Goal: Task Accomplishment & Management: Manage account settings

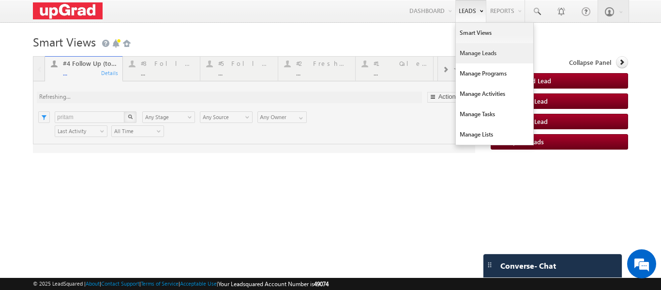
click at [474, 53] on link "Manage Leads" at bounding box center [494, 53] width 77 height 20
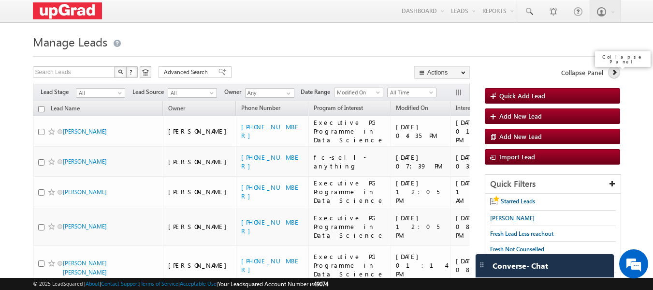
click at [616, 72] on icon at bounding box center [614, 72] width 7 height 7
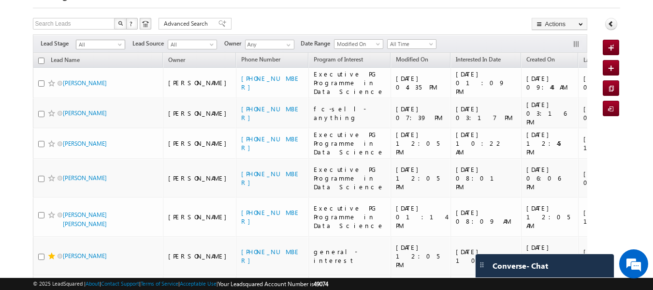
click at [120, 43] on span at bounding box center [121, 47] width 8 height 8
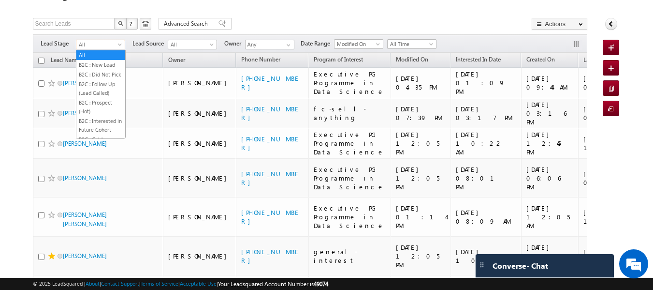
drag, startPoint x: 82, startPoint y: 7, endPoint x: 92, endPoint y: 7, distance: 10.2
click at [82, 7] on div at bounding box center [327, 5] width 588 height 6
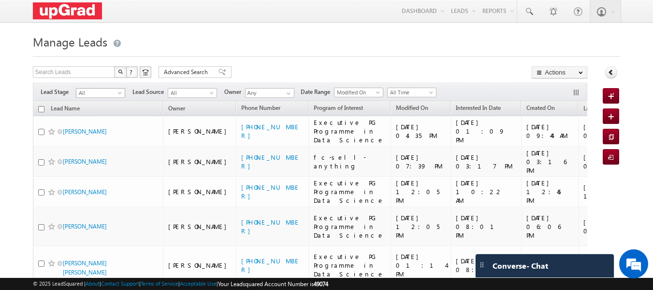
click at [120, 94] on span at bounding box center [121, 95] width 8 height 8
click at [219, 39] on h1 "Manage Leads" at bounding box center [327, 40] width 588 height 19
click at [208, 92] on span "All" at bounding box center [191, 92] width 46 height 9
click at [196, 102] on link "All" at bounding box center [192, 103] width 49 height 9
click at [289, 93] on span at bounding box center [289, 93] width 8 height 8
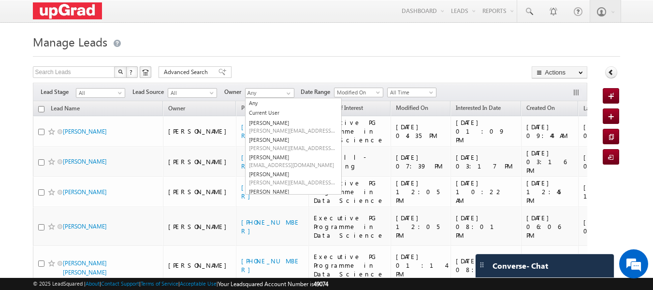
click at [353, 39] on h1 "Manage Leads" at bounding box center [327, 40] width 588 height 19
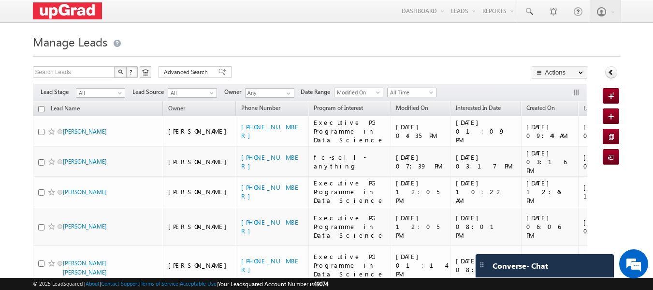
click at [577, 88] on div at bounding box center [580, 93] width 15 height 11
click at [576, 93] on button "button" at bounding box center [578, 93] width 10 height 10
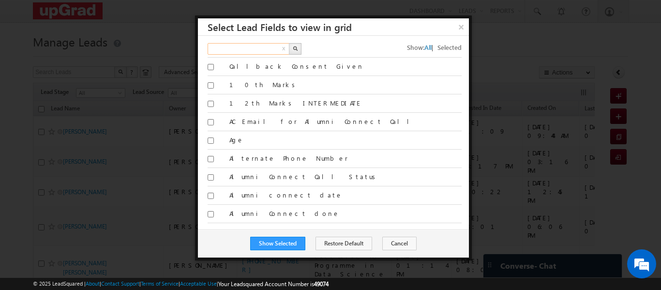
click at [256, 51] on input "text" at bounding box center [248, 49] width 83 height 12
click at [223, 46] on input "text" at bounding box center [248, 49] width 83 height 12
click at [240, 47] on input "text" at bounding box center [248, 49] width 83 height 12
type input "Search Fields"
click at [459, 25] on button "×" at bounding box center [461, 26] width 16 height 17
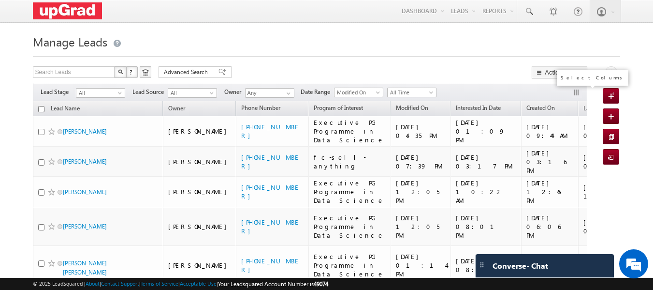
click at [575, 89] on button "button" at bounding box center [578, 93] width 10 height 10
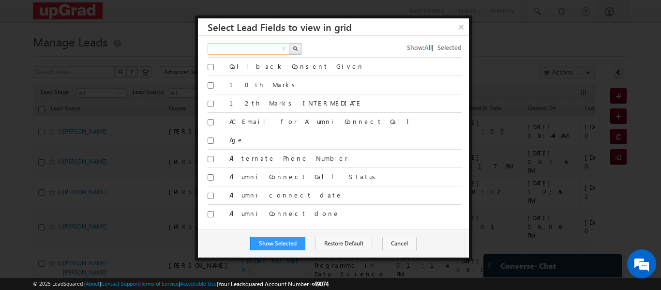
click at [227, 46] on input "text" at bounding box center [248, 49] width 83 height 12
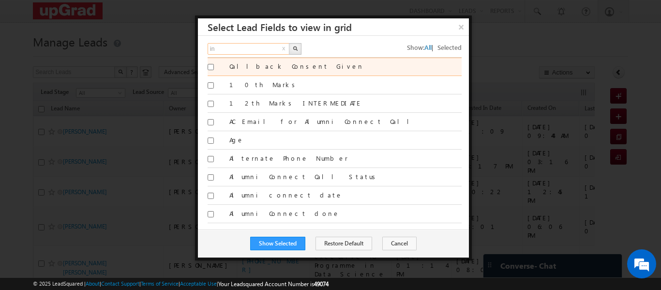
type input "i"
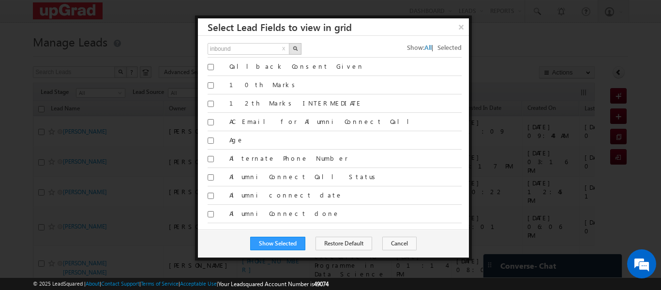
click at [294, 48] on img "button" at bounding box center [295, 48] width 5 height 5
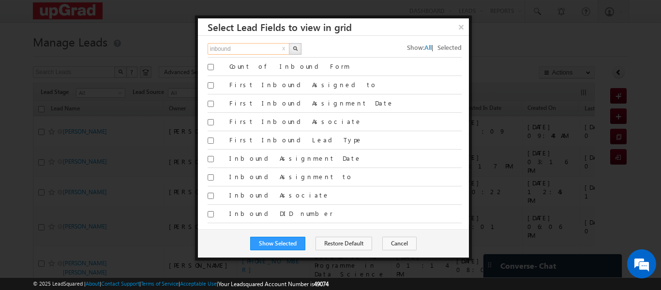
click at [226, 51] on input "inbound" at bounding box center [248, 49] width 83 height 12
click at [243, 48] on input "inbound" at bounding box center [248, 49] width 83 height 12
type input "i"
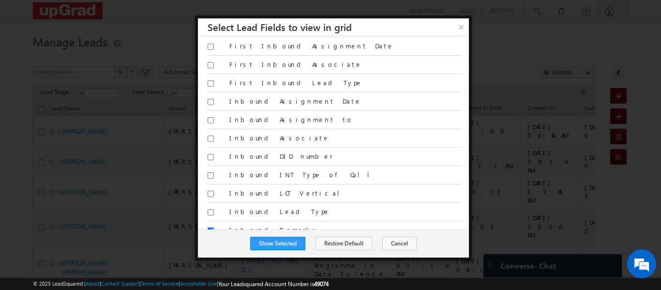
scroll to position [58, 0]
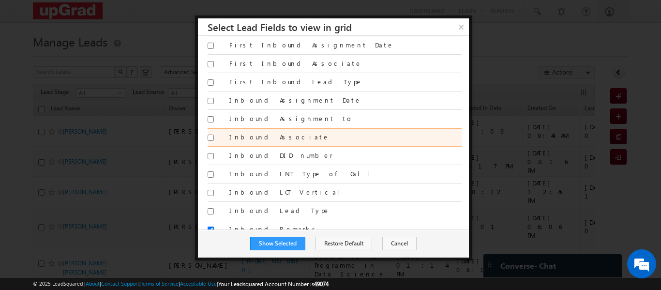
type input "Search Fields"
click at [211, 139] on input "Inbound Associate" at bounding box center [210, 137] width 6 height 6
click at [209, 136] on input "Inbound Associate" at bounding box center [210, 137] width 6 height 6
checkbox input "false"
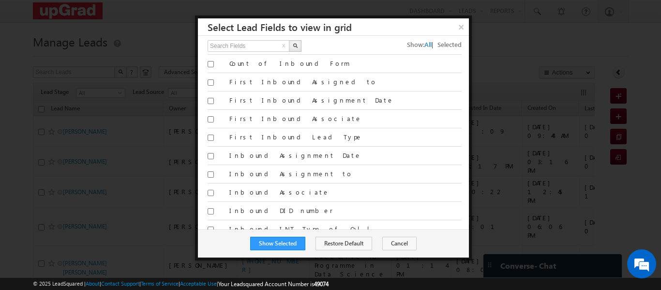
scroll to position [0, 0]
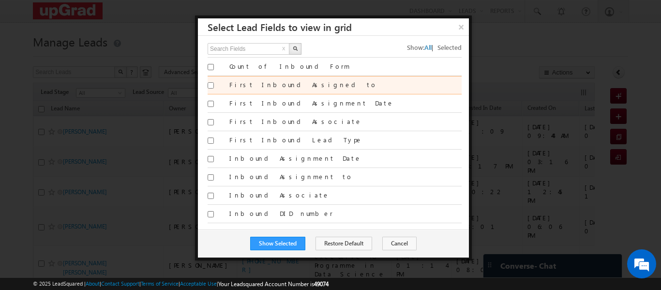
click at [209, 85] on input "First Inbound Assigned to" at bounding box center [210, 85] width 6 height 6
checkbox input "true"
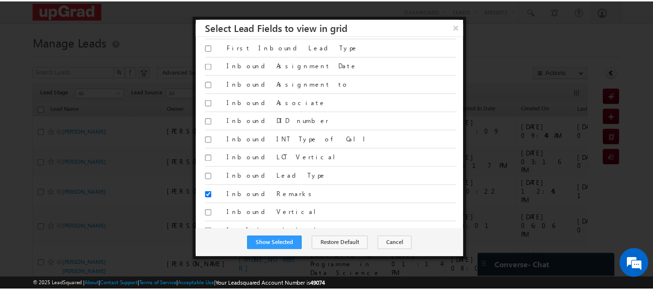
scroll to position [97, 0]
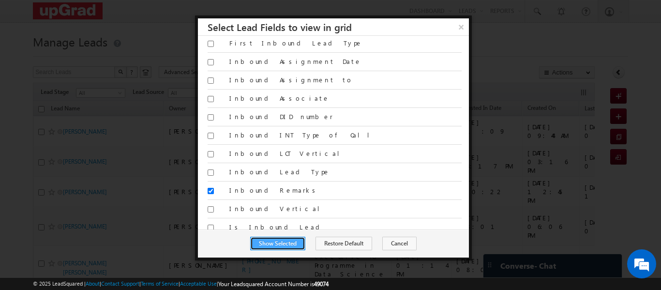
click at [274, 239] on button "Show Selected" at bounding box center [277, 243] width 55 height 14
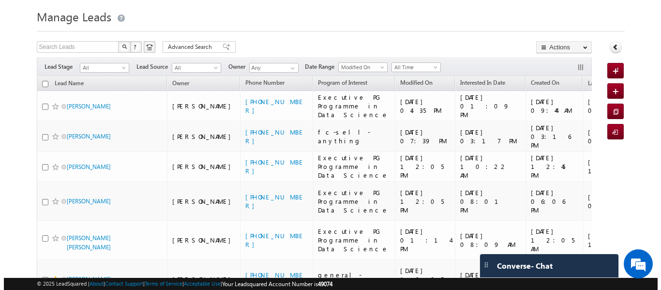
scroll to position [24, 0]
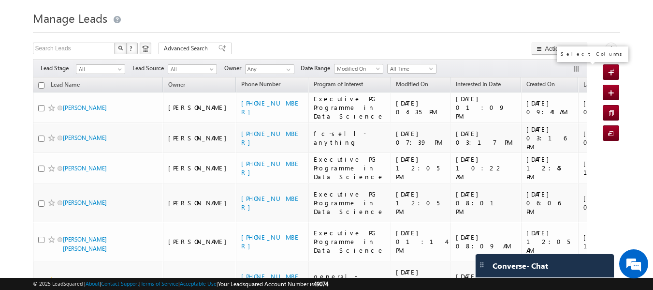
click at [575, 69] on button "button" at bounding box center [578, 70] width 10 height 10
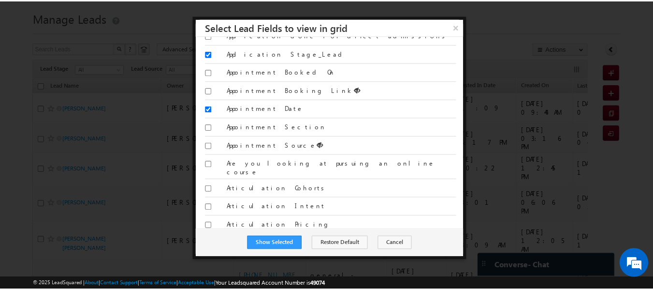
scroll to position [329, 0]
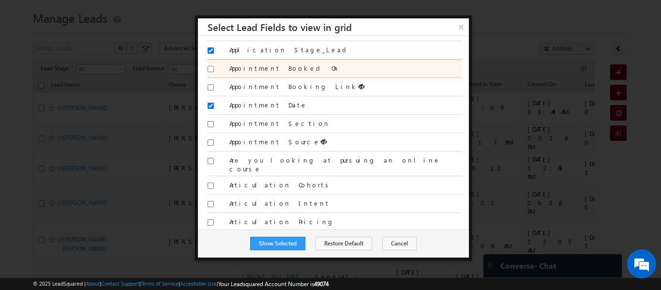
click at [210, 70] on input "Appointment Booked On" at bounding box center [210, 69] width 6 height 6
checkbox input "true"
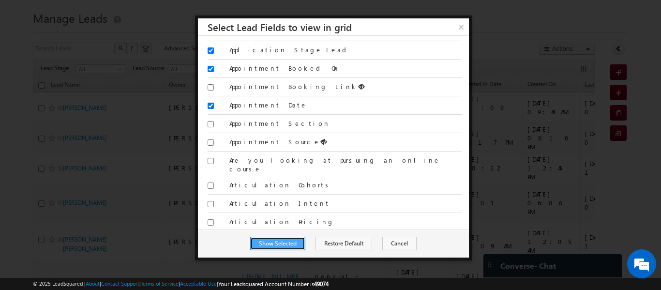
click at [277, 243] on button "Show Selected" at bounding box center [277, 243] width 55 height 14
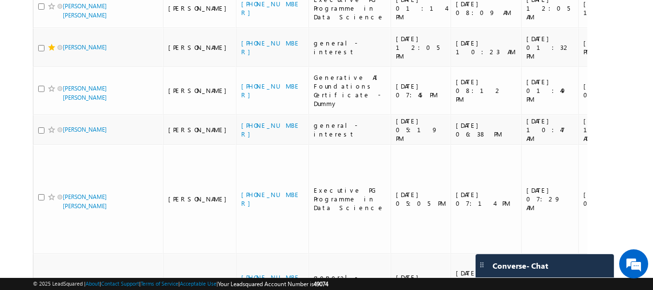
scroll to position [457, 0]
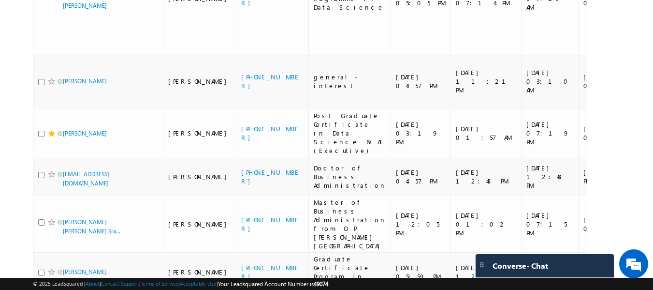
drag, startPoint x: 63, startPoint y: 166, endPoint x: 266, endPoint y: 194, distance: 205.5
copy tr "Shruti Gupta Smrita Panday +91-8770218770"
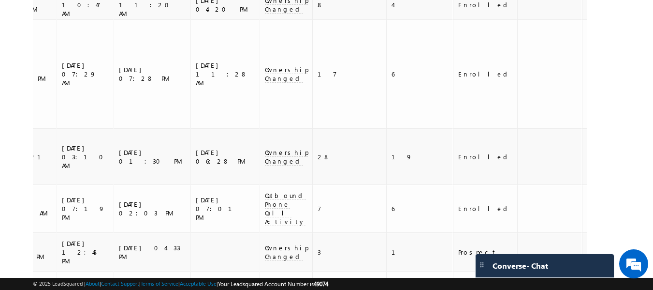
scroll to position [360, 0]
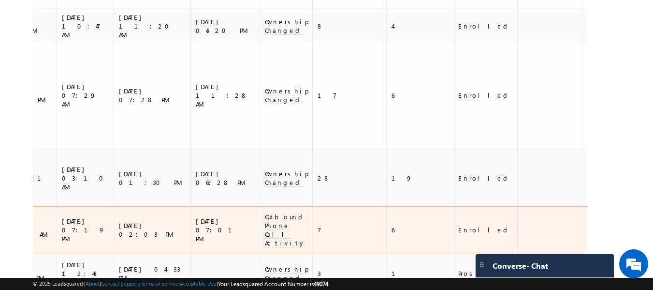
click at [517, 206] on td at bounding box center [549, 230] width 65 height 48
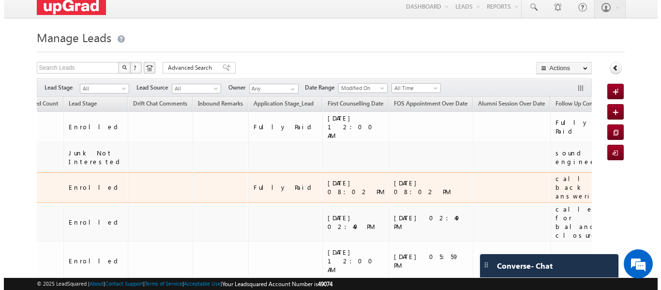
scroll to position [0, 0]
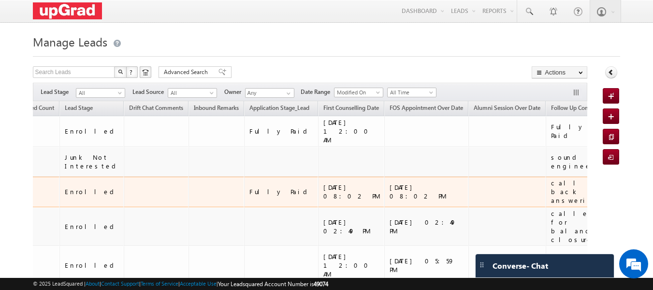
click at [469, 179] on td at bounding box center [507, 192] width 77 height 30
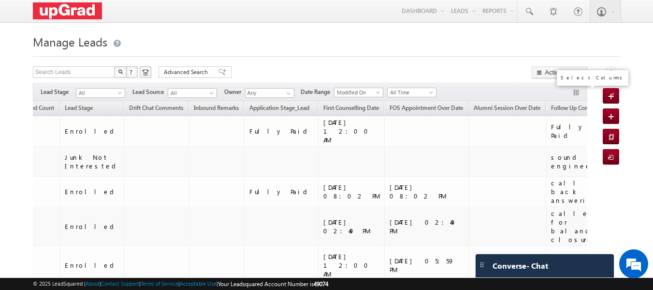
click at [579, 95] on button "button" at bounding box center [578, 93] width 10 height 10
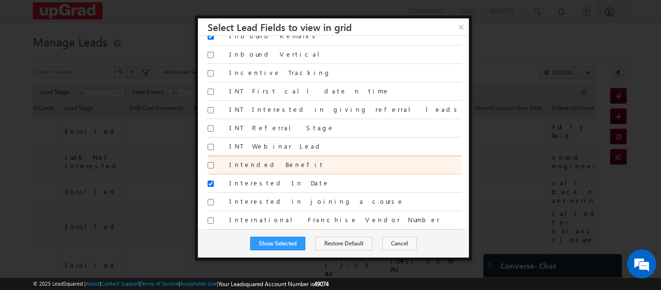
scroll to position [4401, 0]
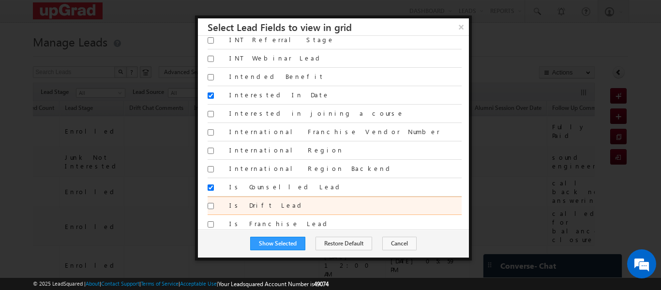
click at [269, 201] on label "Is Drift Lead" at bounding box center [345, 205] width 232 height 9
click at [214, 203] on input "Is Drift Lead" at bounding box center [210, 206] width 6 height 6
checkbox input "true"
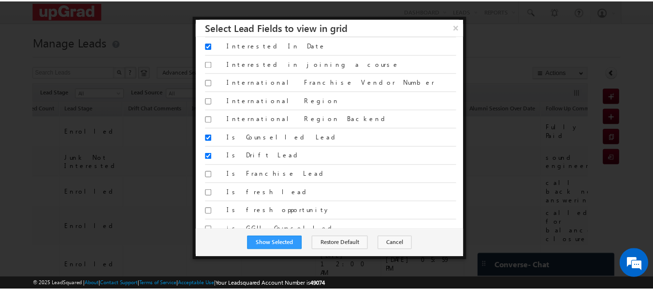
scroll to position [4498, 0]
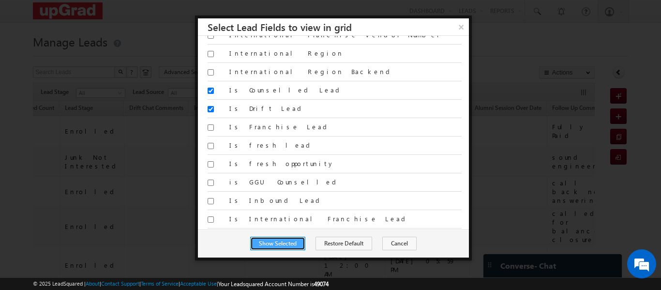
click at [280, 244] on button "Show Selected" at bounding box center [277, 243] width 55 height 14
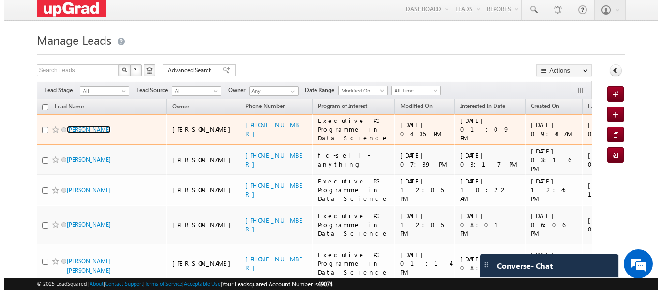
scroll to position [0, 0]
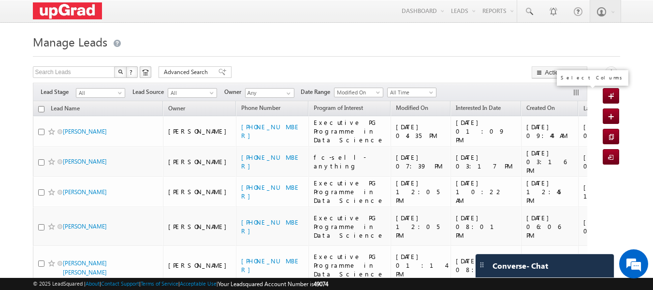
click at [577, 92] on button "button" at bounding box center [578, 93] width 10 height 10
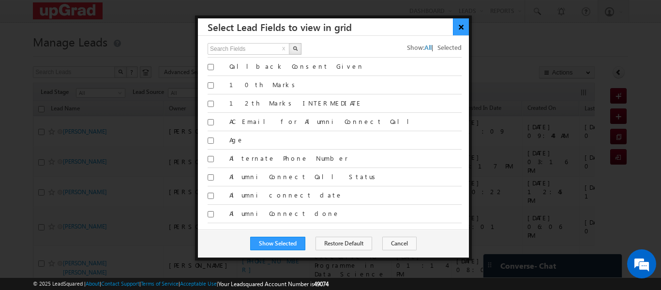
click at [460, 27] on button "×" at bounding box center [461, 26] width 16 height 17
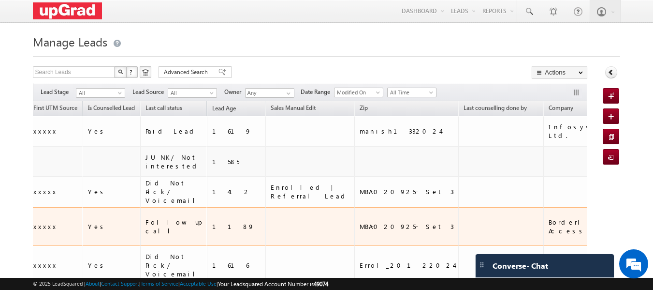
click at [458, 212] on td at bounding box center [500, 226] width 85 height 39
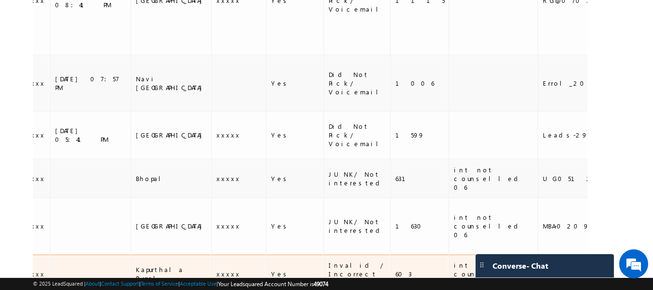
scroll to position [457, 0]
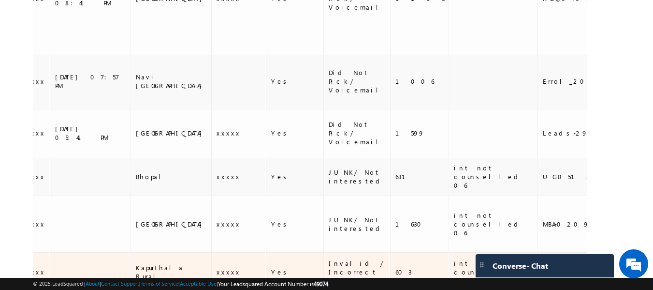
click at [454, 259] on div "int not counselled 06" at bounding box center [493, 272] width 79 height 26
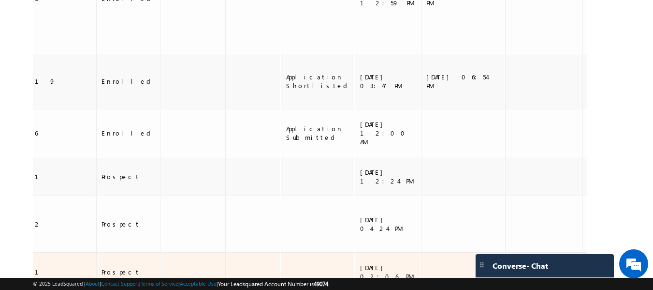
scroll to position [0, 828]
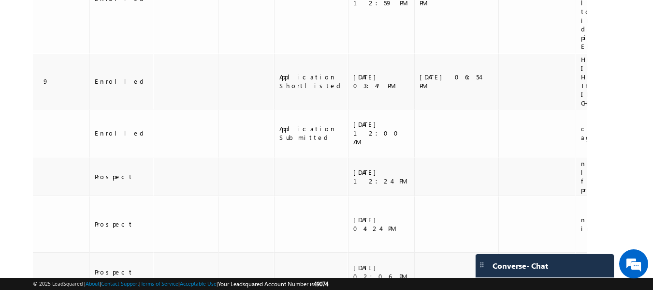
drag, startPoint x: 347, startPoint y: 177, endPoint x: 324, endPoint y: 174, distance: 23.8
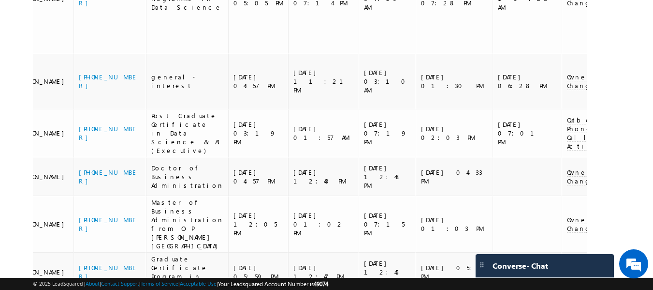
scroll to position [0, 161]
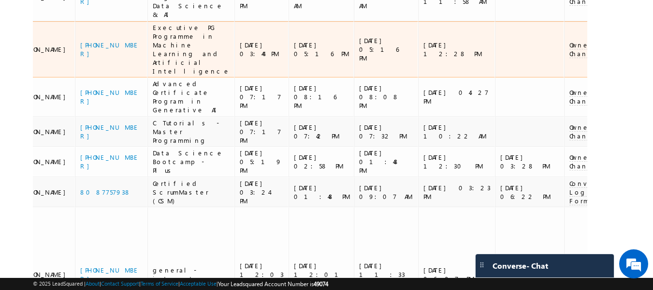
scroll to position [409, 0]
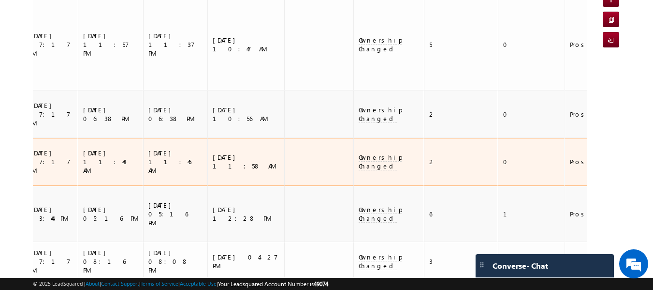
scroll to position [70, 0]
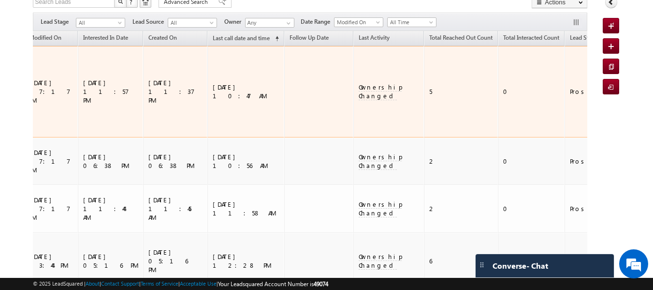
click at [284, 85] on td at bounding box center [318, 91] width 69 height 91
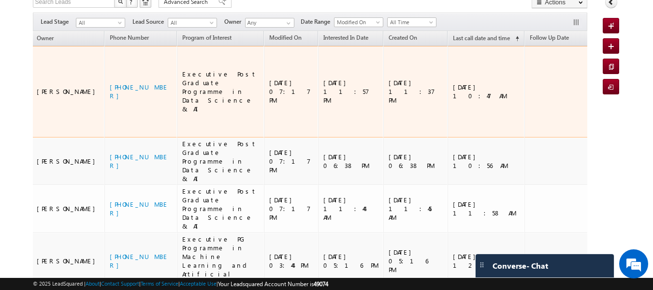
scroll to position [0, 0]
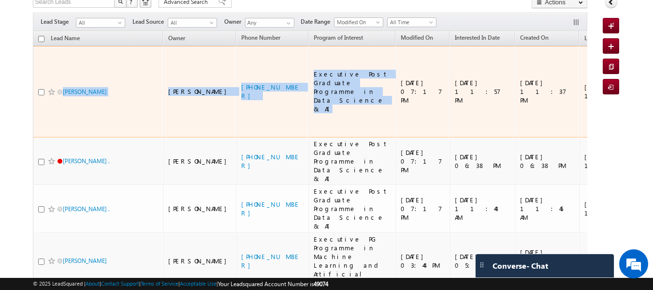
copy tr "Farooq Ali Smrita Panday +91-6003011354 Executive Post Graduate Programme in Da…"
drag, startPoint x: 62, startPoint y: 61, endPoint x: 300, endPoint y: 91, distance: 239.8
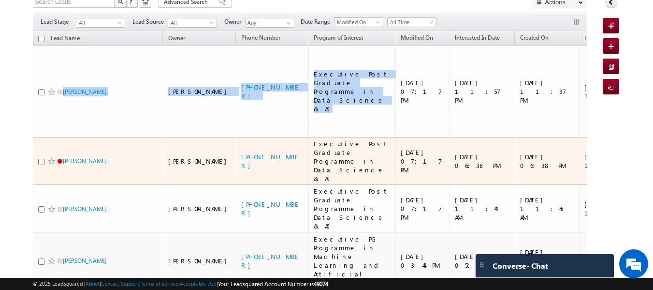
click at [91, 138] on td "rajiv Sharma ." at bounding box center [98, 161] width 131 height 48
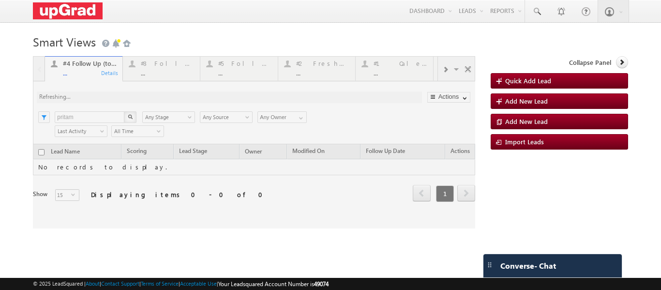
click at [239, 69] on div at bounding box center [254, 142] width 442 height 172
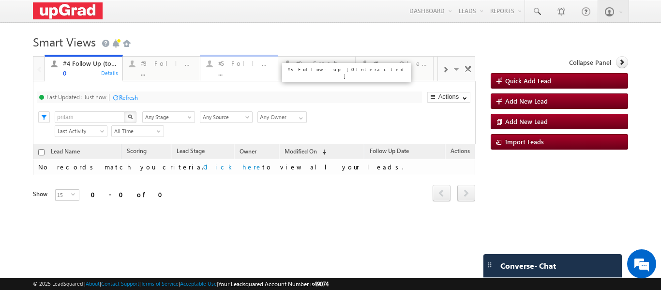
click at [235, 75] on div "..." at bounding box center [245, 72] width 54 height 7
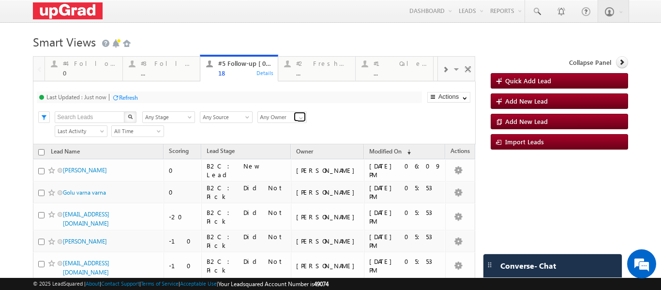
click at [296, 120] on link at bounding box center [300, 117] width 12 height 10
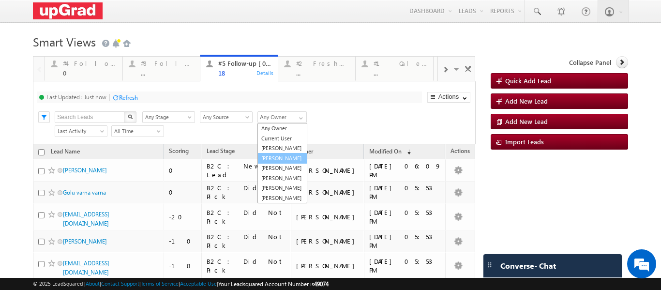
click at [271, 164] on link "[PERSON_NAME]" at bounding box center [282, 158] width 50 height 11
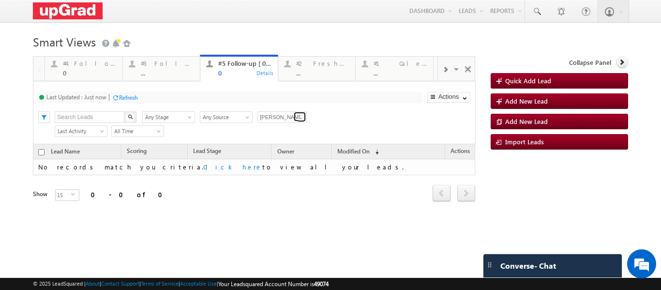
click at [298, 120] on span at bounding box center [301, 118] width 8 height 8
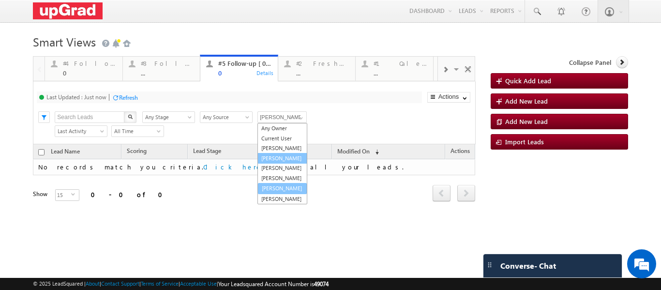
scroll to position [27, 0]
click at [277, 173] on link "[PERSON_NAME]" at bounding box center [282, 178] width 50 height 11
type input "[PERSON_NAME]"
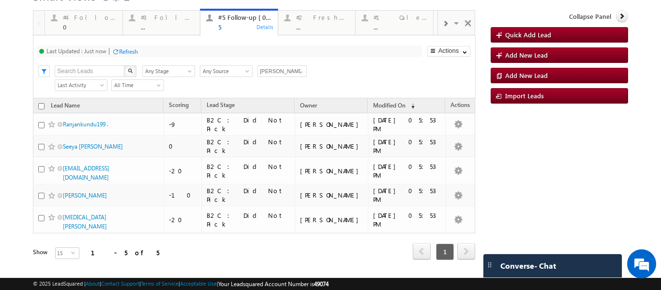
scroll to position [48, 0]
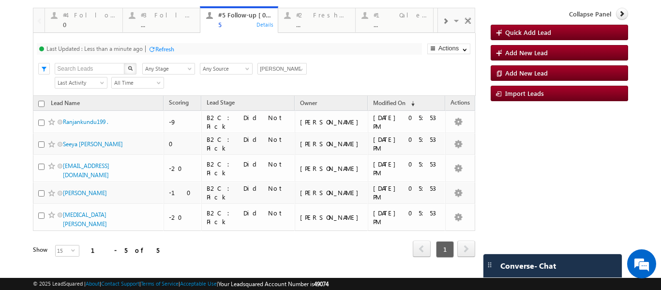
click at [135, 23] on p "#4 Follow Up (total pending)" at bounding box center [191, 24] width 121 height 14
drag, startPoint x: 143, startPoint y: 27, endPoint x: 106, endPoint y: 24, distance: 36.9
click at [85, 18] on div "#4 Follow Up (total pending)" at bounding box center [90, 15] width 54 height 8
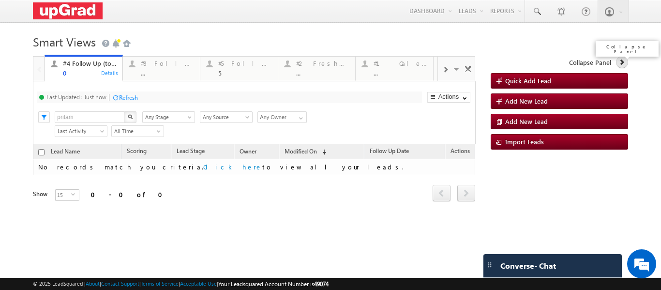
click at [618, 62] on icon at bounding box center [621, 62] width 7 height 7
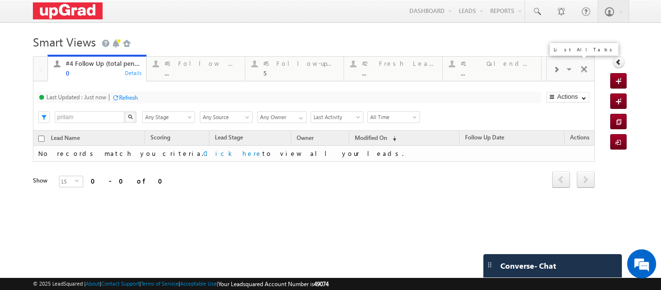
scroll to position [48, 0]
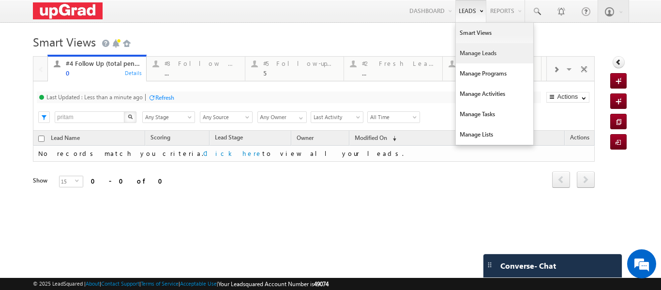
click at [488, 48] on link "Manage Leads" at bounding box center [494, 53] width 77 height 20
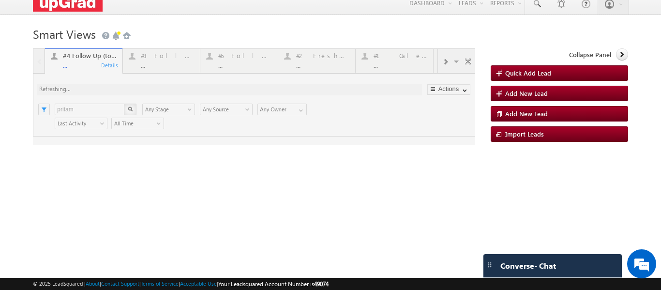
scroll to position [8, 0]
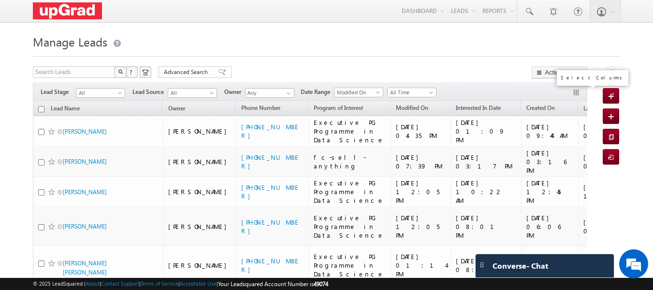
click at [575, 94] on button "button" at bounding box center [578, 93] width 10 height 10
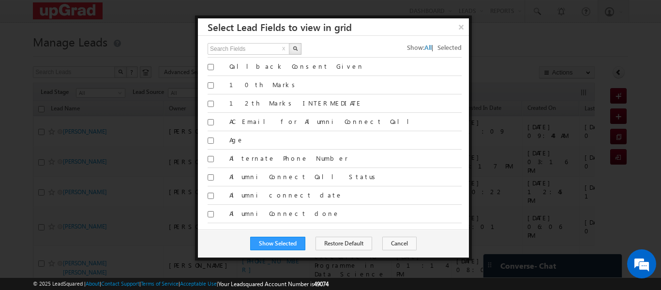
click at [443, 49] on span "Selected" at bounding box center [449, 47] width 24 height 8
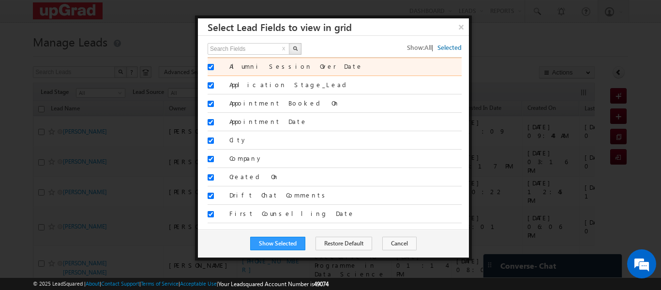
click at [214, 67] on div at bounding box center [214, 69] width 15 height 14
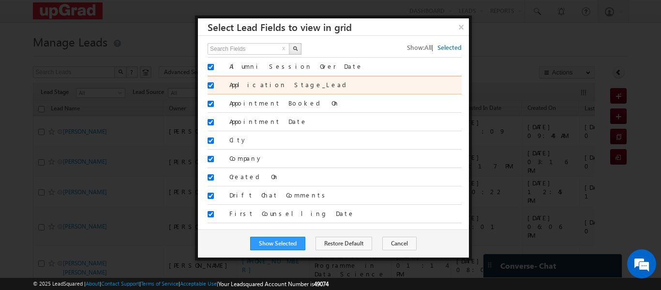
click at [213, 87] on input "Application Stage_Lead" at bounding box center [210, 85] width 6 height 6
checkbox input "false"
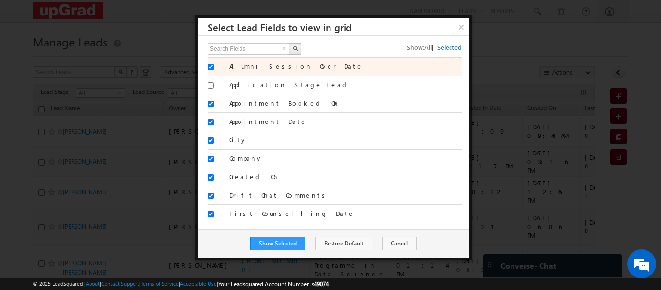
click at [211, 70] on input "Alumni Session Over Date" at bounding box center [210, 67] width 6 height 6
checkbox input "false"
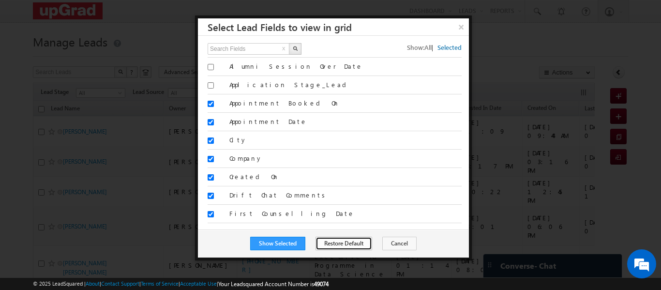
click at [347, 241] on button "Restore Default" at bounding box center [343, 243] width 57 height 14
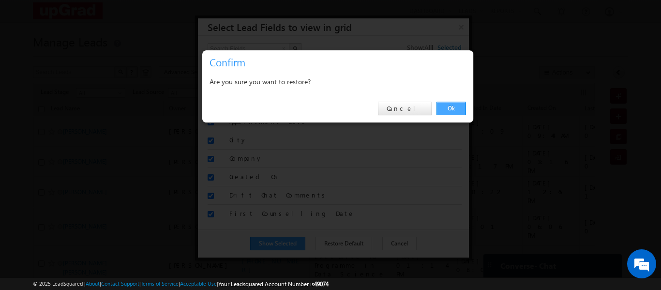
click at [446, 107] on link "Ok" at bounding box center [450, 109] width 29 height 14
checkbox input "false"
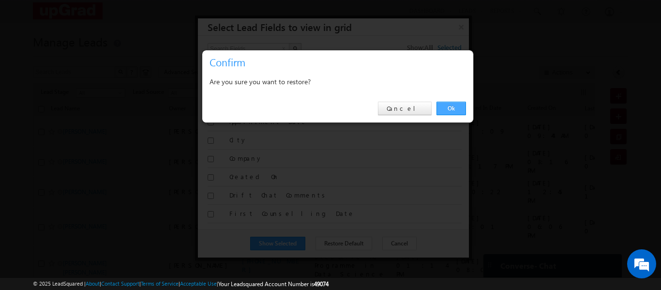
checkbox input "false"
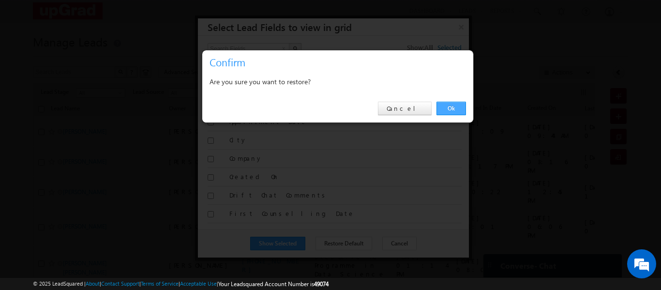
checkbox input "false"
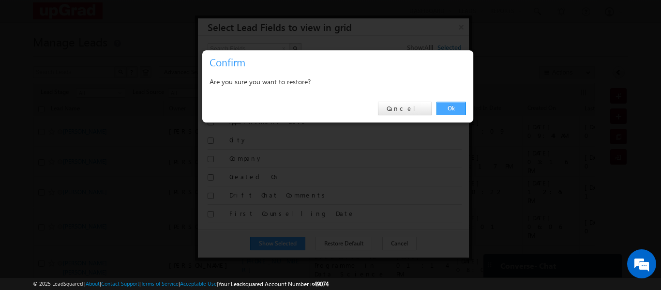
checkbox input "false"
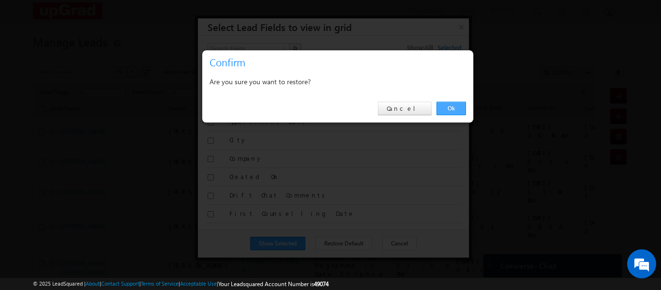
checkbox input "false"
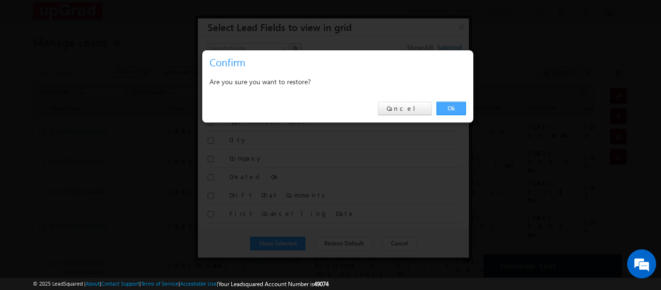
checkbox input "false"
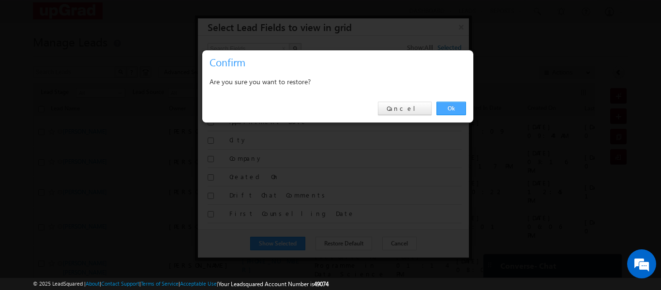
checkbox input "false"
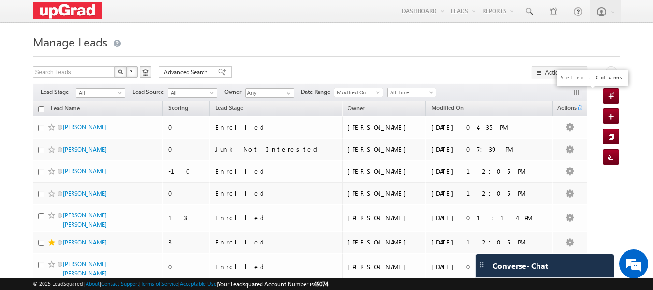
click at [576, 91] on button "button" at bounding box center [578, 93] width 10 height 10
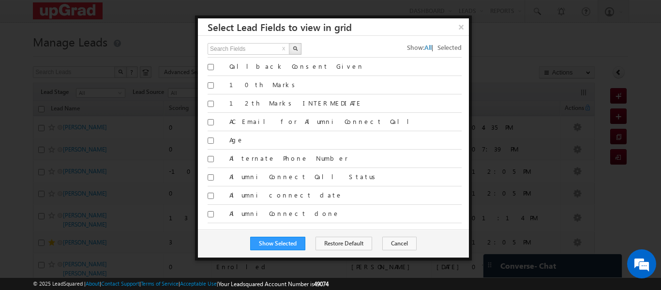
click at [437, 45] on span "Selected" at bounding box center [449, 47] width 24 height 8
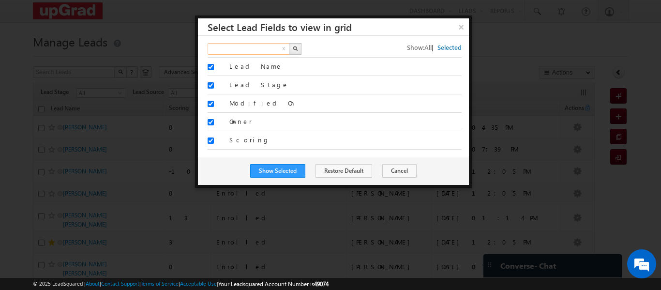
click at [259, 44] on input "text" at bounding box center [248, 49] width 83 height 12
click at [290, 48] on button "button" at bounding box center [295, 49] width 13 height 12
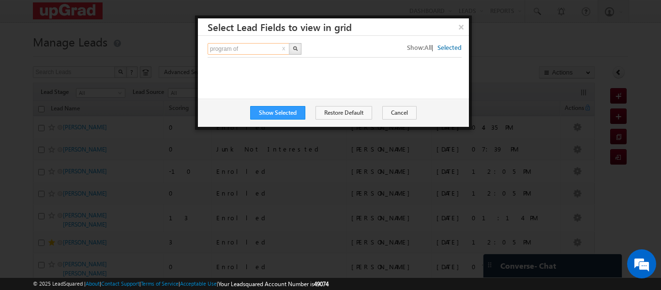
click at [269, 47] on input "program of" at bounding box center [248, 49] width 83 height 12
click at [291, 49] on button "button" at bounding box center [295, 49] width 13 height 12
click at [296, 48] on img "button" at bounding box center [295, 48] width 5 height 5
click at [269, 47] on input "program" at bounding box center [248, 49] width 83 height 12
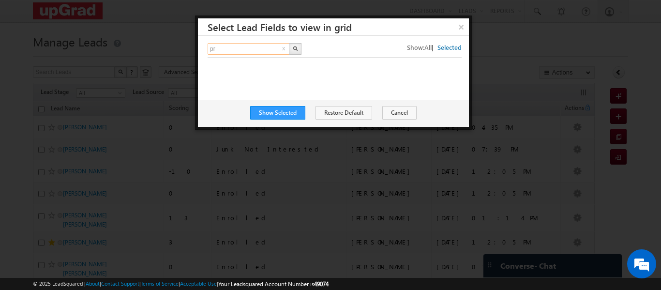
type input "p"
click at [298, 44] on button "button" at bounding box center [295, 49] width 13 height 12
click at [286, 48] on button "x" at bounding box center [283, 50] width 6 height 12
type input "Search Fields"
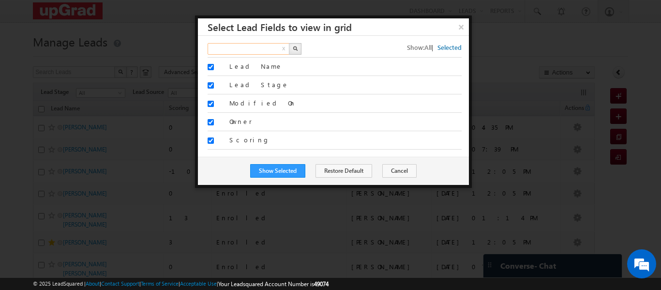
click at [255, 50] on input "text" at bounding box center [248, 49] width 83 height 12
click at [294, 50] on img "button" at bounding box center [295, 48] width 5 height 5
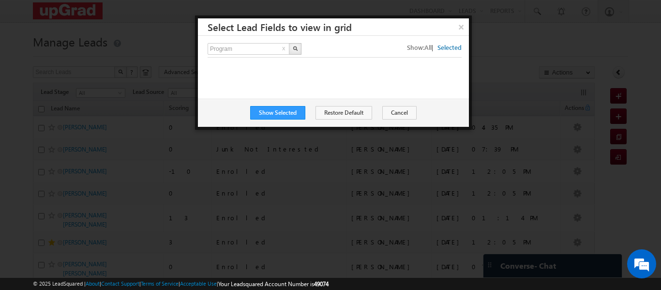
click at [283, 51] on button "x" at bounding box center [283, 50] width 6 height 12
type input "Search Fields"
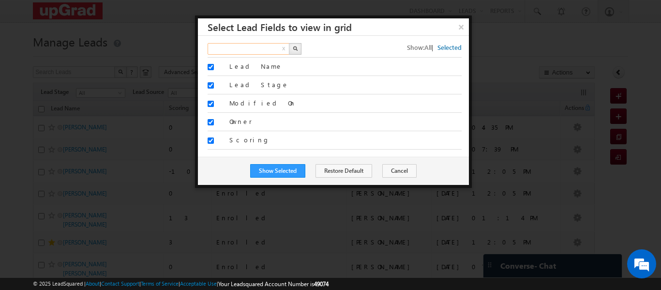
click at [278, 48] on input "text" at bounding box center [248, 49] width 83 height 12
type input "last"
click at [296, 51] on button "button" at bounding box center [295, 49] width 13 height 12
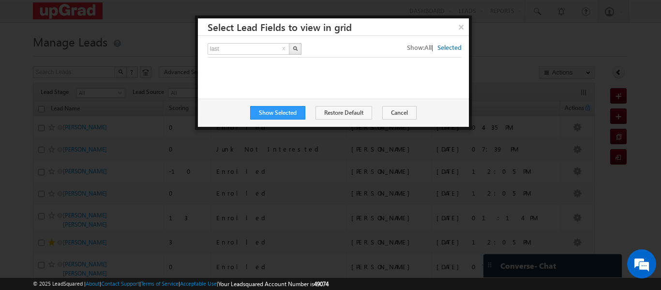
click at [430, 48] on span "All" at bounding box center [427, 47] width 7 height 8
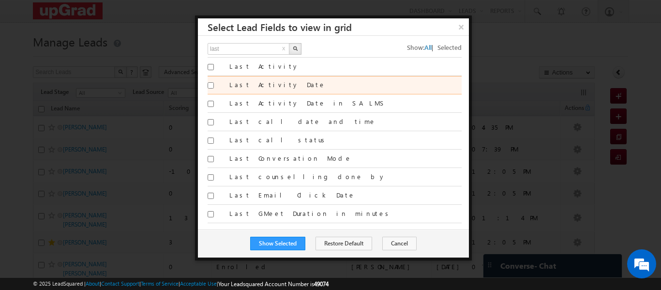
click at [210, 85] on input "Last Activity Date" at bounding box center [210, 85] width 6 height 6
checkbox input "true"
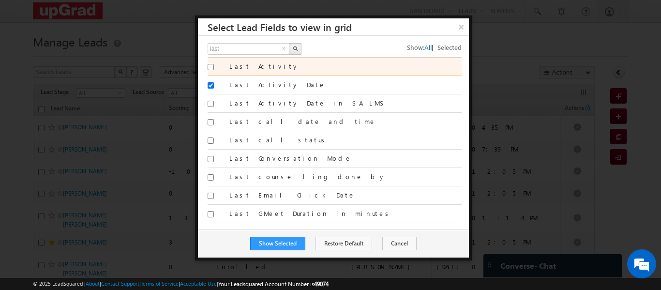
click at [212, 69] on input "Last Activity" at bounding box center [210, 67] width 6 height 6
checkbox input "true"
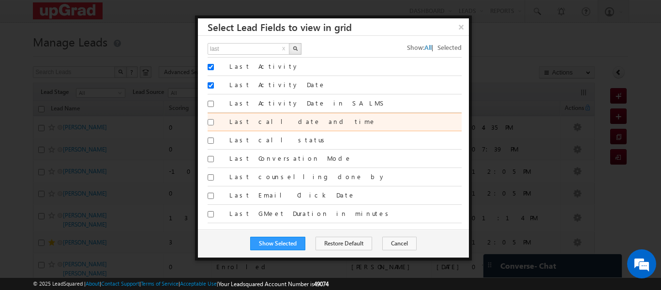
click at [211, 121] on input "Last call date and time" at bounding box center [210, 122] width 6 height 6
checkbox input "true"
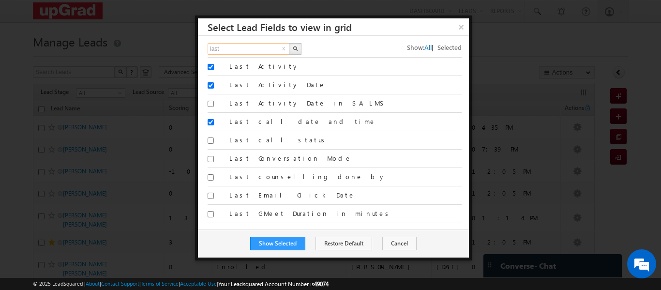
click at [234, 50] on input "last" at bounding box center [248, 49] width 83 height 12
type input "l"
click at [294, 46] on img "button" at bounding box center [295, 48] width 5 height 5
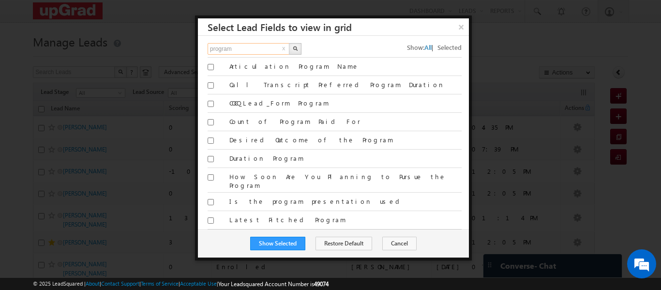
click at [257, 50] on input "program" at bounding box center [248, 49] width 83 height 12
type input "program of"
click at [295, 48] on img "button" at bounding box center [295, 48] width 5 height 5
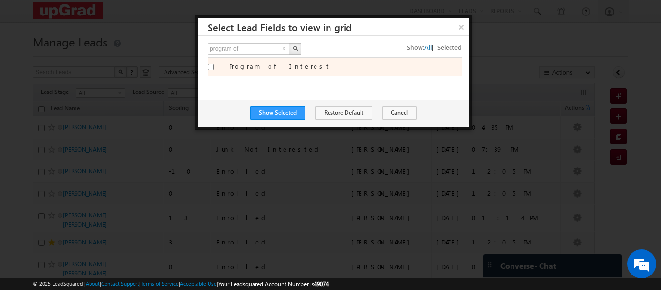
click at [211, 66] on input "Program of Interest" at bounding box center [210, 67] width 6 height 6
checkbox input "true"
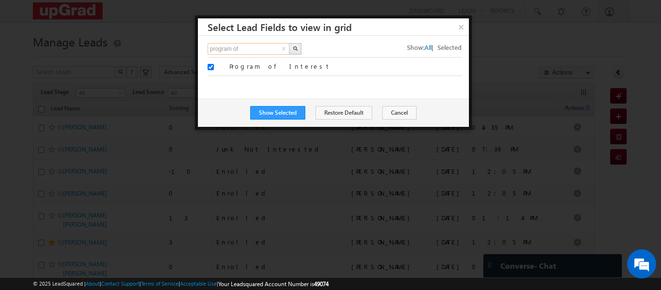
click at [261, 49] on input "program of" at bounding box center [248, 49] width 83 height 12
type input "p"
click at [293, 51] on button "button" at bounding box center [295, 49] width 13 height 12
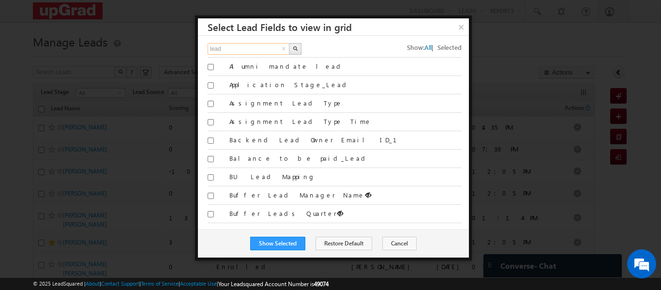
click at [260, 50] on input "lead" at bounding box center [248, 49] width 83 height 12
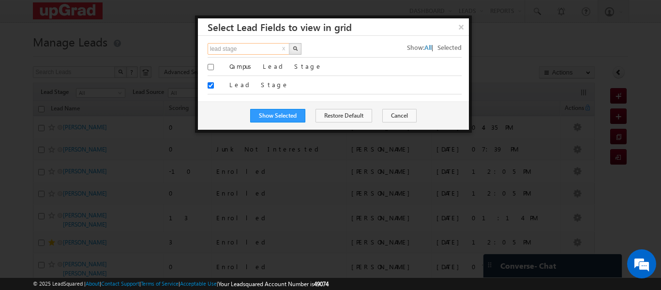
click at [260, 50] on input "lead stage" at bounding box center [248, 49] width 83 height 12
type input "l"
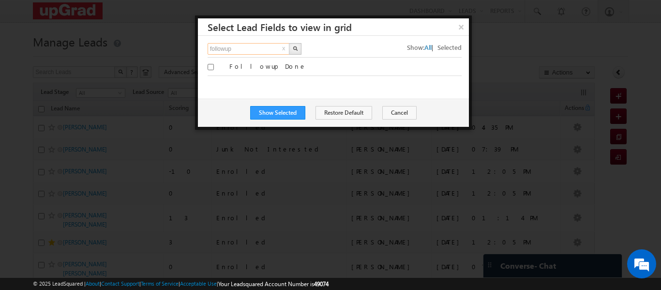
click at [252, 50] on input "followup" at bounding box center [248, 49] width 83 height 12
type input "follow"
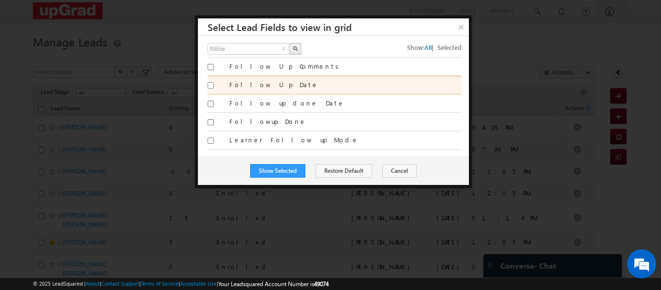
click at [212, 84] on input "Follow Up Date" at bounding box center [210, 85] width 6 height 6
checkbox input "true"
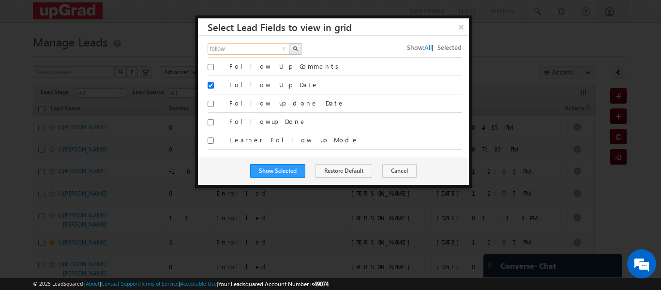
click at [253, 48] on input "follow" at bounding box center [248, 49] width 83 height 12
type input "f"
type input "interes"
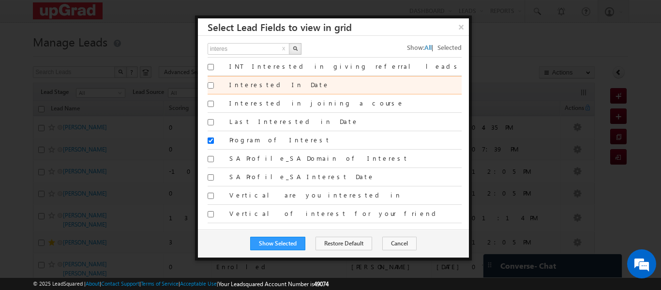
click at [210, 82] on input "Interested In Date" at bounding box center [210, 85] width 6 height 6
checkbox input "true"
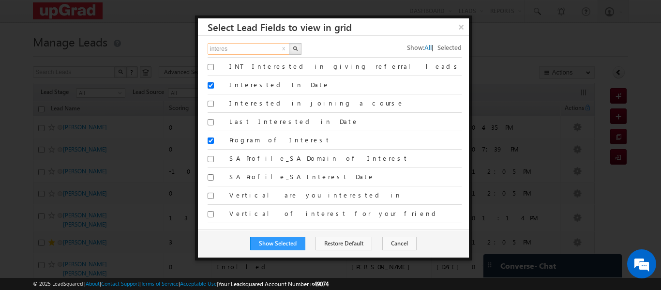
click at [234, 50] on input "interes" at bounding box center [248, 49] width 83 height 12
type input "i"
type input "modified"
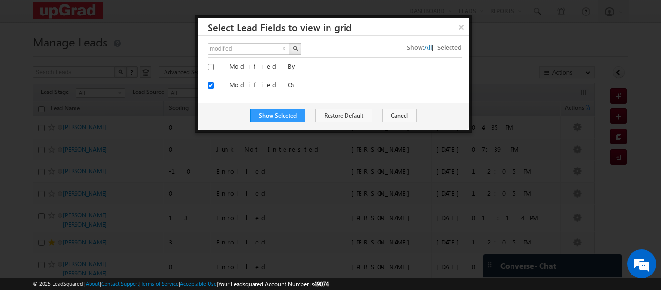
click at [274, 123] on div "Show Selected Restore Default Cancel" at bounding box center [333, 116] width 271 height 28
click at [279, 118] on button "Show Selected" at bounding box center [277, 116] width 55 height 14
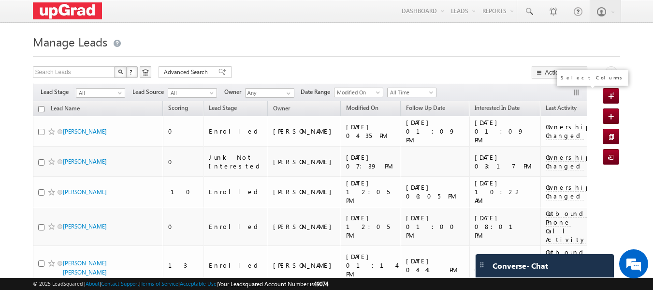
click at [576, 94] on button "button" at bounding box center [578, 93] width 10 height 10
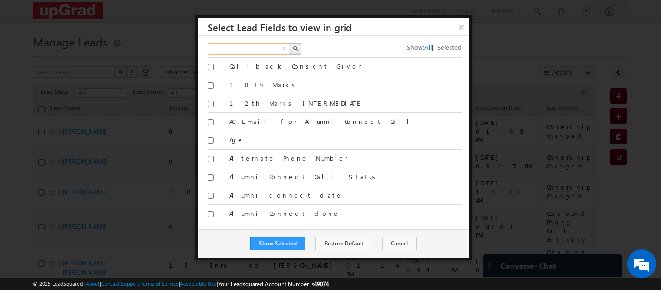
click at [256, 52] on input "text" at bounding box center [248, 49] width 83 height 12
type input "phone"
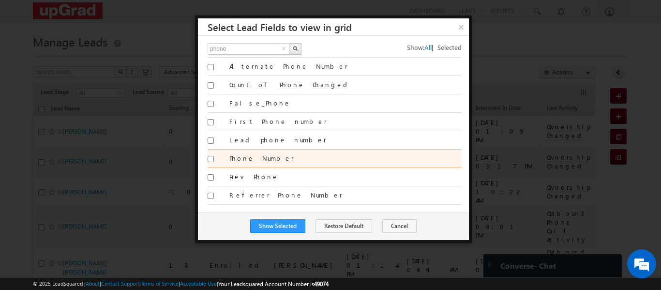
click at [212, 159] on input "Phone Number" at bounding box center [210, 159] width 6 height 6
checkbox input "true"
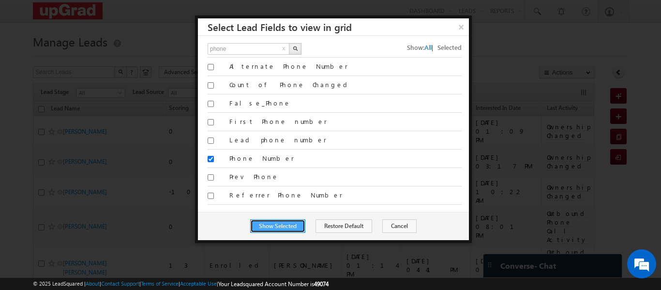
click at [268, 220] on button "Show Selected" at bounding box center [277, 226] width 55 height 14
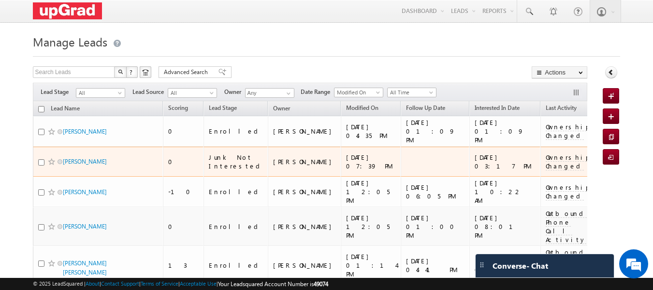
scroll to position [0, 191]
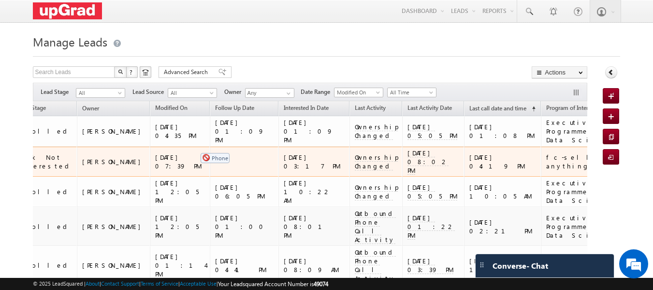
drag, startPoint x: 501, startPoint y: 108, endPoint x: 150, endPoint y: 132, distance: 351.9
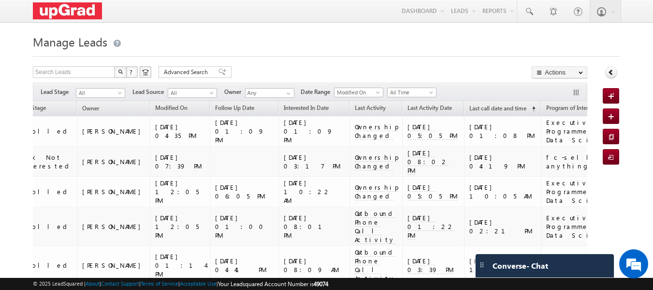
click at [624, 103] on link "Phone Number" at bounding box center [648, 109] width 49 height 13
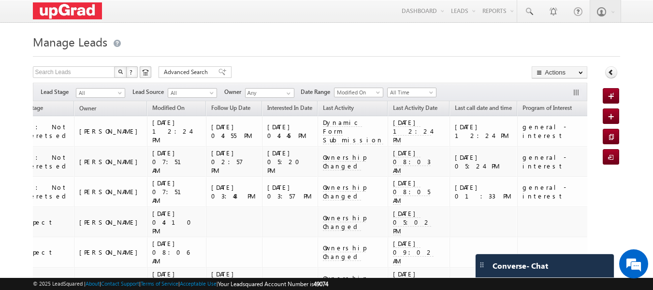
scroll to position [0, 182]
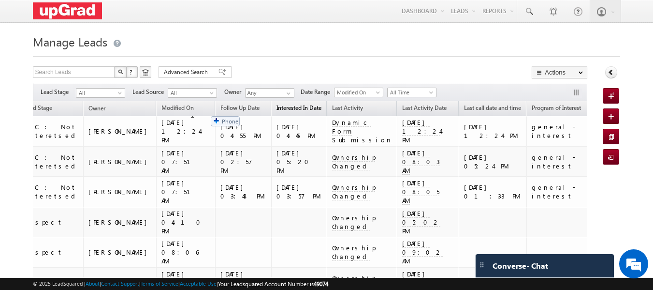
drag, startPoint x: 513, startPoint y: 110, endPoint x: 206, endPoint y: 111, distance: 307.1
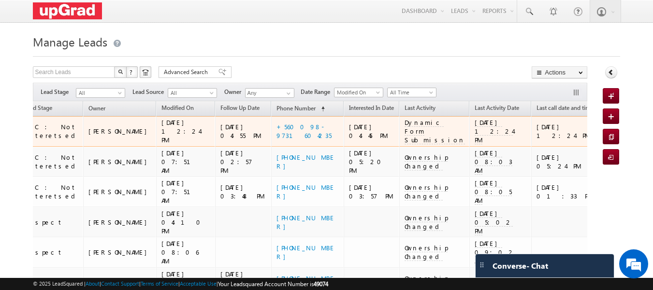
scroll to position [0, 0]
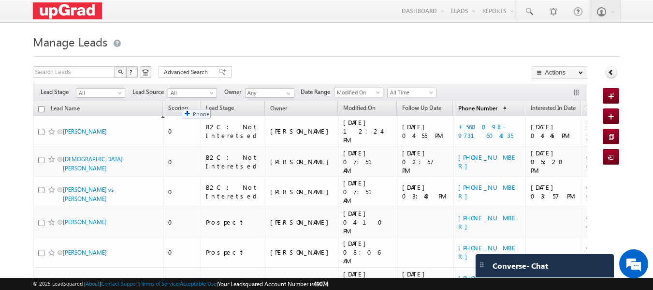
drag, startPoint x: 397, startPoint y: 107, endPoint x: 175, endPoint y: 104, distance: 222.5
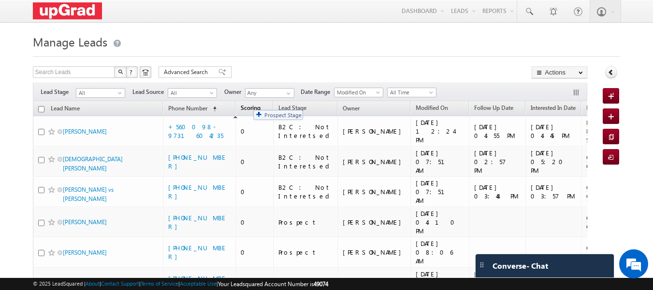
drag, startPoint x: 289, startPoint y: 106, endPoint x: 249, endPoint y: 105, distance: 40.6
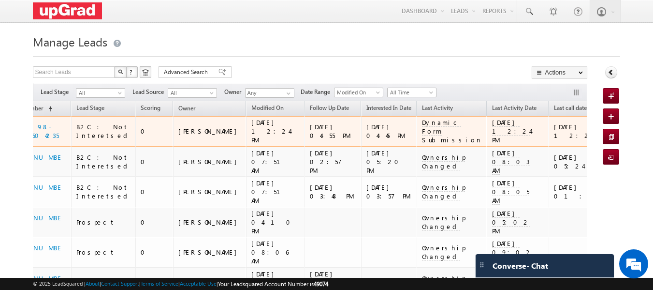
scroll to position [0, 182]
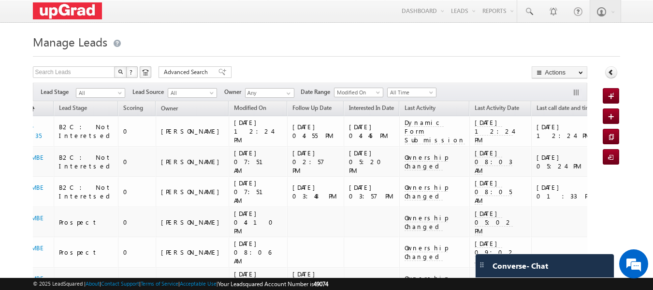
click at [605, 109] on span "Program of Interest" at bounding box center [629, 107] width 49 height 7
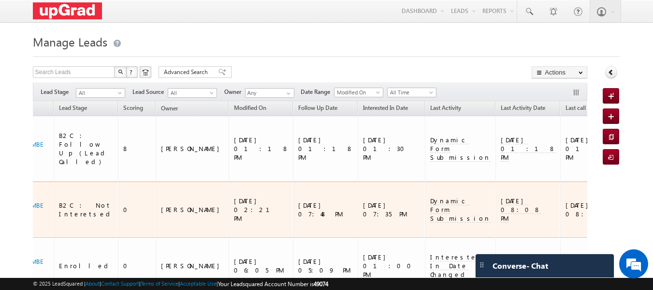
click at [430, 196] on div "Dynamic Form Submission" at bounding box center [460, 209] width 61 height 26
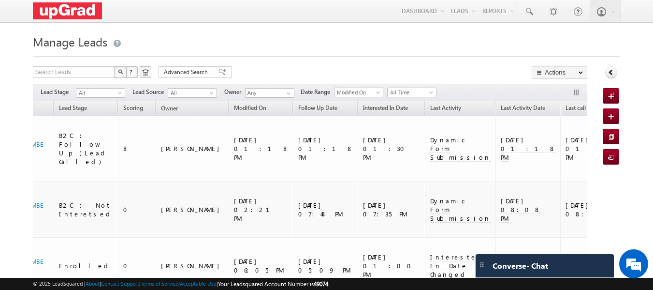
click at [634, 112] on span "Program of Interest" at bounding box center [658, 107] width 49 height 7
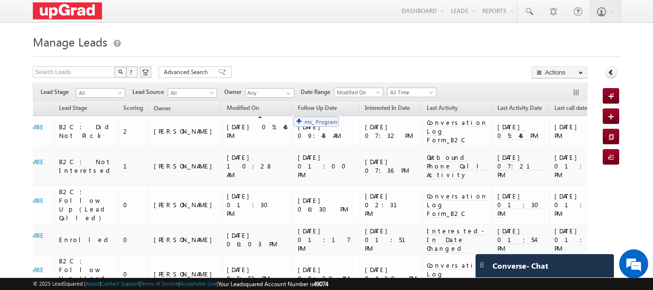
drag, startPoint x: 505, startPoint y: 108, endPoint x: 282, endPoint y: 112, distance: 223.0
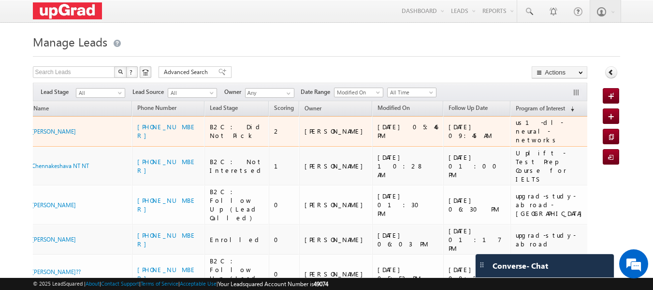
scroll to position [0, 0]
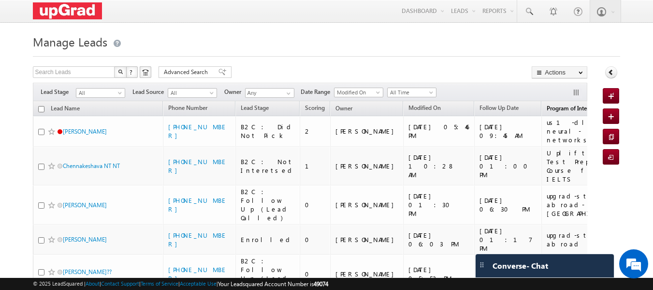
click at [547, 107] on span "Program of Interest" at bounding box center [571, 107] width 49 height 7
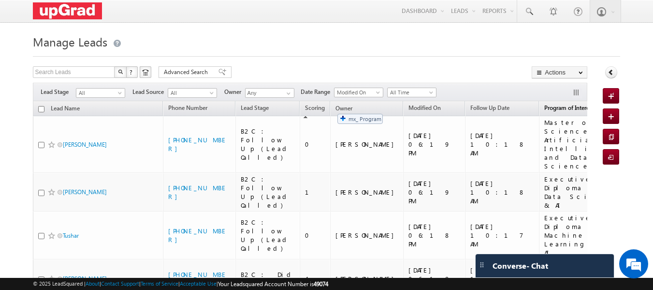
drag, startPoint x: 486, startPoint y: 108, endPoint x: 333, endPoint y: 109, distance: 152.8
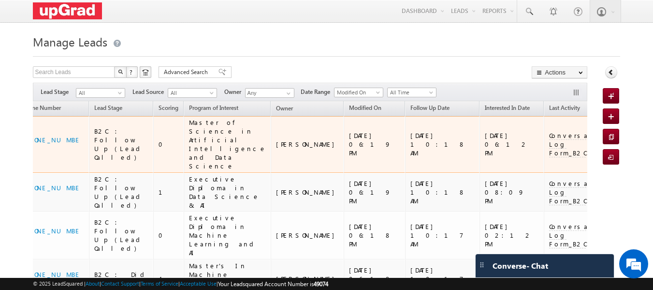
scroll to position [0, 147]
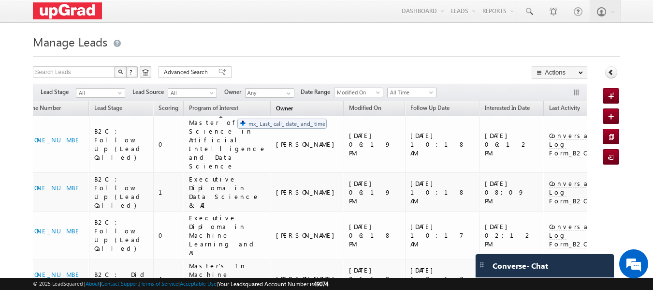
drag, startPoint x: 572, startPoint y: 109, endPoint x: 232, endPoint y: 114, distance: 340.0
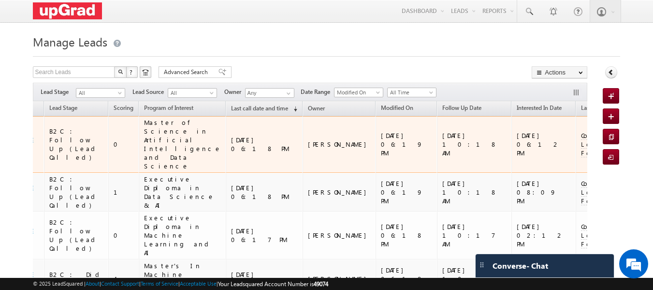
scroll to position [0, 192]
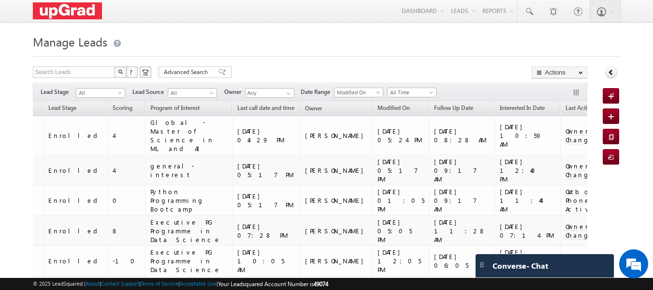
click at [632, 113] on link "Last Activity Date (sorted ascending)" at bounding box center [663, 109] width 62 height 13
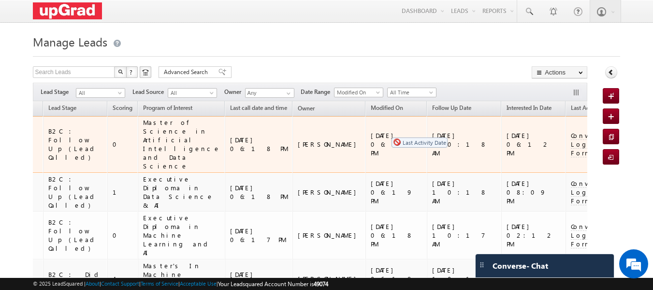
scroll to position [0, 185]
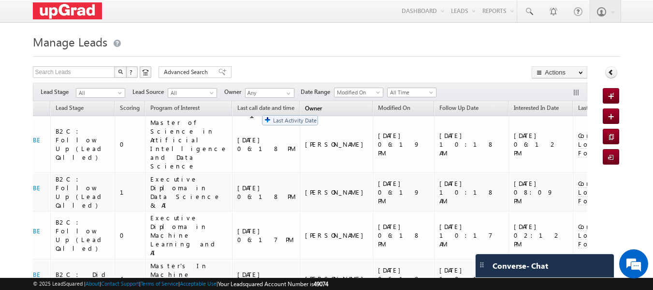
drag, startPoint x: 503, startPoint y: 110, endPoint x: 257, endPoint y: 110, distance: 245.7
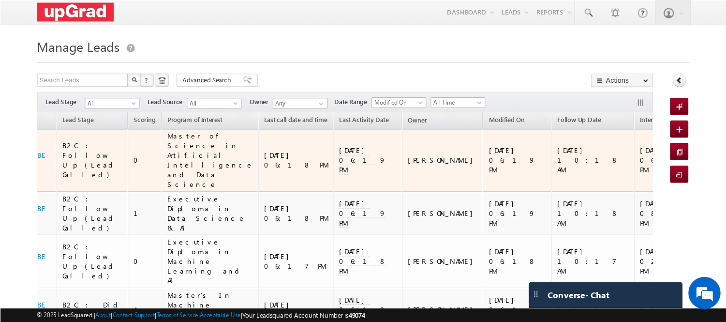
scroll to position [0, 0]
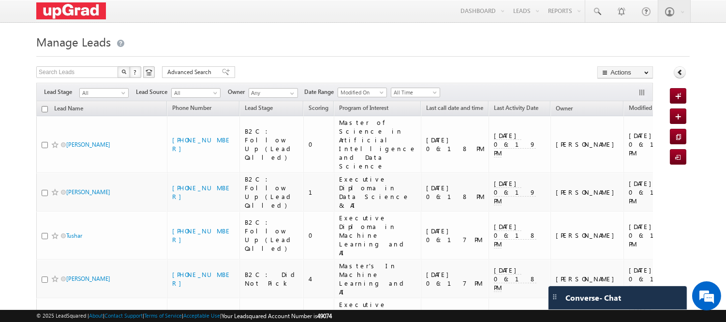
drag, startPoint x: 643, startPoint y: 0, endPoint x: 447, endPoint y: 42, distance: 200.7
click at [447, 42] on h1 "Manage Leads" at bounding box center [362, 40] width 653 height 19
click at [304, 113] on link "Scoring" at bounding box center [318, 109] width 29 height 13
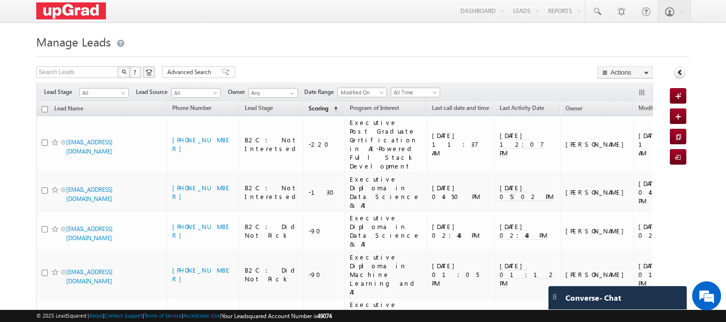
click at [304, 113] on link "Scoring (sorted ascending)" at bounding box center [323, 109] width 39 height 13
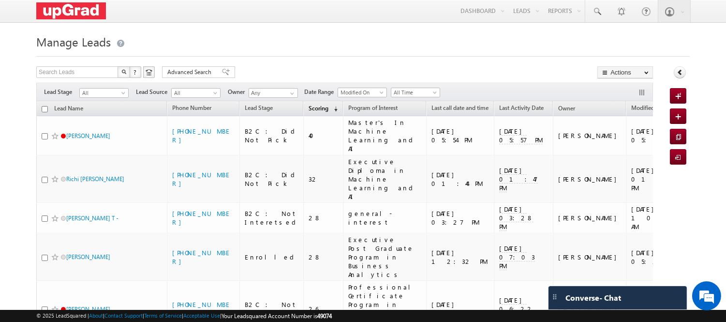
click at [309, 110] on span "Scoring" at bounding box center [319, 107] width 20 height 7
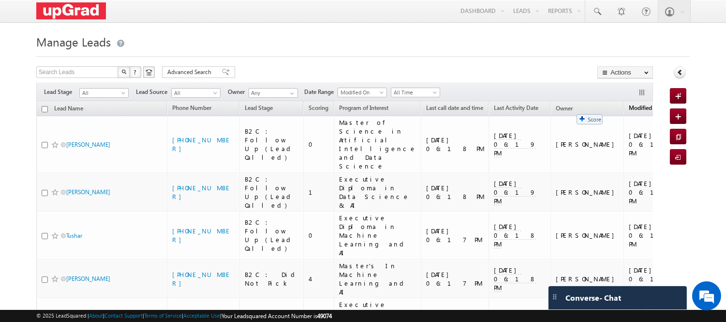
drag, startPoint x: 292, startPoint y: 112, endPoint x: 572, endPoint y: 109, distance: 279.5
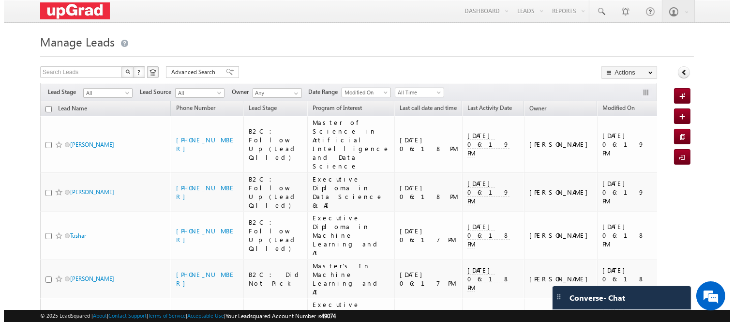
scroll to position [0, 124]
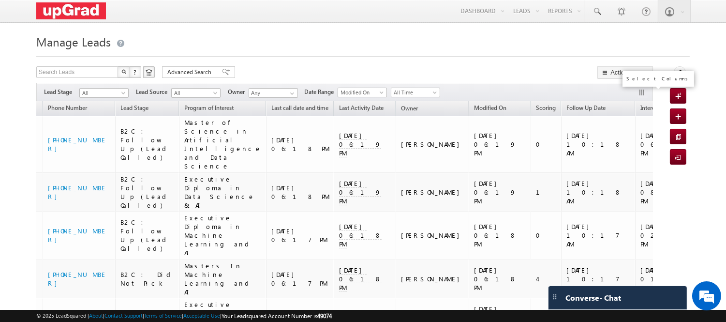
click at [641, 92] on button "button" at bounding box center [643, 93] width 10 height 10
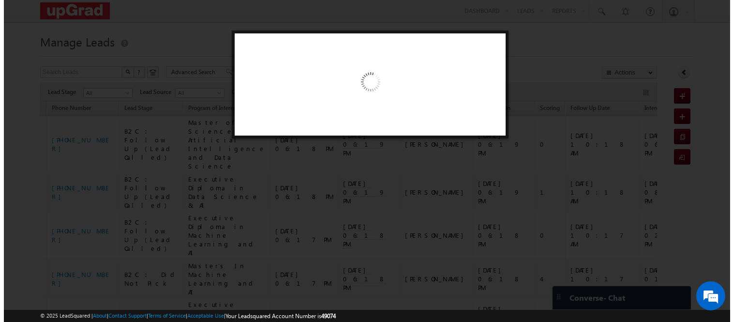
scroll to position [0, 118]
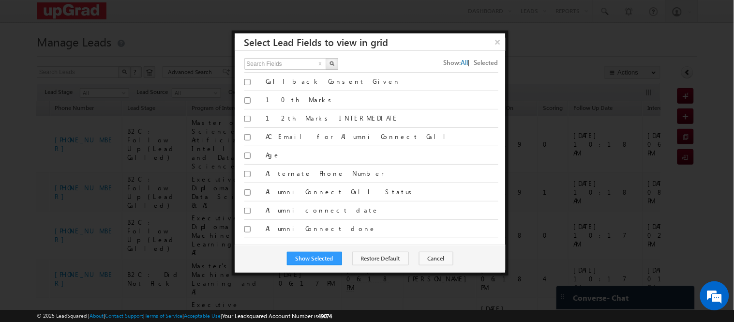
click at [474, 63] on span "Selected" at bounding box center [486, 62] width 24 height 8
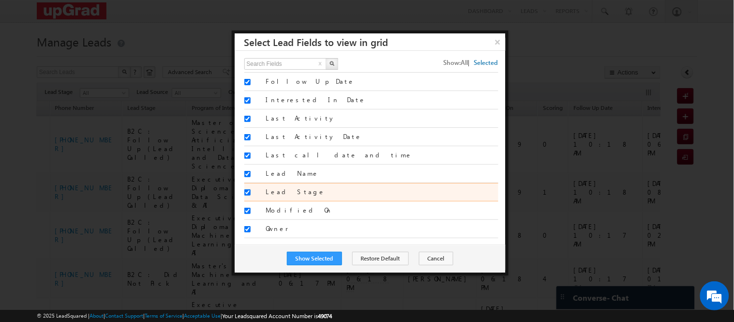
scroll to position [57, 0]
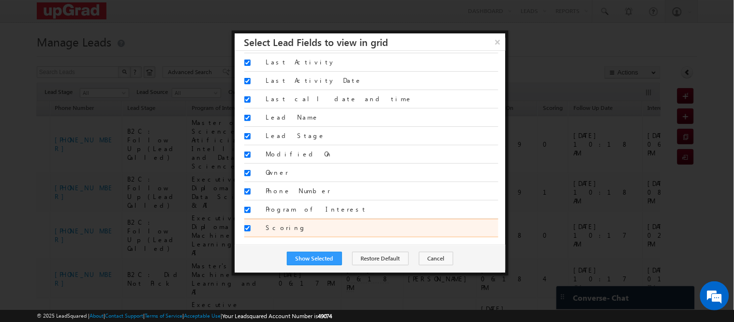
click at [248, 227] on input "Scoring" at bounding box center [247, 228] width 6 height 6
checkbox input "false"
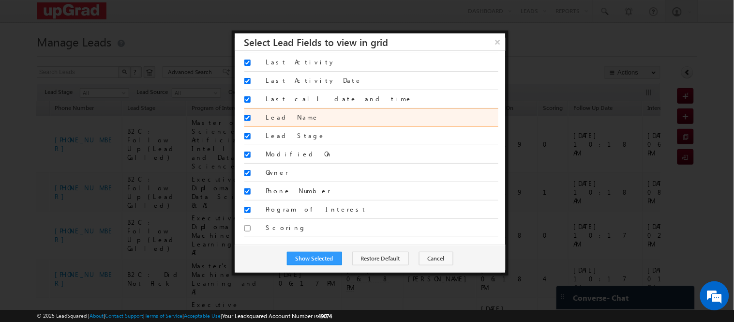
scroll to position [0, 0]
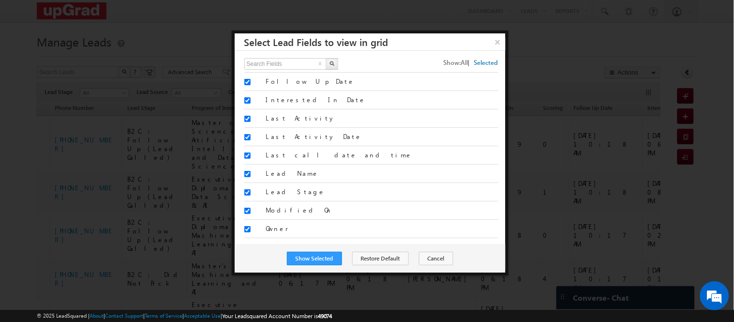
click at [461, 64] on span "All" at bounding box center [464, 62] width 7 height 8
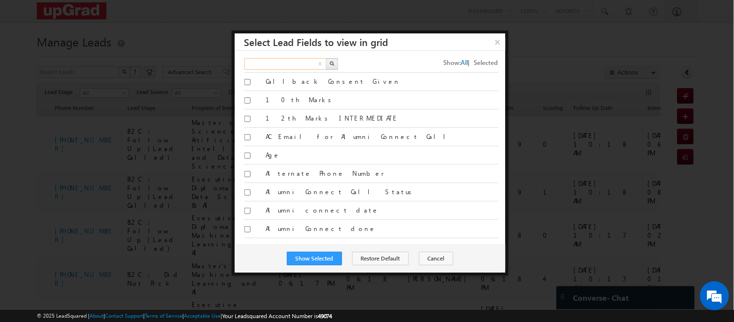
click at [310, 63] on input "text" at bounding box center [285, 64] width 83 height 12
type input "inbound"
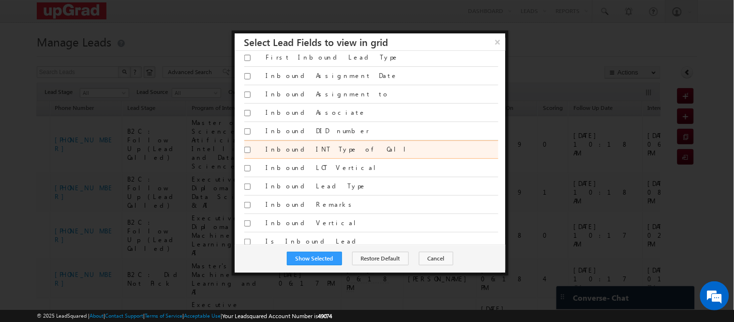
scroll to position [113, 0]
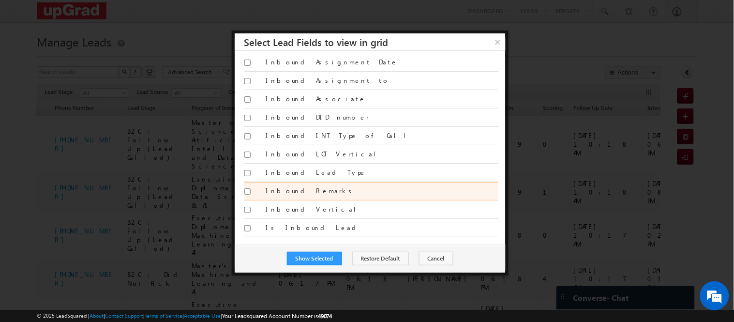
click at [276, 187] on label "Inbound Remarks" at bounding box center [381, 190] width 232 height 9
click at [251, 188] on input "Inbound Remarks" at bounding box center [247, 191] width 6 height 6
checkbox input "true"
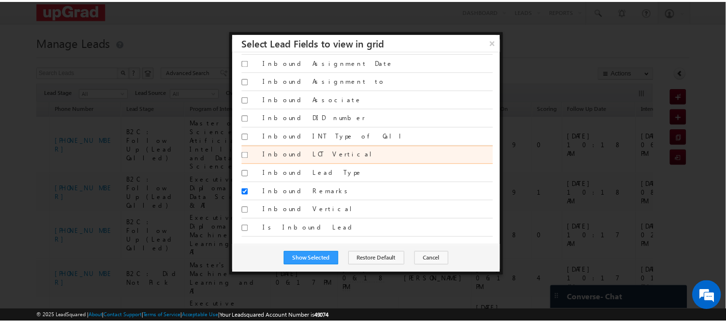
scroll to position [0, 0]
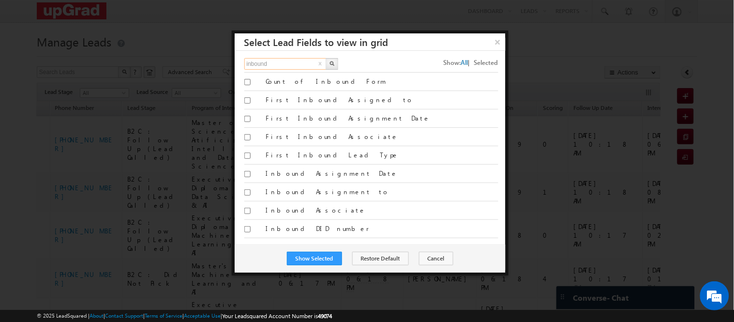
click at [292, 66] on input "inbound" at bounding box center [285, 64] width 83 height 12
type input "i"
type input "drift"
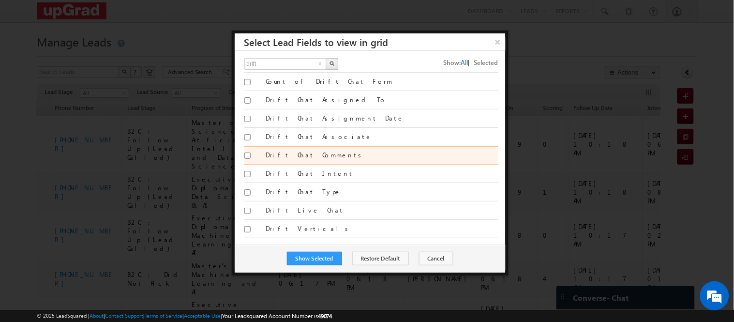
click at [288, 148] on div "Drift Chat Comments" at bounding box center [371, 155] width 254 height 18
click at [270, 158] on label "Drift Chat Comments" at bounding box center [381, 154] width 232 height 9
click at [251, 158] on input "Drift Chat Comments" at bounding box center [247, 155] width 6 height 6
checkbox input "true"
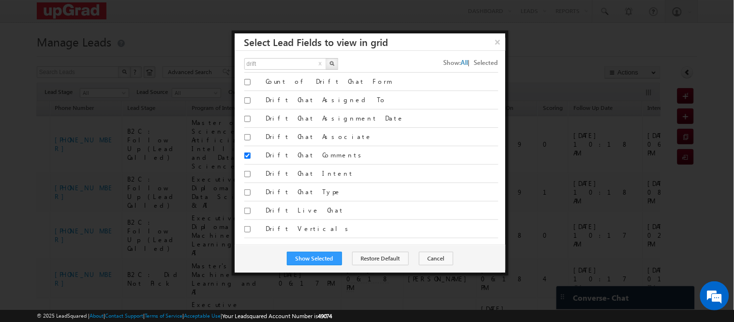
click at [305, 249] on div "Show Selected Restore Default Cancel" at bounding box center [370, 258] width 271 height 28
click at [307, 253] on button "Show Selected" at bounding box center [314, 258] width 55 height 14
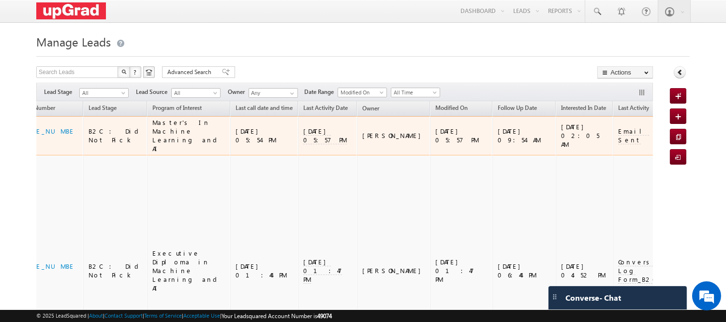
scroll to position [0, 156]
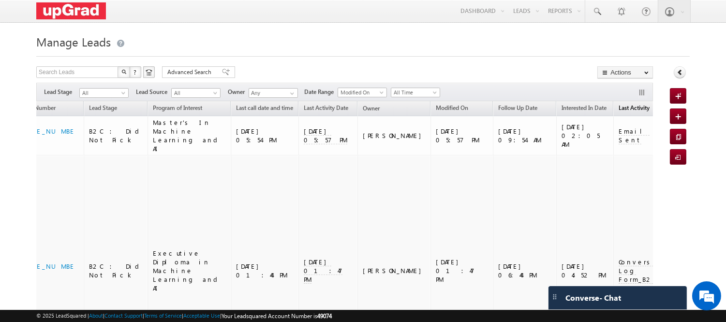
click at [614, 107] on link "Last Activity" at bounding box center [634, 109] width 41 height 13
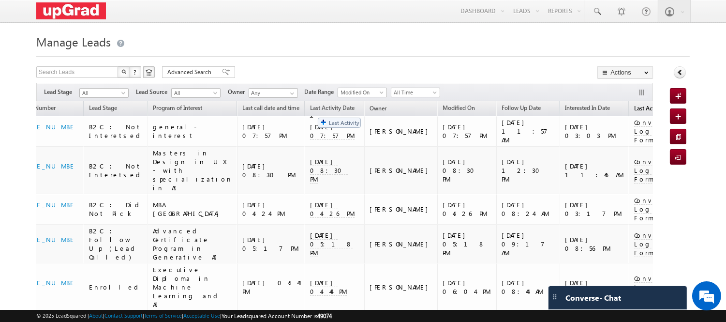
drag, startPoint x: 531, startPoint y: 109, endPoint x: 313, endPoint y: 113, distance: 218.1
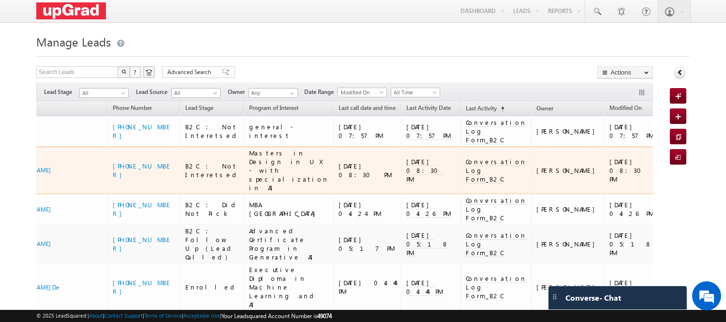
scroll to position [0, 61]
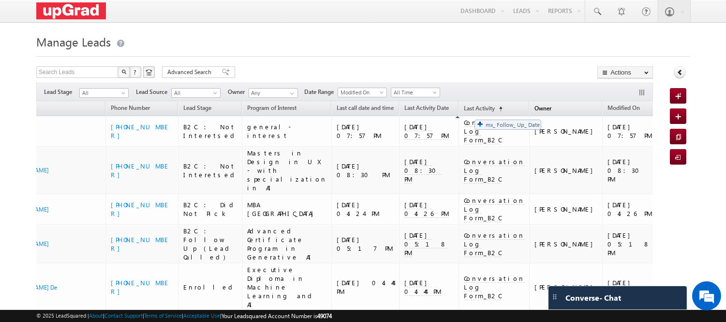
drag, startPoint x: 567, startPoint y: 108, endPoint x: 469, endPoint y: 113, distance: 97.8
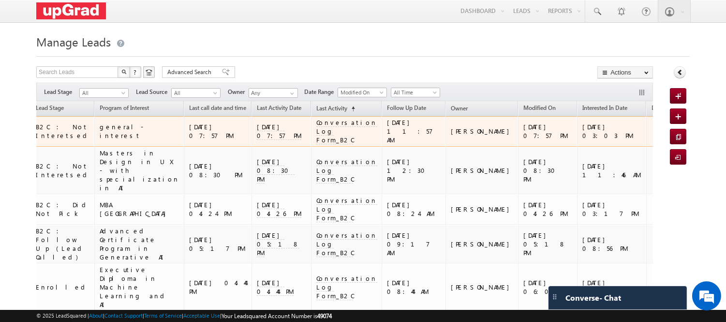
scroll to position [0, 219]
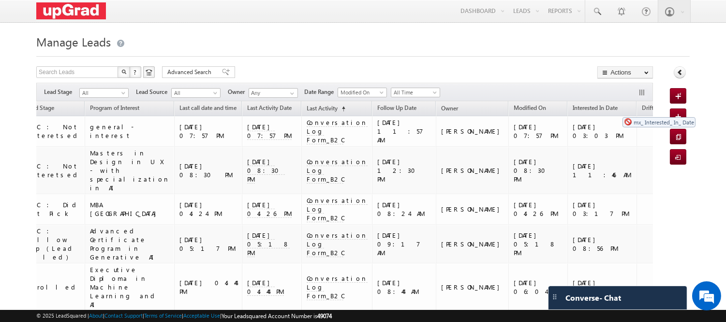
drag, startPoint x: 462, startPoint y: 110, endPoint x: 618, endPoint y: 112, distance: 155.3
drag, startPoint x: 465, startPoint y: 109, endPoint x: 618, endPoint y: 110, distance: 152.3
drag, startPoint x: 461, startPoint y: 107, endPoint x: 577, endPoint y: 113, distance: 116.2
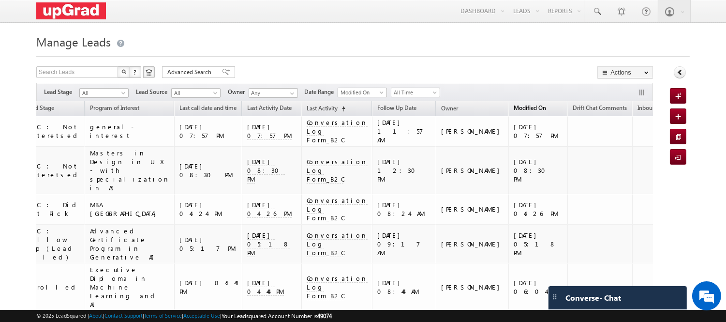
scroll to position [0, 0]
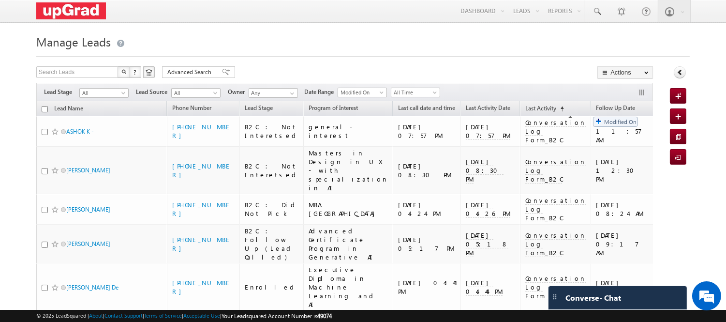
drag, startPoint x: 626, startPoint y: 110, endPoint x: 587, endPoint y: 112, distance: 39.7
click at [644, 91] on button "button" at bounding box center [643, 93] width 10 height 10
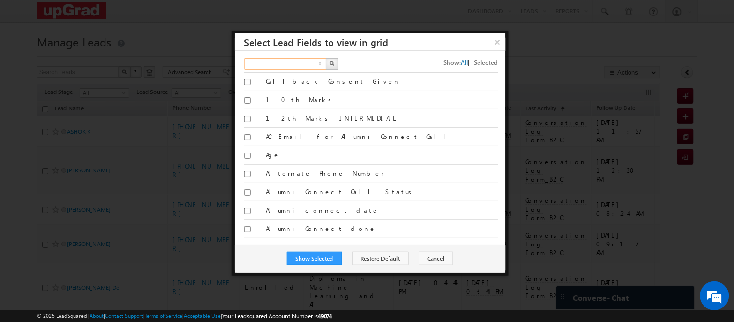
click at [305, 63] on input "text" at bounding box center [285, 64] width 83 height 12
type input "total"
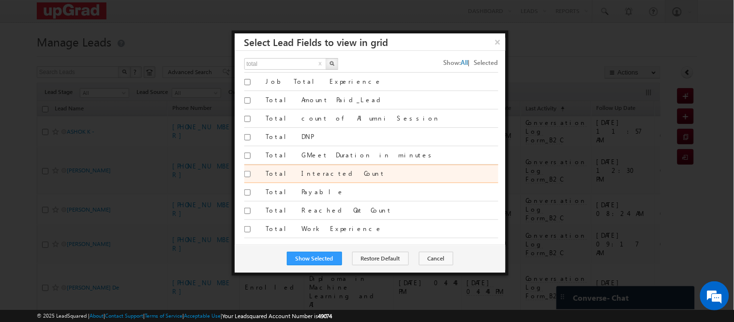
click at [247, 173] on input "Total Interacted Count" at bounding box center [247, 174] width 6 height 6
checkbox input "true"
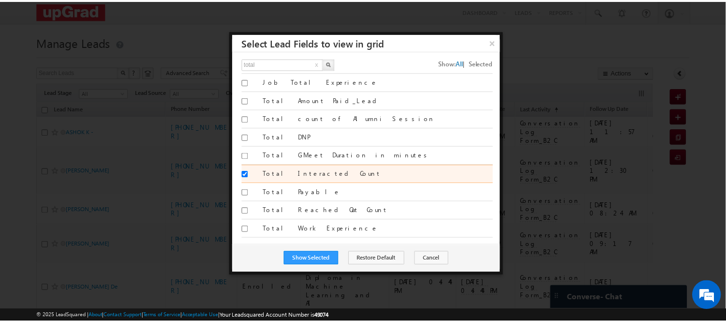
scroll to position [2, 0]
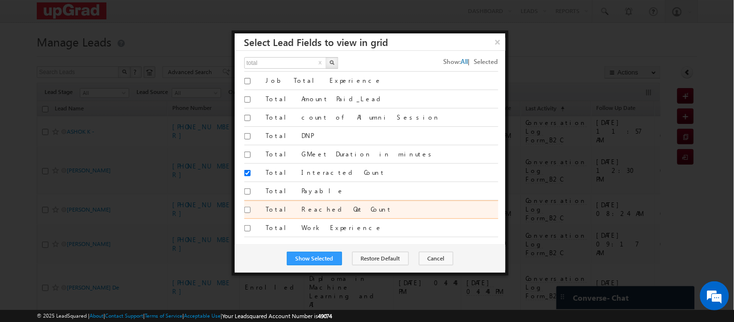
click at [248, 206] on input "Total Reached Out Count" at bounding box center [247, 209] width 6 height 6
checkbox input "true"
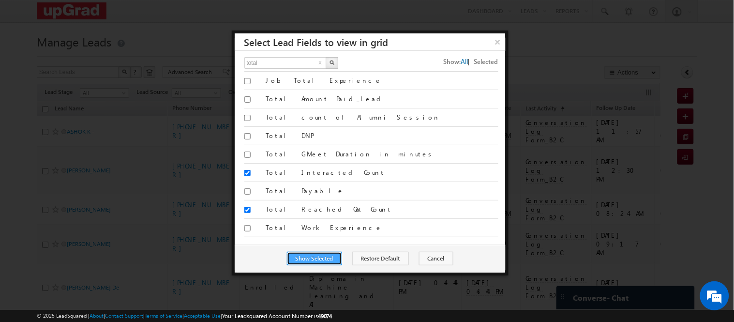
click at [306, 255] on button "Show Selected" at bounding box center [314, 258] width 55 height 14
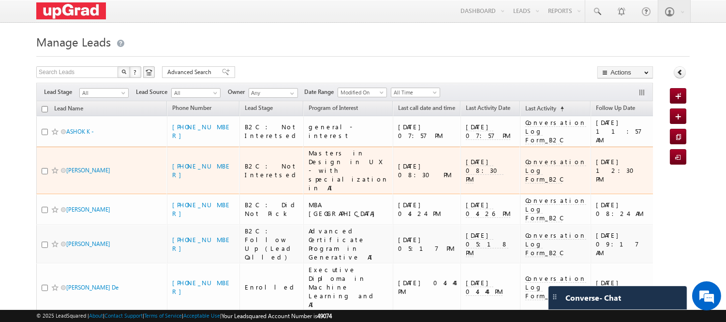
scroll to position [0, 364]
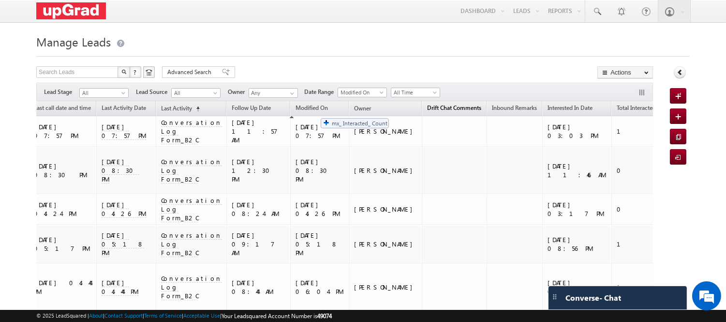
drag, startPoint x: 496, startPoint y: 110, endPoint x: 315, endPoint y: 113, distance: 181.4
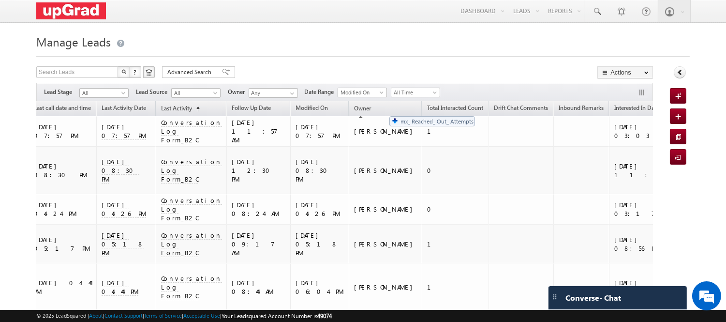
drag, startPoint x: 568, startPoint y: 110, endPoint x: 384, endPoint y: 111, distance: 183.8
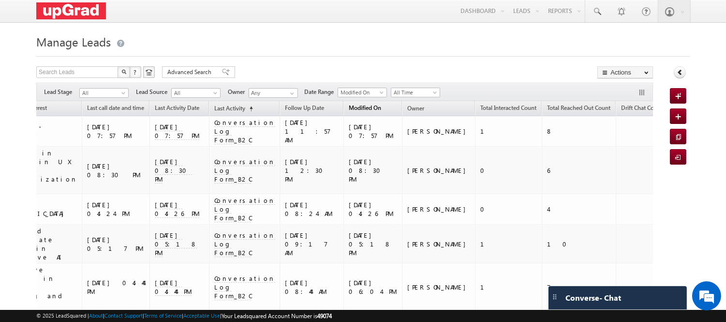
scroll to position [0, 311]
drag, startPoint x: 274, startPoint y: 110, endPoint x: 612, endPoint y: 114, distance: 338.5
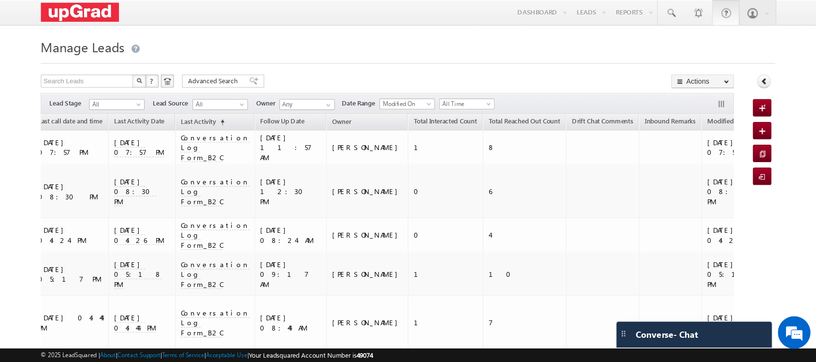
scroll to position [0, 289]
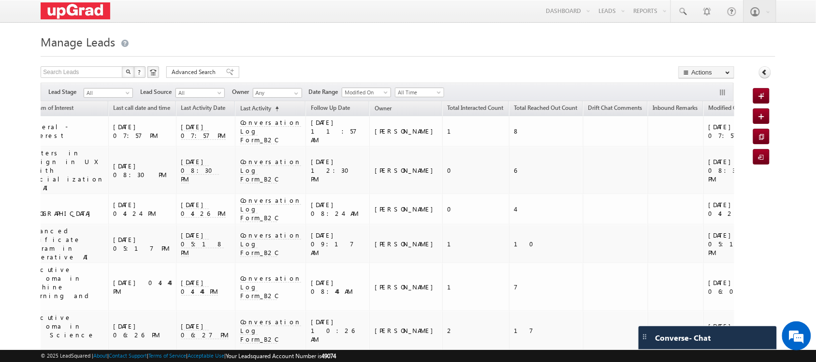
drag, startPoint x: 634, startPoint y: 1, endPoint x: 570, endPoint y: 187, distance: 196.5
click at [648, 194] on td at bounding box center [676, 209] width 56 height 30
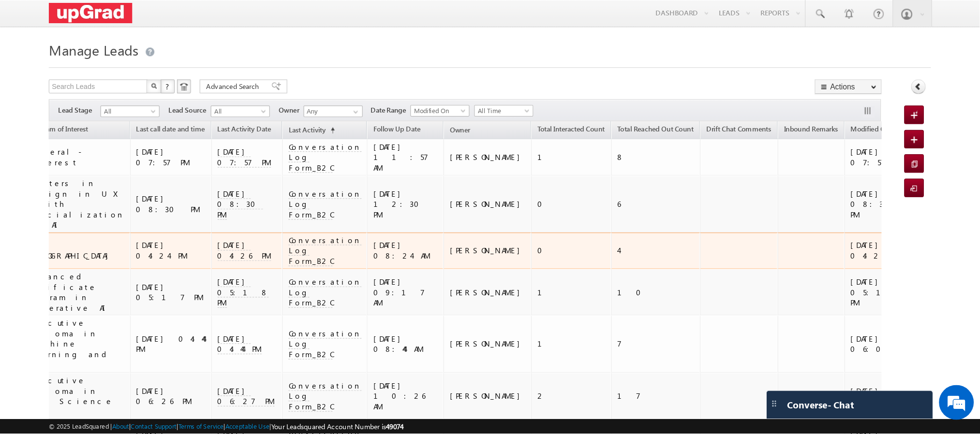
scroll to position [0, 0]
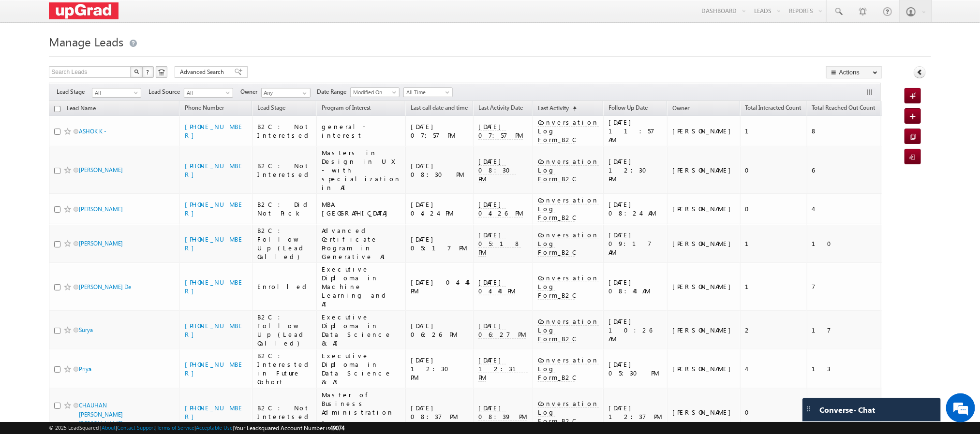
drag, startPoint x: 814, startPoint y: 3, endPoint x: 678, endPoint y: 35, distance: 139.6
click at [653, 35] on h1 "Manage Leads" at bounding box center [490, 40] width 882 height 19
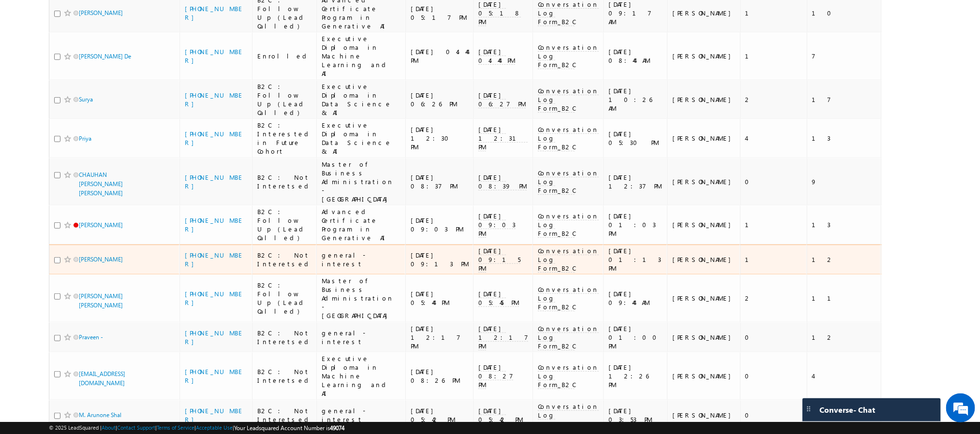
scroll to position [231, 0]
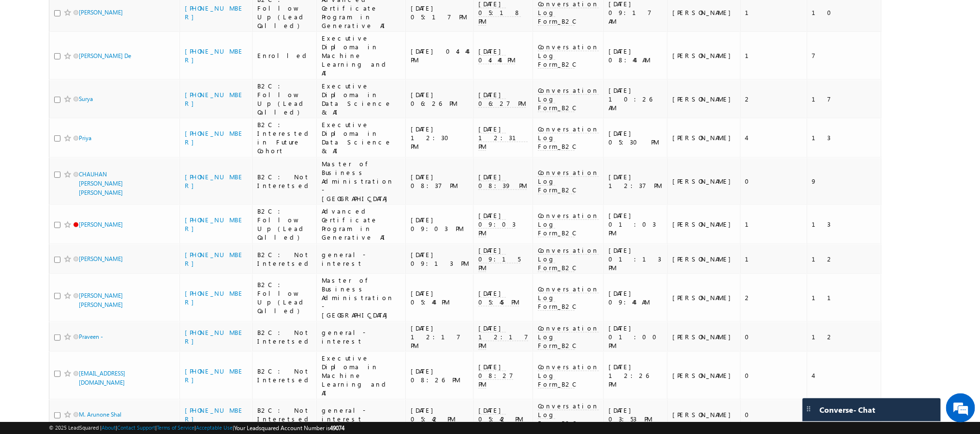
click at [78, 289] on li "50" at bounding box center [82, 415] width 23 height 10
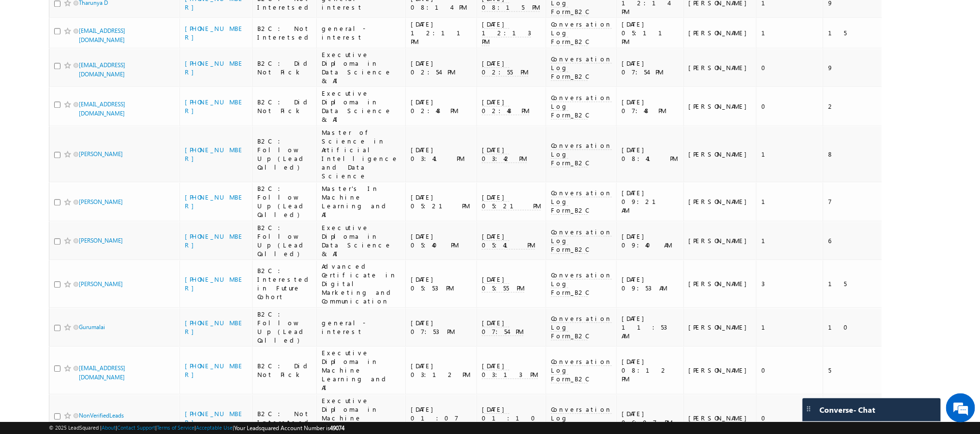
scroll to position [1341, 0]
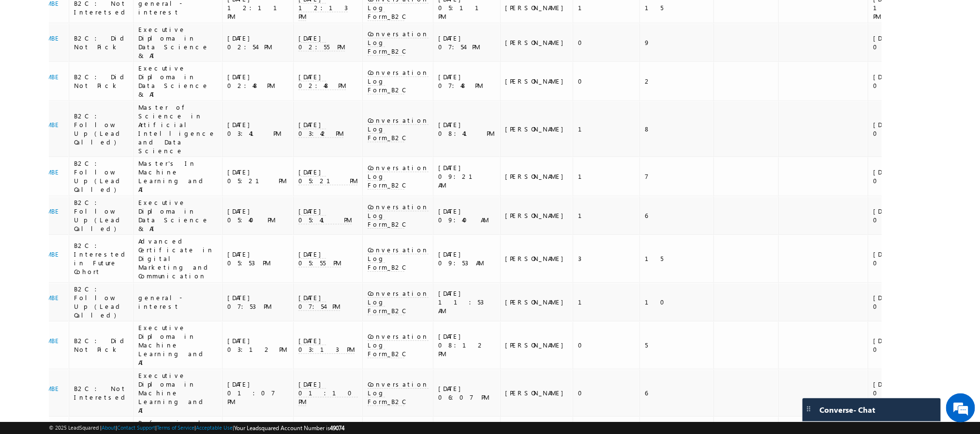
scroll to position [0, 196]
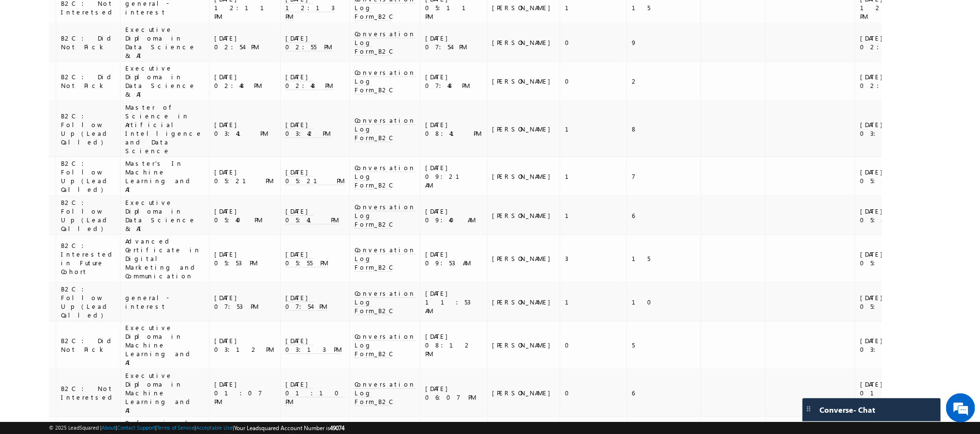
drag, startPoint x: 723, startPoint y: 192, endPoint x: 545, endPoint y: 170, distance: 179.7
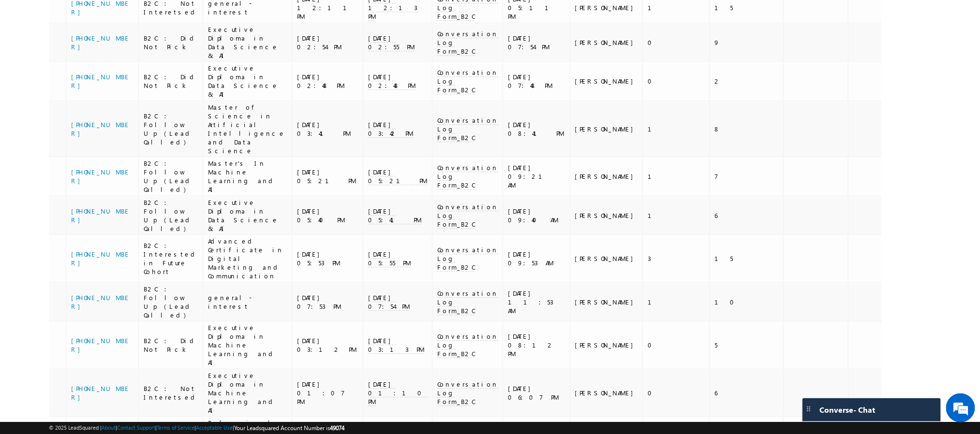
scroll to position [0, 116]
drag, startPoint x: 778, startPoint y: 166, endPoint x: 734, endPoint y: 168, distance: 44.1
copy div "7386001571,"
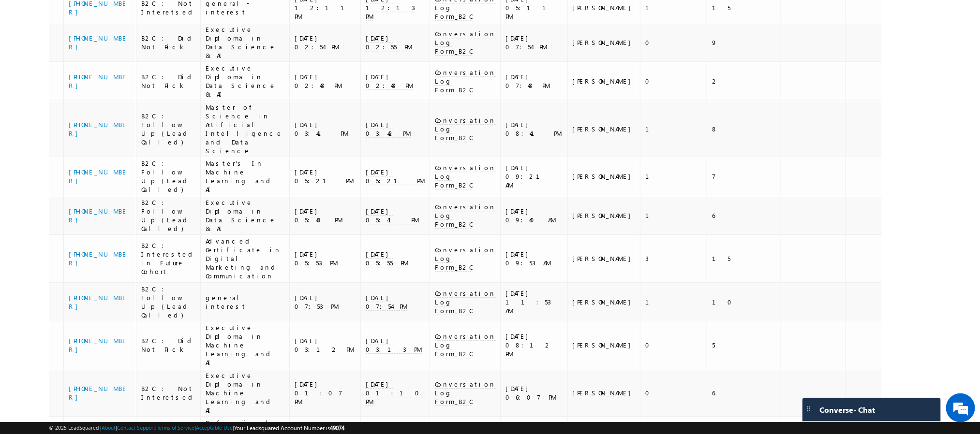
copy div "7386001571,"
drag, startPoint x: 781, startPoint y: 167, endPoint x: 734, endPoint y: 172, distance: 47.1
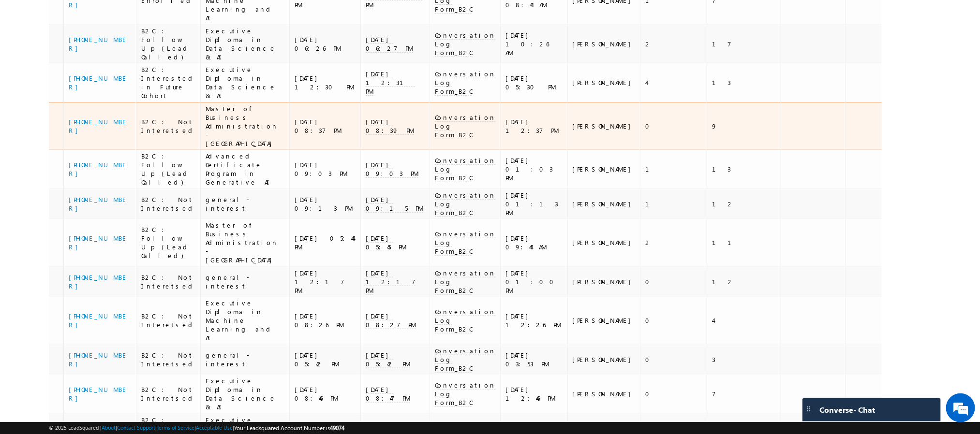
scroll to position [290, 0]
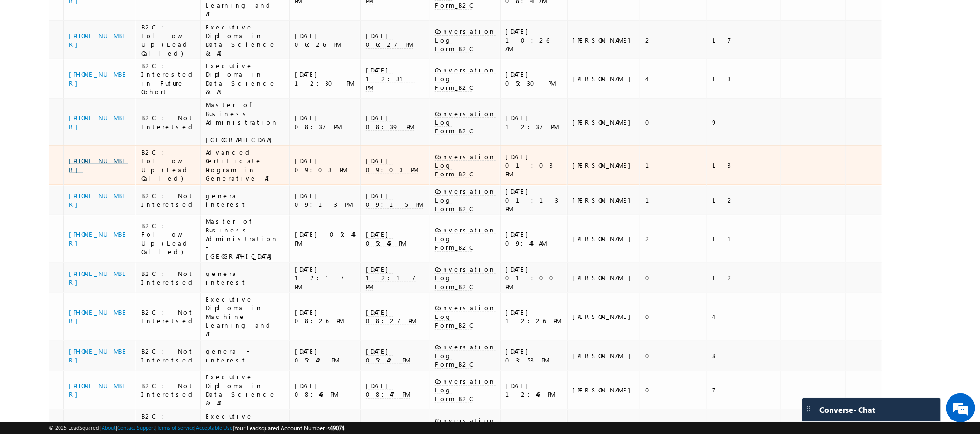
click at [86, 157] on link "+91-9782653685" at bounding box center [98, 165] width 59 height 17
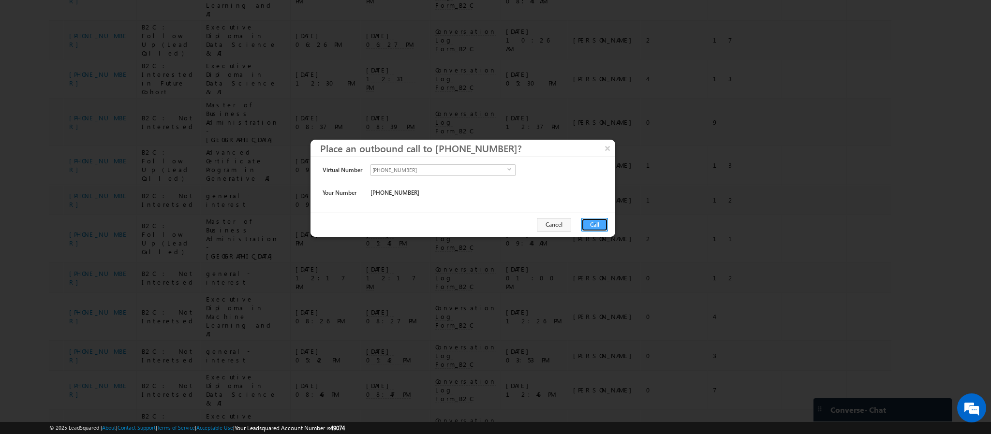
drag, startPoint x: 595, startPoint y: 226, endPoint x: 549, endPoint y: 215, distance: 47.9
click at [595, 225] on button "Call" at bounding box center [594, 225] width 27 height 14
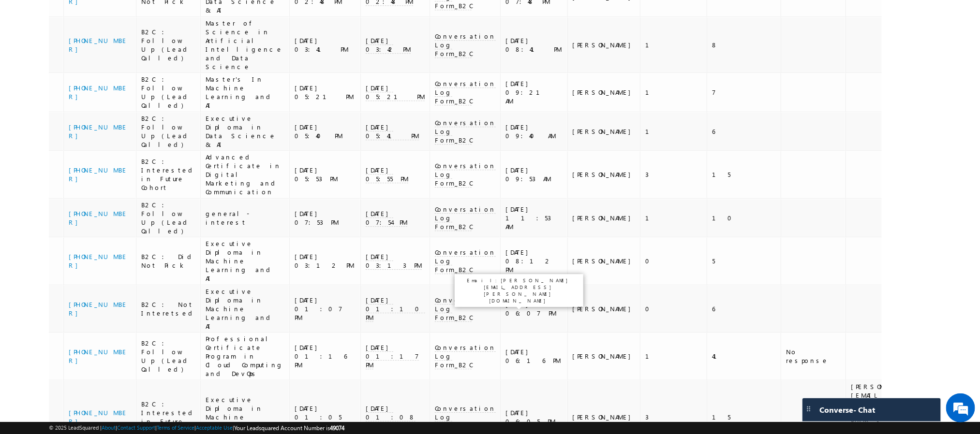
scroll to position [1367, 0]
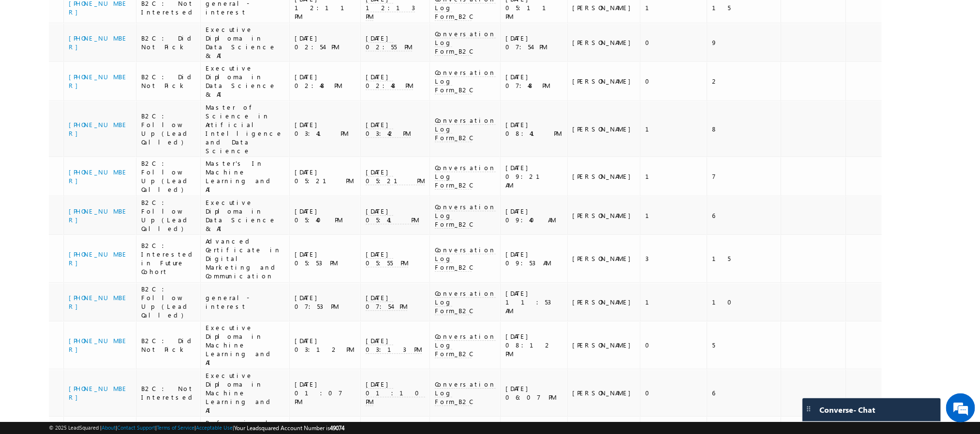
drag, startPoint x: 791, startPoint y: 228, endPoint x: 772, endPoint y: 234, distance: 19.7
copy div "9790364861"
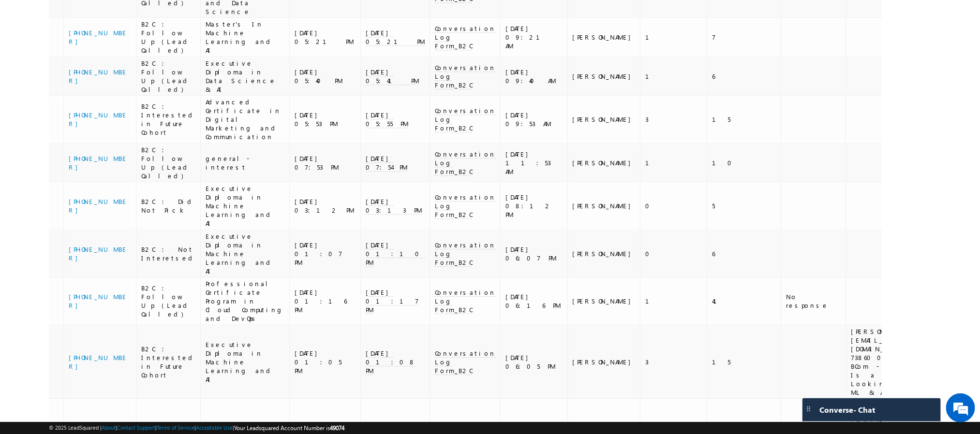
scroll to position [1512, 0]
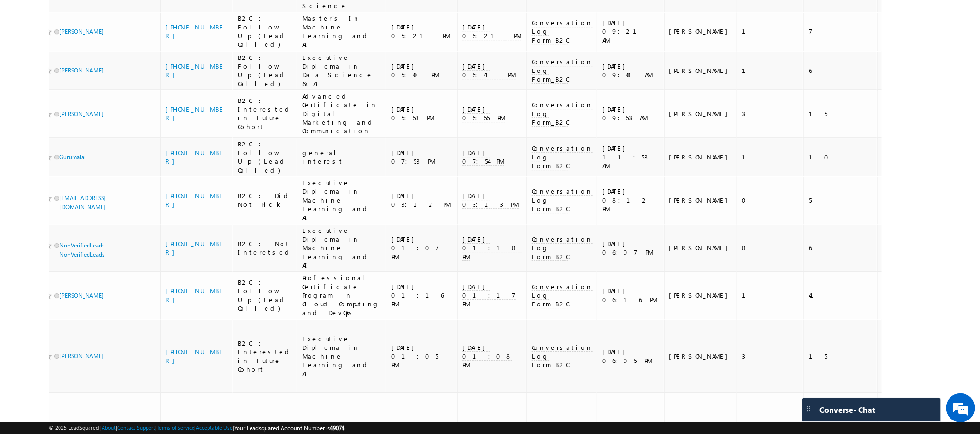
scroll to position [0, 0]
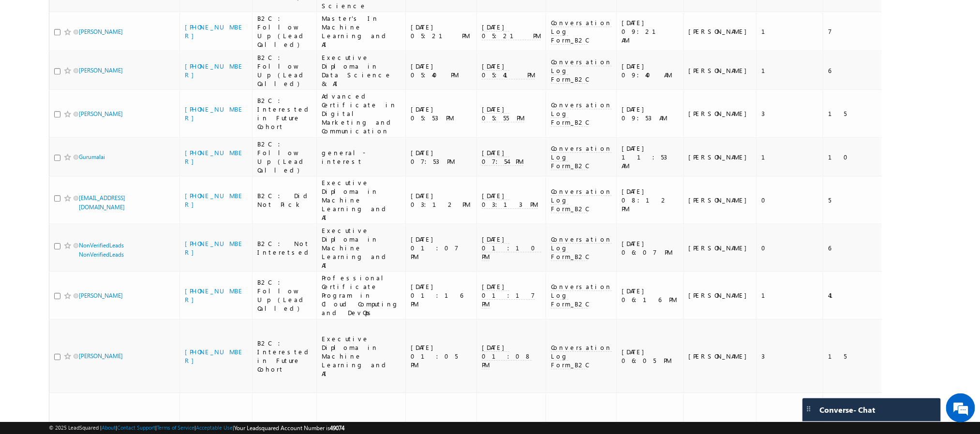
drag, startPoint x: 235, startPoint y: 267, endPoint x: 198, endPoint y: 261, distance: 37.7
copy link "8148153662"
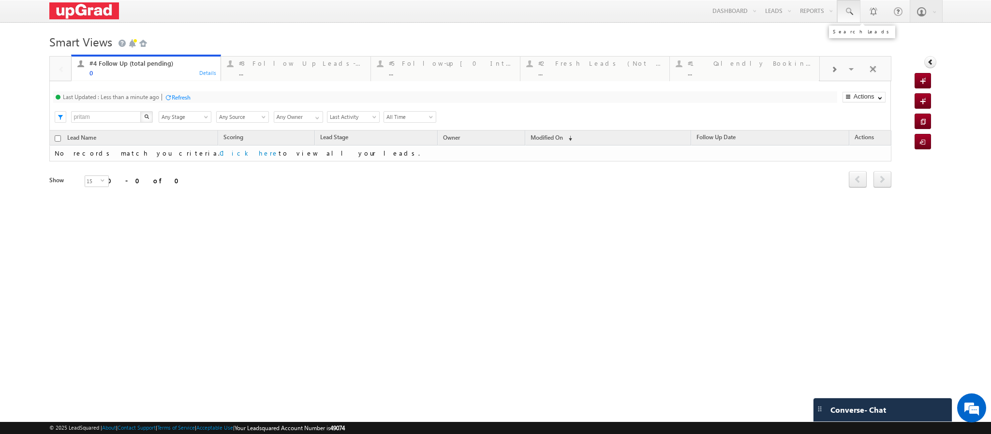
click at [846, 11] on span at bounding box center [849, 12] width 10 height 10
paste input "78275 86562"
click at [859, 38] on input "78275 86562" at bounding box center [902, 38] width 131 height 12
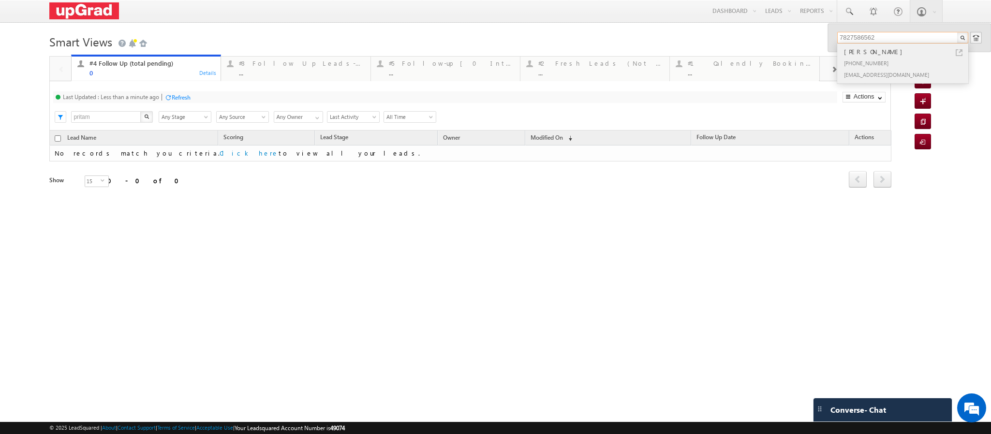
type input "7827586562"
click at [859, 58] on div "[PHONE_NUMBER]" at bounding box center [907, 63] width 130 height 12
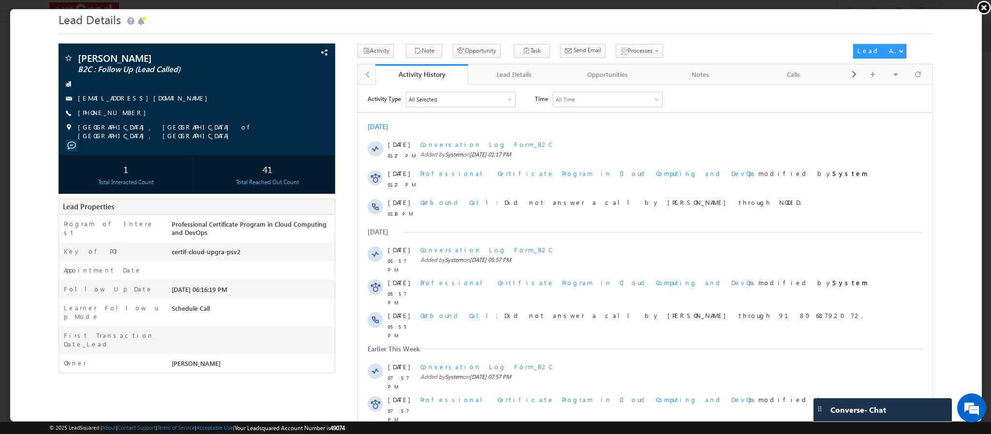
click at [981, 6] on link at bounding box center [983, 7] width 15 height 15
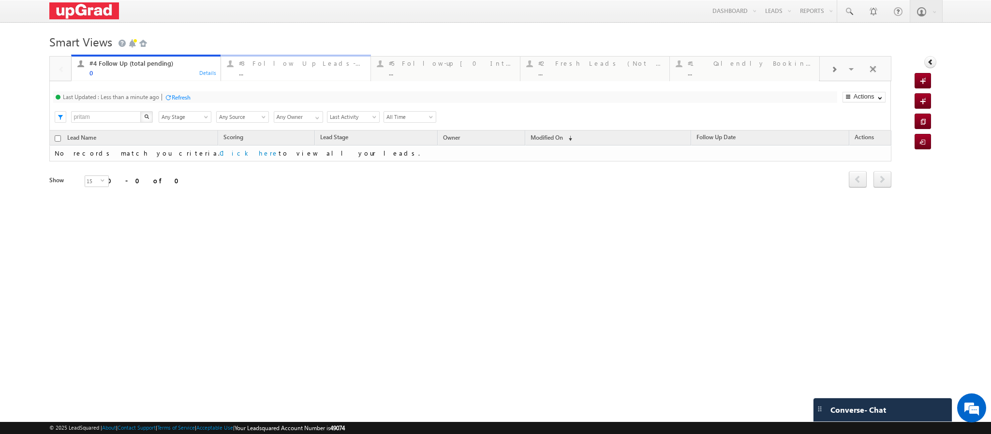
click at [280, 69] on div "#3 Follow Up Leads-Interacted ..." at bounding box center [301, 67] width 125 height 19
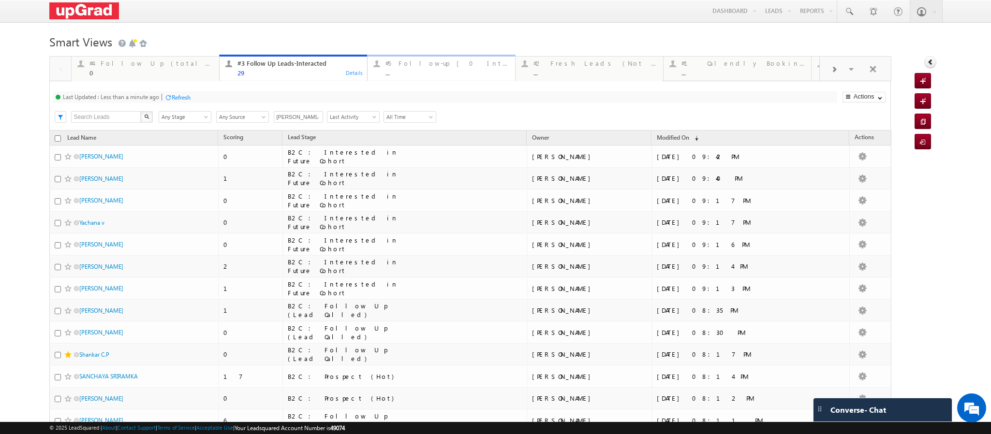
click at [415, 69] on div "#5 Follow-up [ 0 Interacted ] ..." at bounding box center [446, 67] width 123 height 19
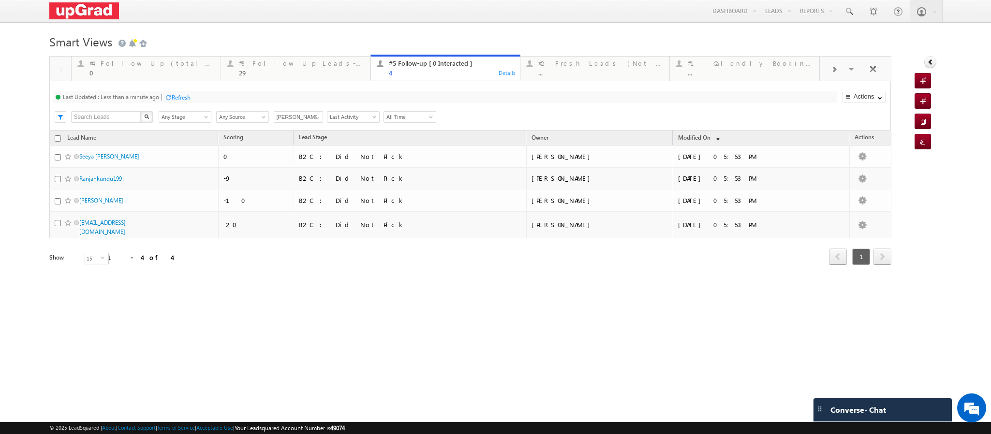
click at [390, 78] on link "#5 Follow-up [ 0 Interacted ] 4 Details" at bounding box center [445, 68] width 150 height 27
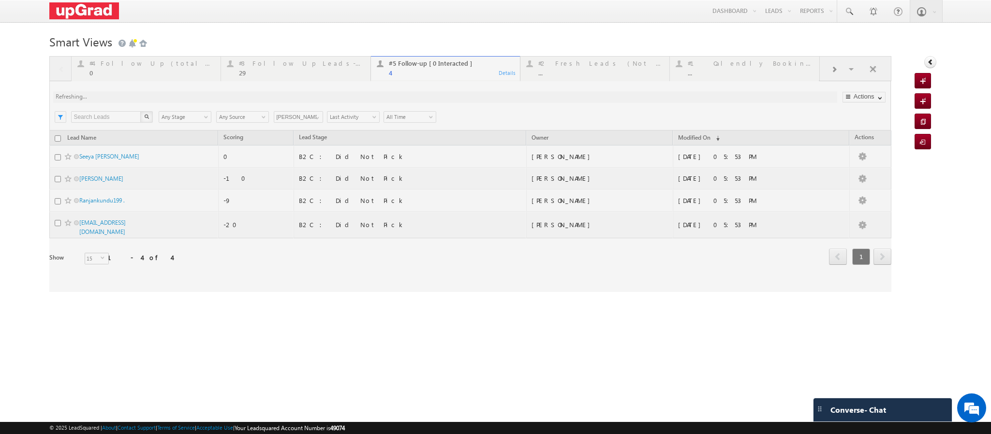
click at [251, 71] on div at bounding box center [470, 174] width 842 height 236
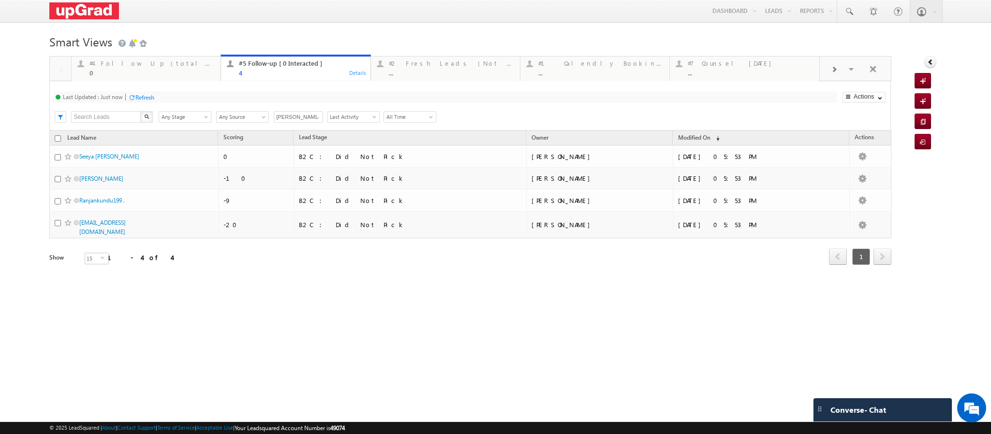
click at [276, 72] on div "4" at bounding box center [301, 72] width 125 height 7
click at [276, 78] on link "#5 Follow-up [ 0 Interacted ] 4 Details" at bounding box center [296, 68] width 150 height 27
drag, startPoint x: 108, startPoint y: 70, endPoint x: 440, endPoint y: 71, distance: 332.2
click at [108, 70] on div "0" at bounding box center [151, 72] width 125 height 7
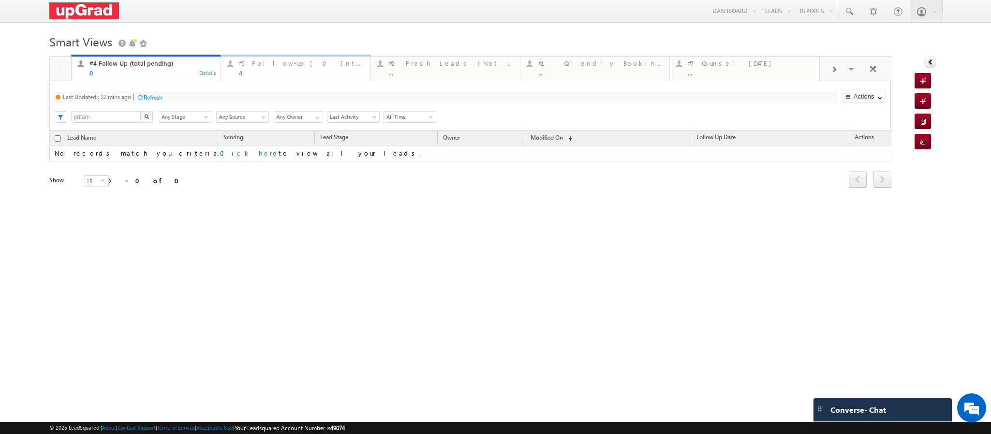
click at [306, 64] on div "#5 Follow-up [ 0 Interacted ]" at bounding box center [301, 63] width 125 height 8
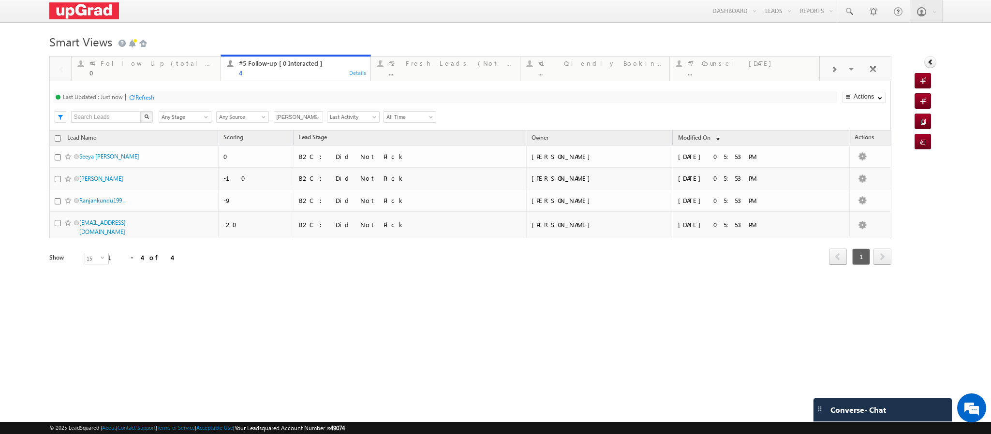
click at [448, 81] on div "#4 Follow Up (total pending) 0 Details #5 Follow-up [ 0 Interacted ] 4 Details …" at bounding box center [470, 68] width 842 height 25
click at [418, 78] on link "#2 Fresh Leads (Not Called) ... Details" at bounding box center [445, 68] width 150 height 26
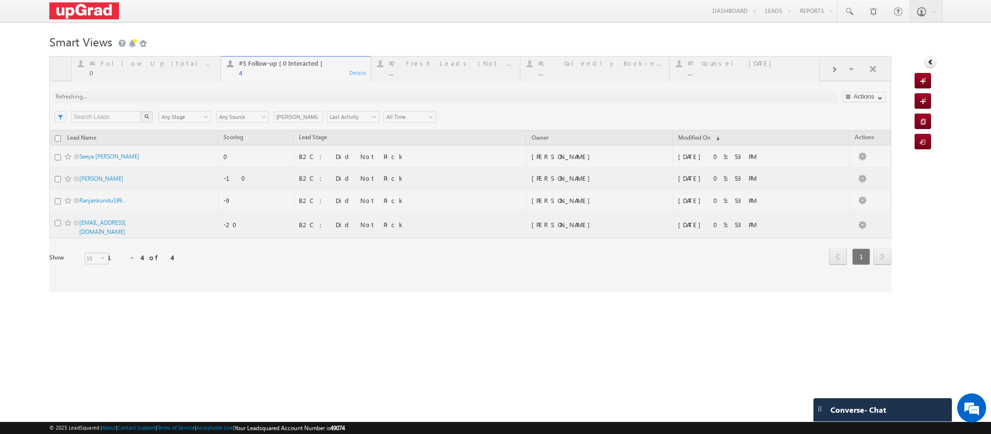
click at [272, 78] on div at bounding box center [470, 174] width 842 height 236
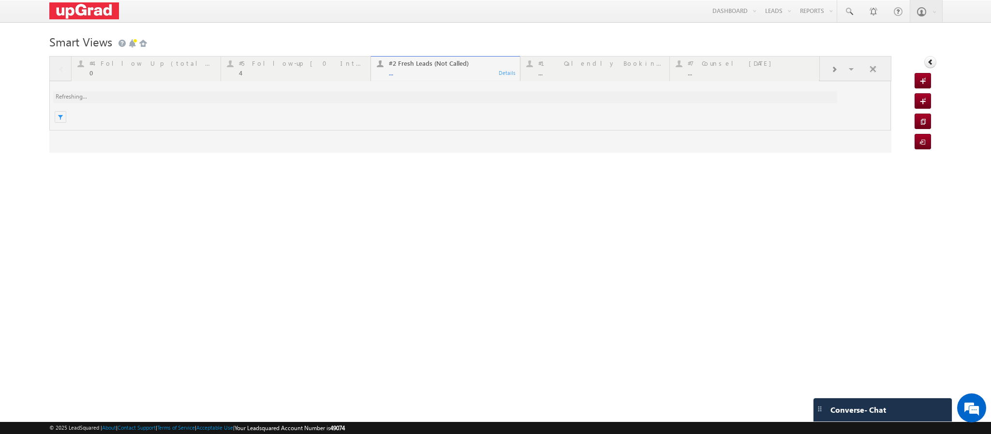
click at [291, 78] on div at bounding box center [470, 104] width 842 height 97
click at [292, 77] on div at bounding box center [470, 104] width 842 height 97
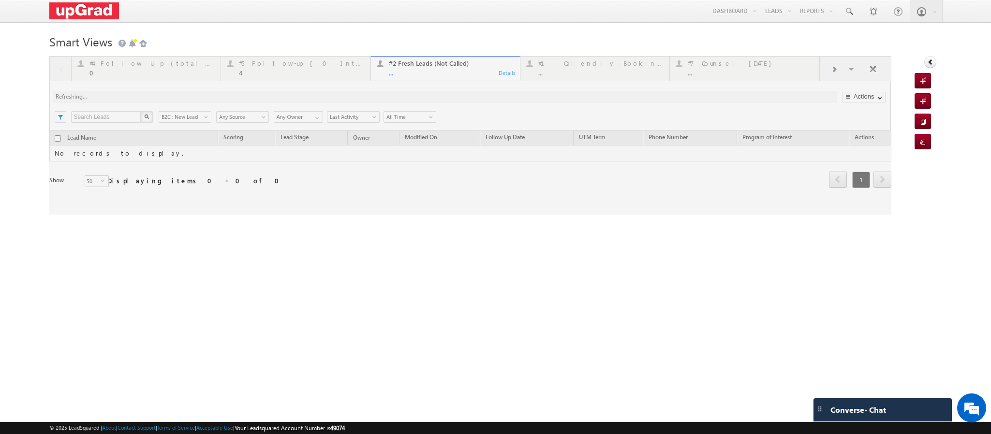
click at [275, 70] on div at bounding box center [470, 135] width 842 height 159
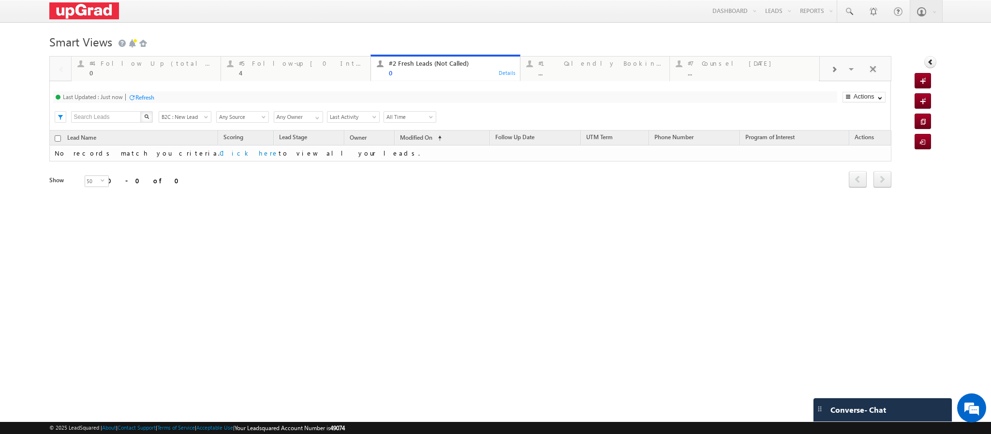
drag, startPoint x: 288, startPoint y: 69, endPoint x: 453, endPoint y: 83, distance: 165.5
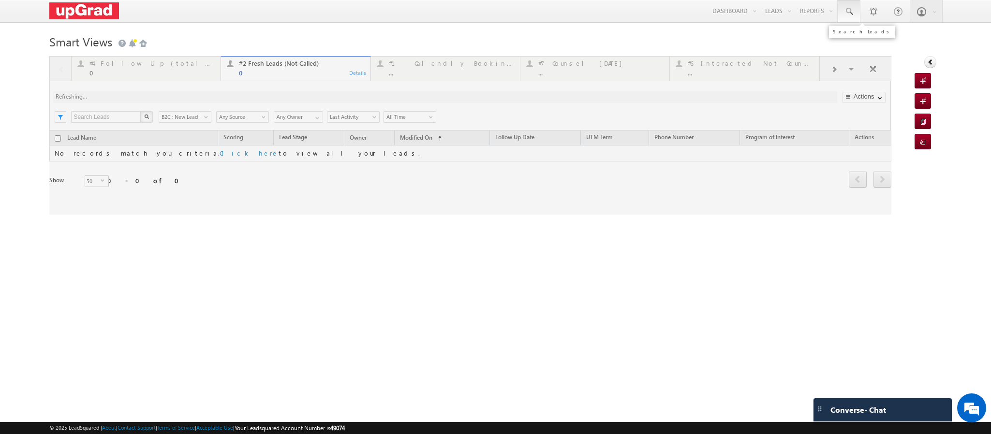
click at [841, 15] on link at bounding box center [848, 11] width 23 height 22
paste input "manishsharma2k16@gmail.com"
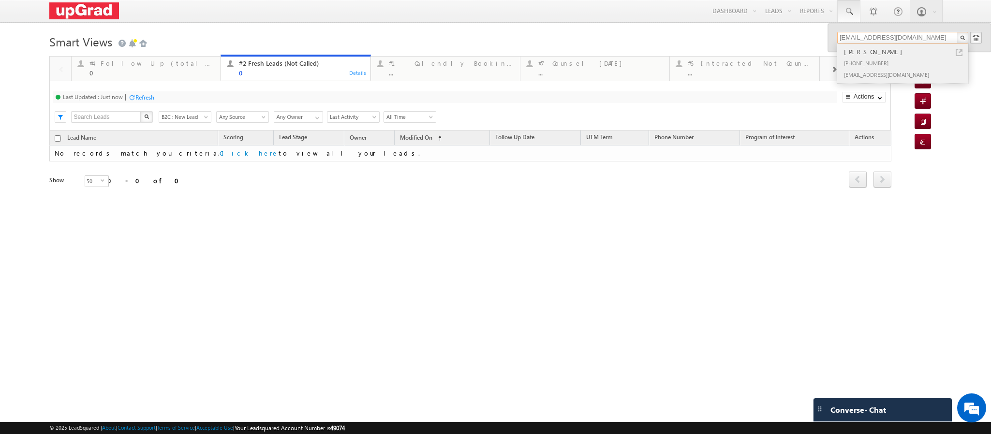
type input "manishsharma2k16@gmail.com"
click at [856, 56] on div "MANISH KUMAR" at bounding box center [907, 51] width 130 height 11
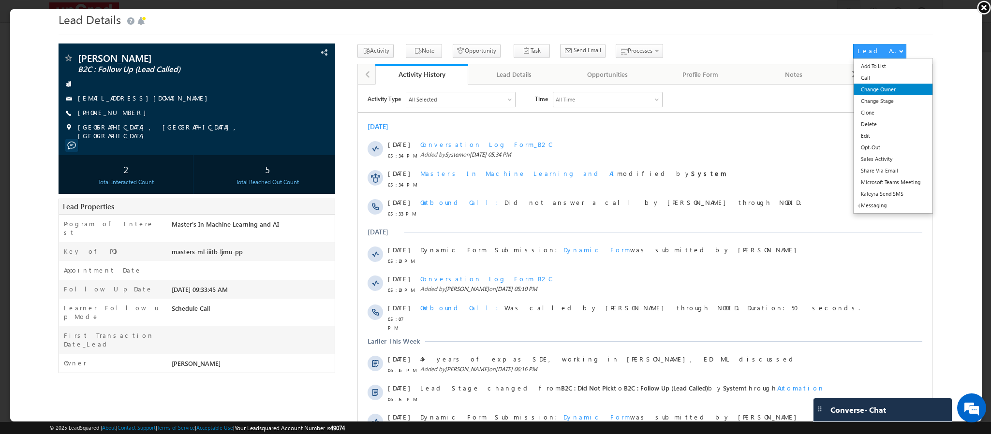
click at [868, 89] on link "Change Owner" at bounding box center [892, 89] width 78 height 12
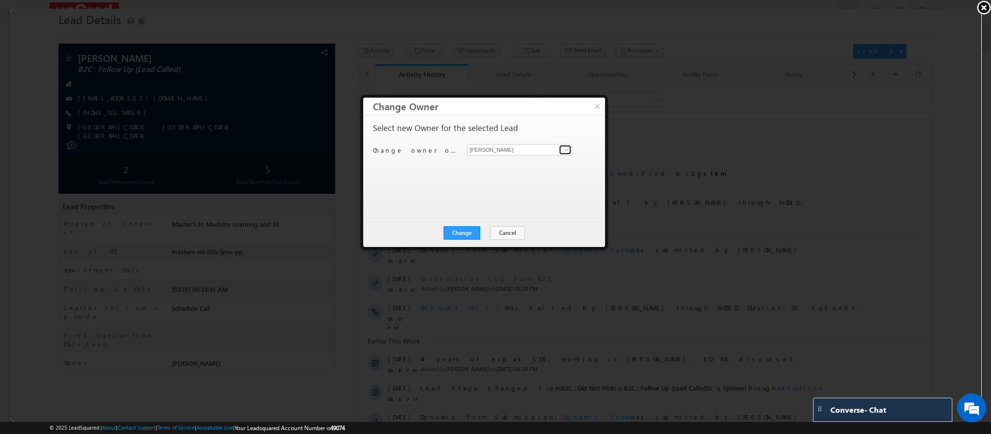
click at [562, 147] on span at bounding box center [566, 149] width 8 height 8
click at [496, 199] on span "ritu.raj@upgrad.com" at bounding box center [514, 202] width 87 height 7
click at [472, 235] on button "Change" at bounding box center [461, 232] width 37 height 14
click at [593, 101] on button "×" at bounding box center [597, 105] width 16 height 17
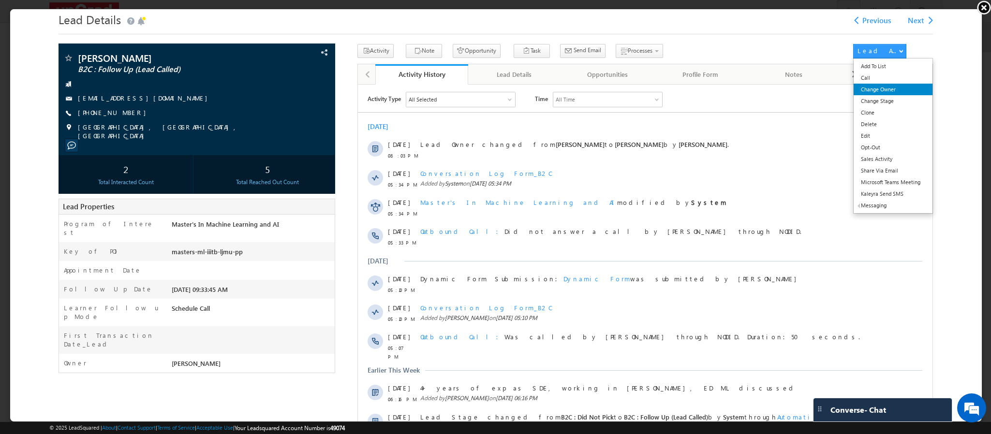
click at [864, 86] on link "Change Owner" at bounding box center [892, 89] width 78 height 12
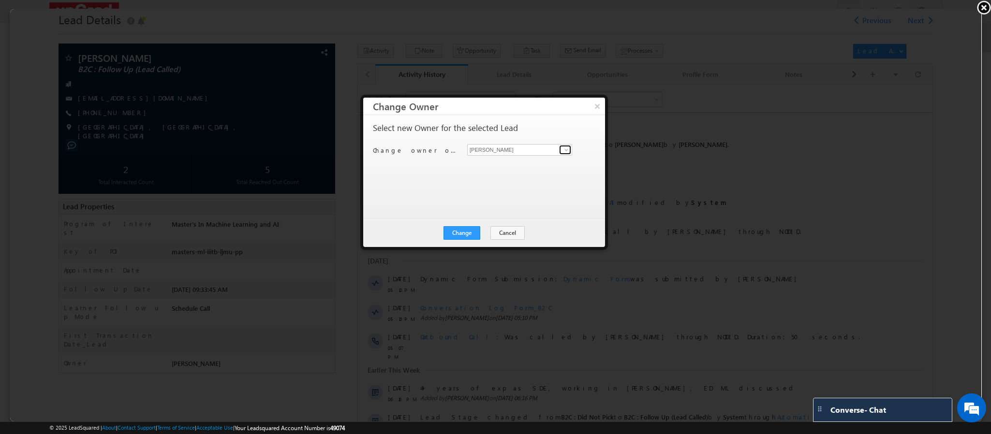
click at [568, 147] on span at bounding box center [566, 149] width 8 height 8
click at [509, 219] on span "smrita.panday@upgrad.com" at bounding box center [514, 219] width 87 height 7
type input "[PERSON_NAME]"
click at [460, 236] on button "Change" at bounding box center [461, 232] width 37 height 14
click at [594, 102] on button "×" at bounding box center [597, 105] width 16 height 17
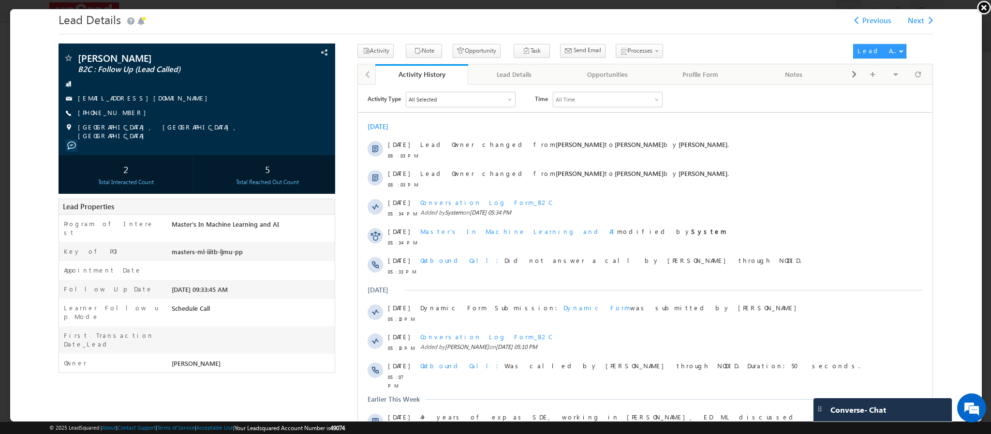
click at [981, 6] on link at bounding box center [983, 7] width 15 height 15
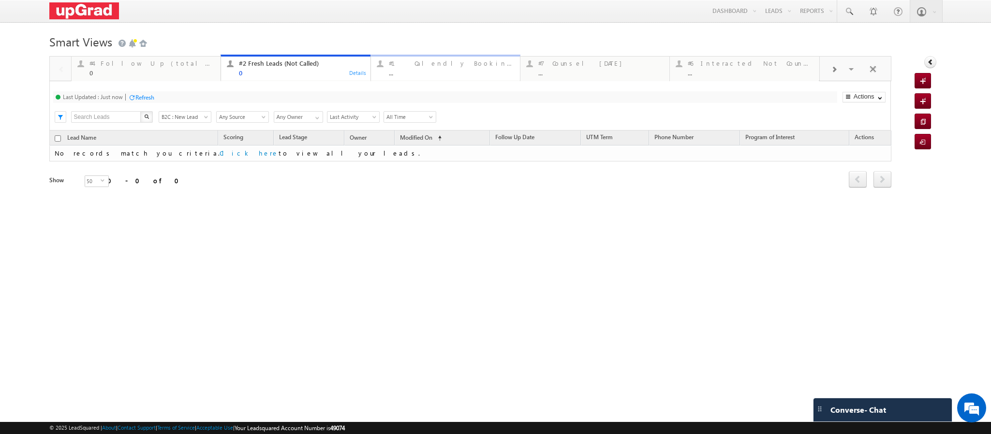
click at [420, 79] on link "#1 Calendly Bookings For Today ... Details" at bounding box center [445, 68] width 150 height 26
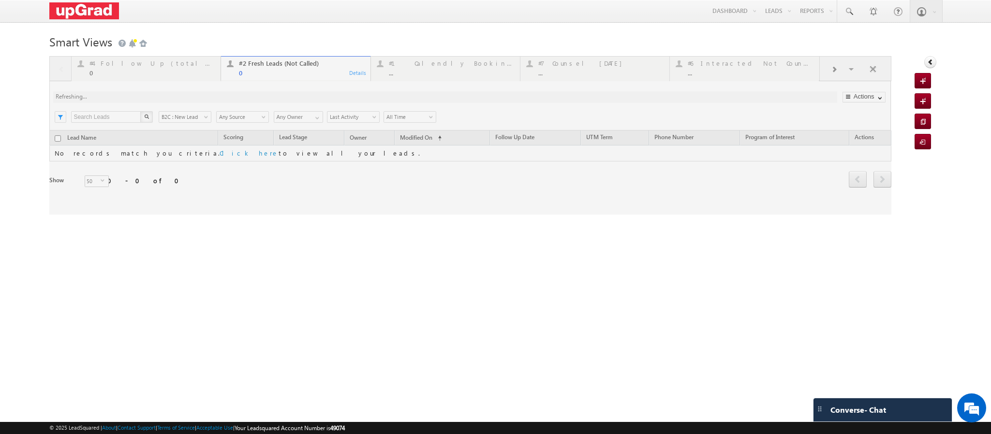
click at [428, 77] on div at bounding box center [470, 135] width 842 height 159
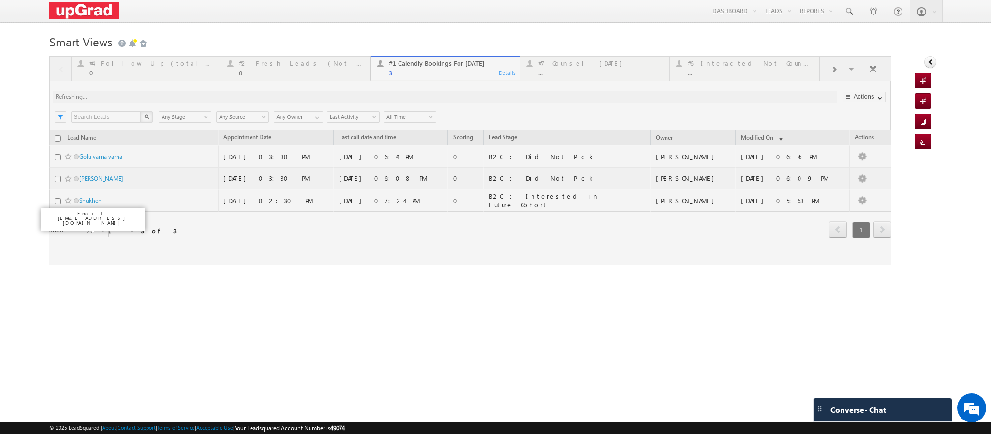
click at [87, 225] on div at bounding box center [470, 160] width 842 height 209
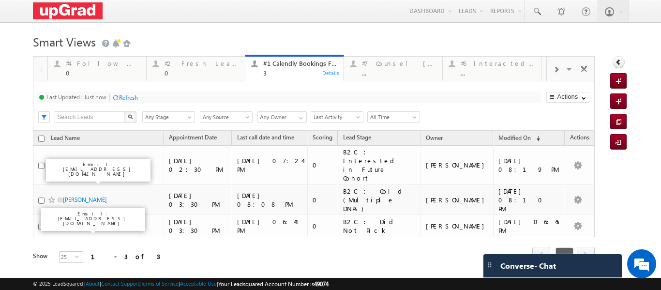
click at [553, 69] on span at bounding box center [556, 70] width 6 height 8
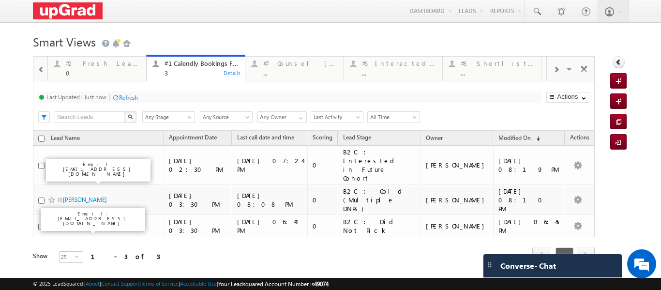
click at [553, 73] on div at bounding box center [555, 69] width 18 height 22
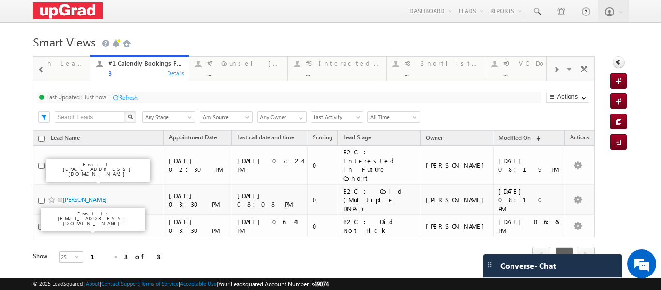
click at [553, 73] on div at bounding box center [555, 69] width 18 height 22
click at [553, 70] on span at bounding box center [556, 70] width 6 height 8
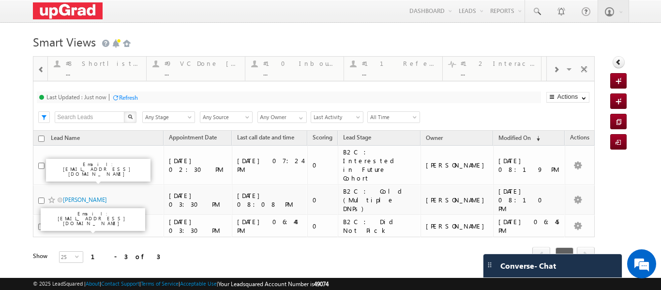
click at [553, 70] on span at bounding box center [556, 70] width 6 height 8
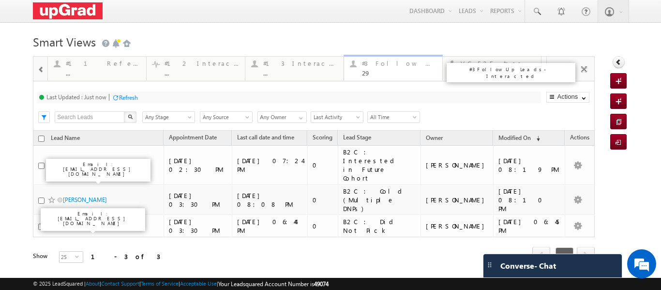
click at [398, 71] on div "29" at bounding box center [399, 72] width 74 height 7
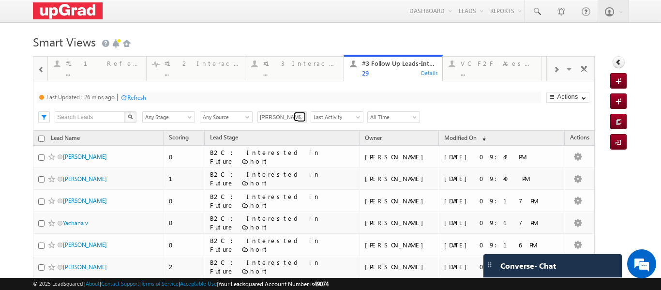
click at [301, 115] on span at bounding box center [301, 118] width 8 height 8
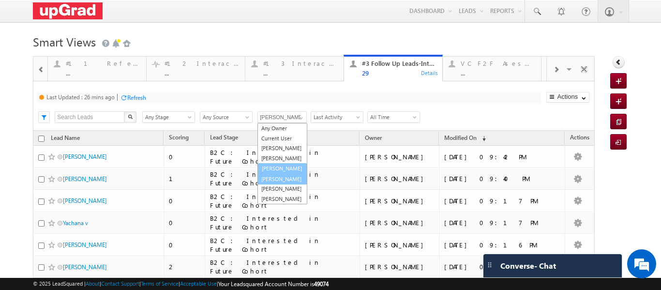
scroll to position [10, 0]
click at [279, 161] on link "[PERSON_NAME]" at bounding box center [282, 158] width 50 height 11
type input "[PERSON_NAME]"
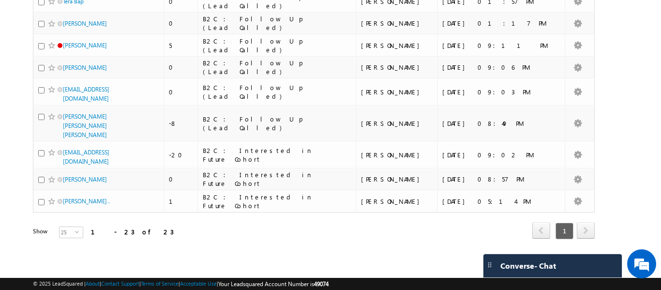
scroll to position [489, 0]
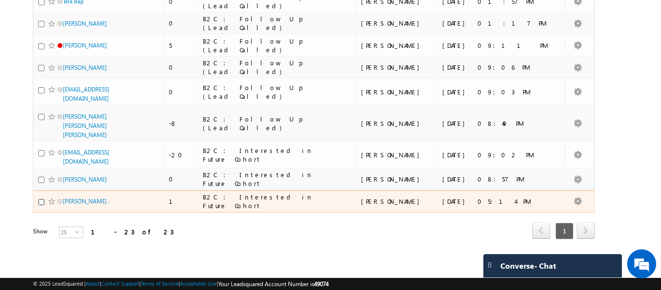
click at [44, 203] on input "checkbox" at bounding box center [41, 202] width 6 height 6
checkbox input "true"
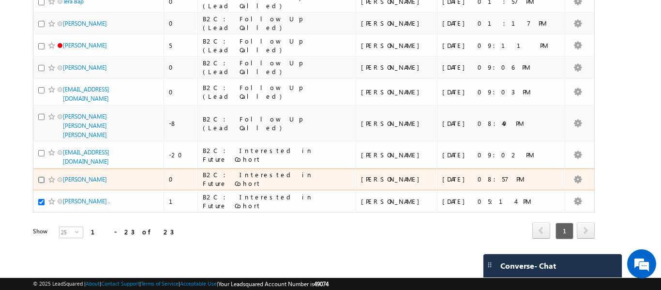
click at [41, 177] on input "checkbox" at bounding box center [41, 180] width 6 height 6
checkbox input "true"
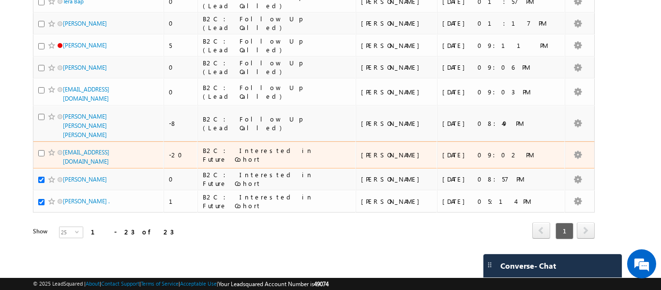
click at [43, 147] on div at bounding box center [52, 152] width 29 height 10
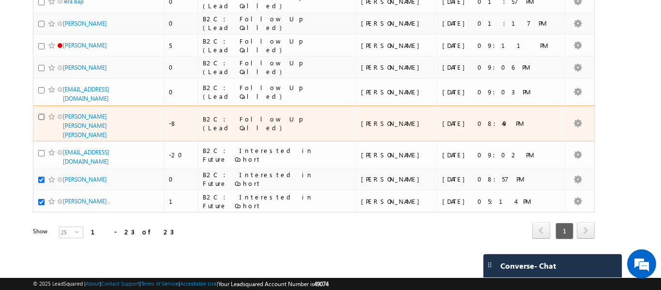
click at [38, 114] on input "checkbox" at bounding box center [41, 117] width 6 height 6
checkbox input "true"
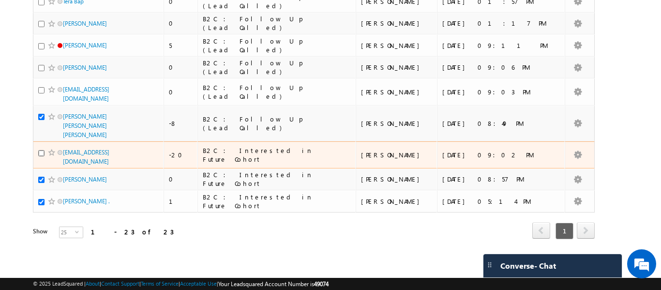
drag, startPoint x: 41, startPoint y: 144, endPoint x: 40, endPoint y: 116, distance: 27.6
click at [41, 150] on input "checkbox" at bounding box center [41, 153] width 6 height 6
checkbox input "true"
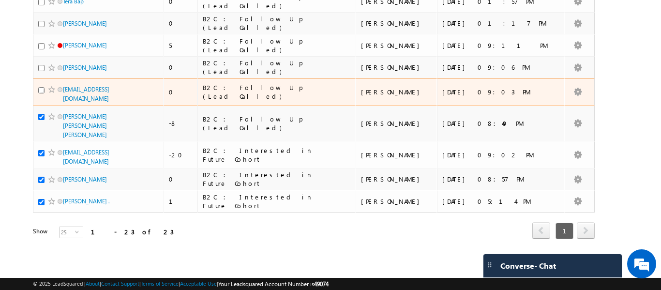
click at [43, 87] on input "checkbox" at bounding box center [41, 90] width 6 height 6
checkbox input "true"
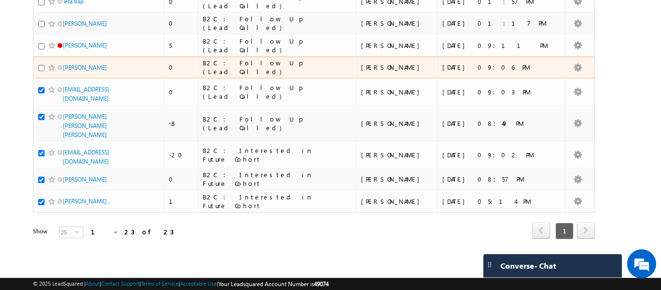
click at [40, 63] on div at bounding box center [52, 68] width 29 height 10
click at [43, 67] on input "checkbox" at bounding box center [41, 68] width 6 height 6
checkbox input "true"
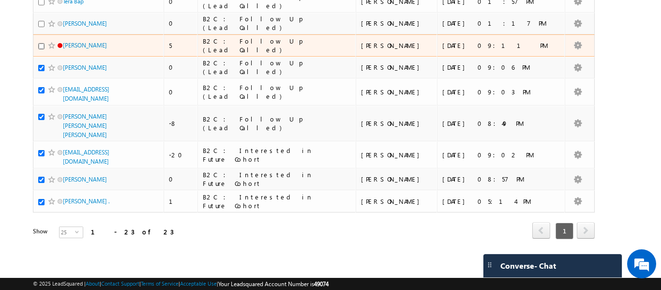
click at [41, 44] on input "checkbox" at bounding box center [41, 46] width 6 height 6
checkbox input "true"
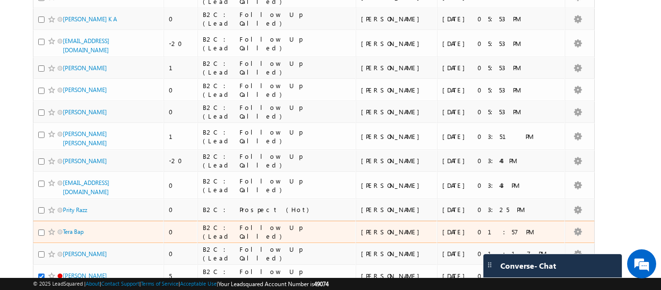
scroll to position [393, 0]
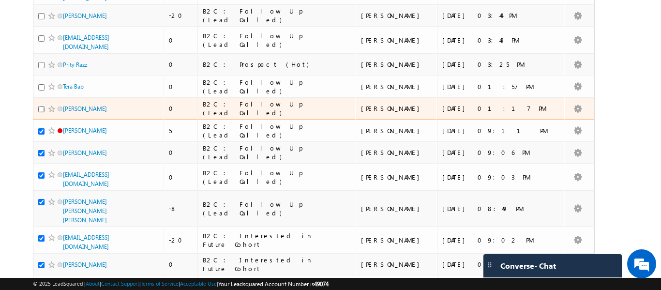
click at [42, 112] on input "checkbox" at bounding box center [41, 109] width 6 height 6
checkbox input "true"
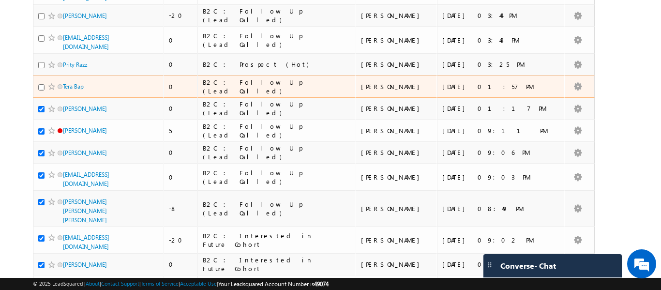
click at [41, 90] on input "checkbox" at bounding box center [41, 87] width 6 height 6
checkbox input "true"
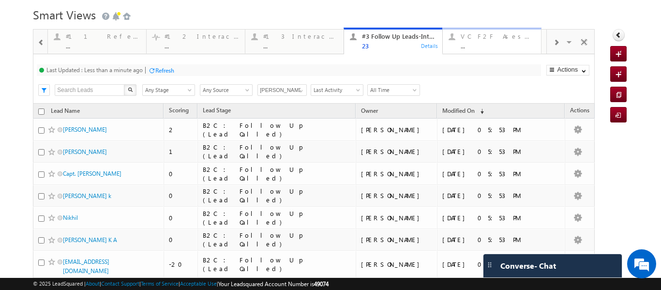
scroll to position [0, 0]
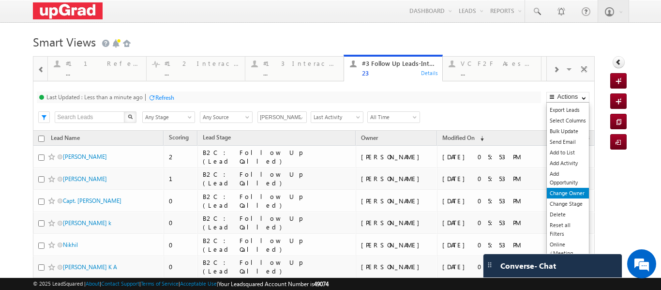
click at [561, 192] on link "Change Owner" at bounding box center [567, 193] width 42 height 11
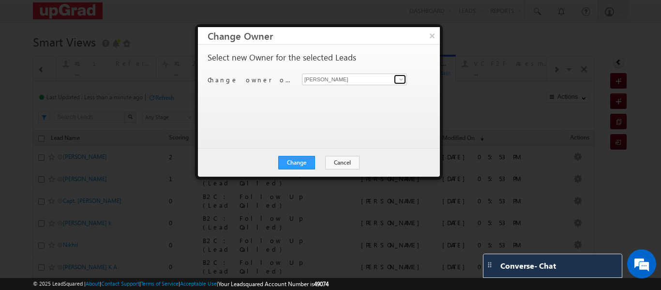
click at [400, 79] on span at bounding box center [401, 79] width 8 height 8
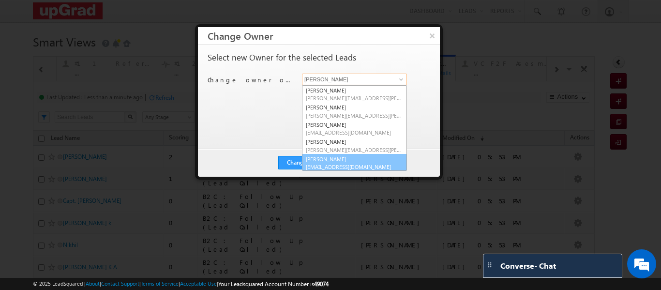
scroll to position [2, 0]
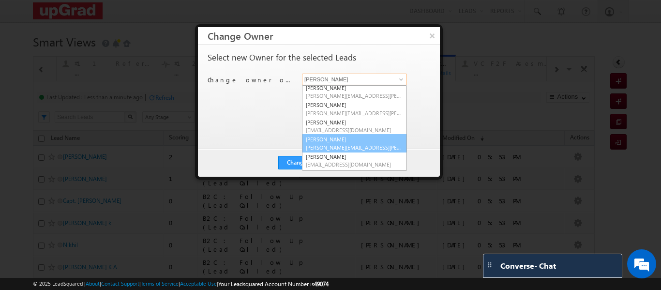
click at [330, 141] on link "Smrita Panday smrita.panday@upgrad.com" at bounding box center [354, 143] width 105 height 18
type input "[PERSON_NAME]"
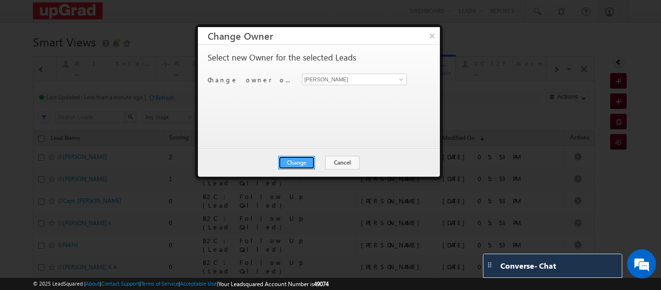
click at [298, 161] on button "Change" at bounding box center [296, 163] width 37 height 14
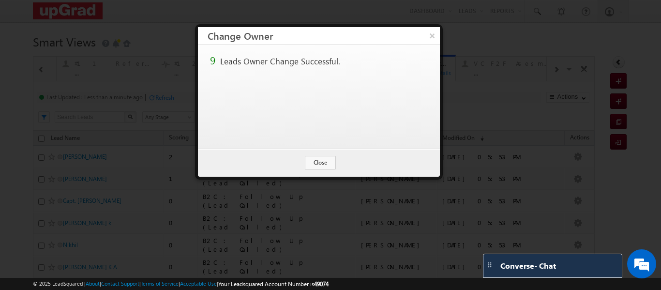
click at [431, 35] on button "×" at bounding box center [431, 35] width 15 height 17
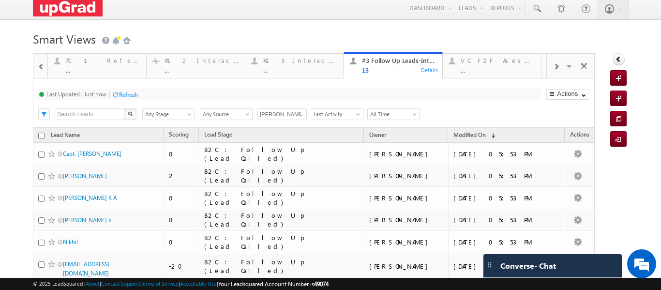
scroll to position [0, 0]
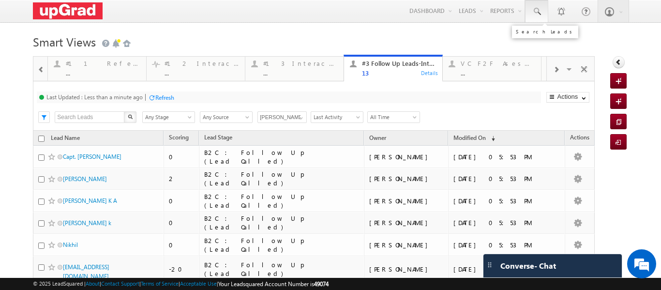
click at [532, 7] on span at bounding box center [536, 12] width 10 height 10
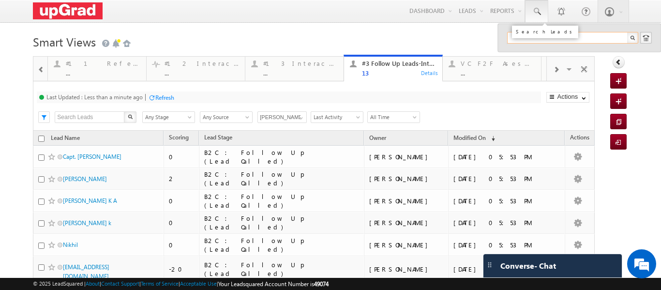
paste input "81481 53662"
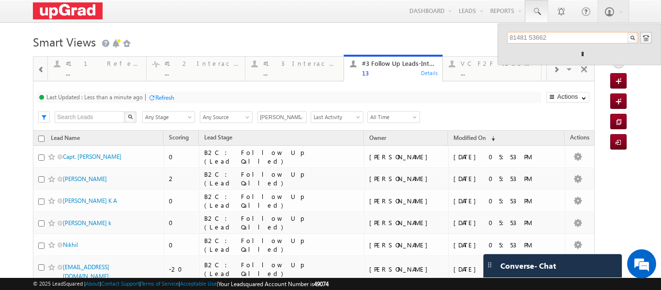
click at [522, 35] on input "81481 53662" at bounding box center [572, 38] width 131 height 12
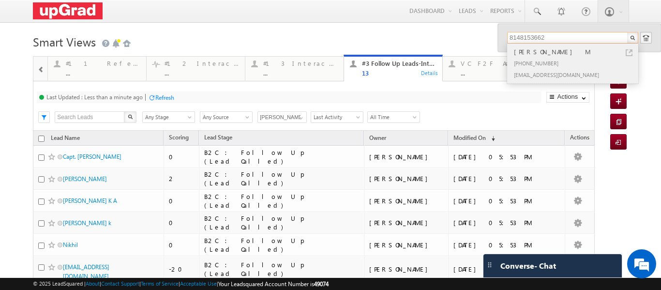
type input "8148153662"
click at [525, 54] on div "Suhaib M" at bounding box center [577, 51] width 130 height 11
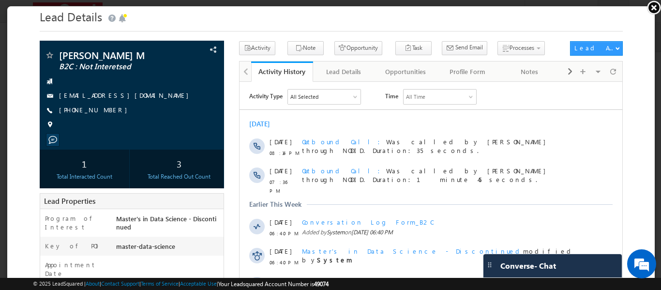
drag, startPoint x: 650, startPoint y: 6, endPoint x: 644, endPoint y: 6, distance: 6.3
click at [650, 6] on link at bounding box center [653, 7] width 15 height 15
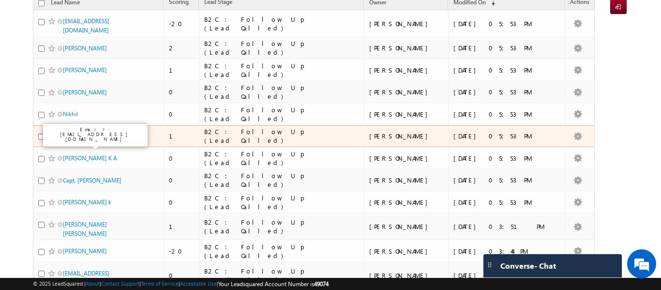
scroll to position [93, 0]
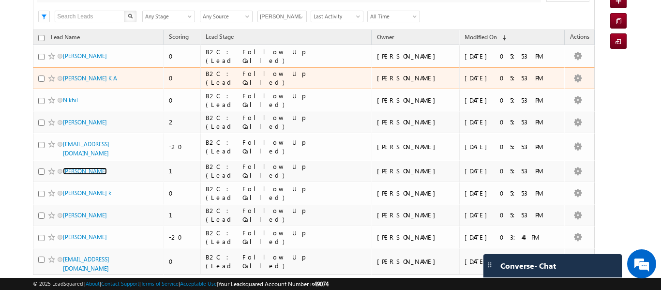
scroll to position [48, 0]
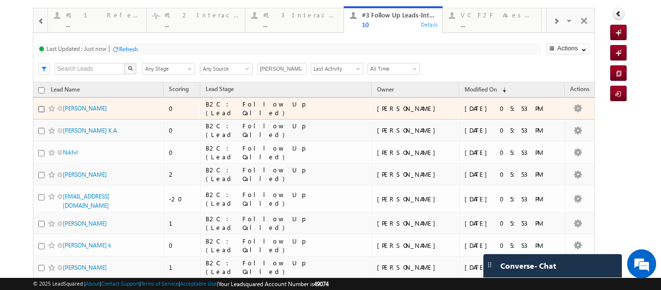
click at [39, 106] on input "checkbox" at bounding box center [41, 109] width 6 height 6
checkbox input "true"
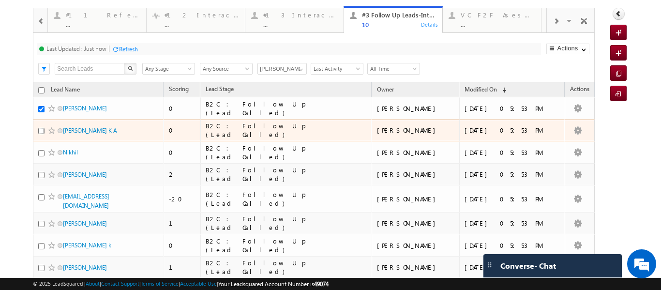
click at [42, 131] on input "checkbox" at bounding box center [41, 131] width 6 height 6
checkbox input "true"
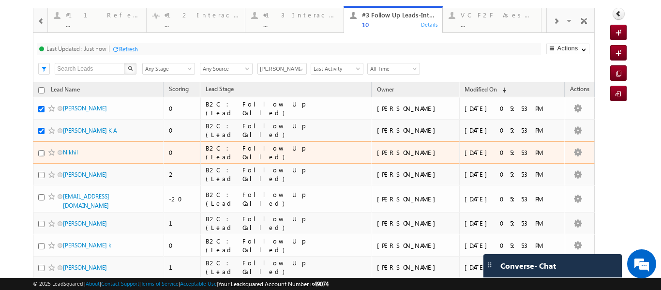
click at [40, 150] on input "checkbox" at bounding box center [41, 153] width 6 height 6
checkbox input "true"
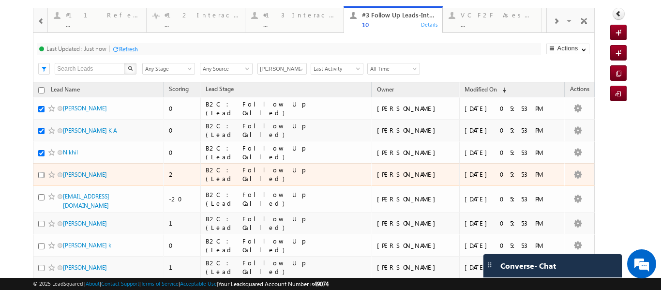
click at [41, 174] on input "checkbox" at bounding box center [41, 175] width 6 height 6
checkbox input "true"
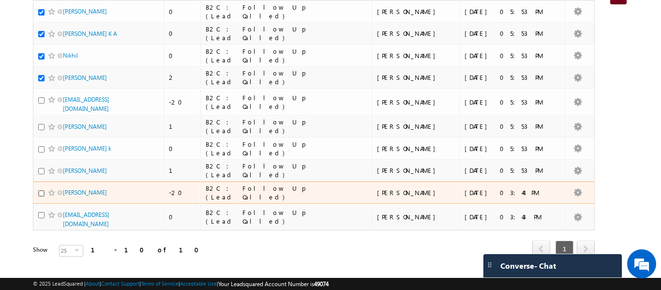
click at [39, 196] on input "checkbox" at bounding box center [41, 193] width 6 height 6
checkbox input "true"
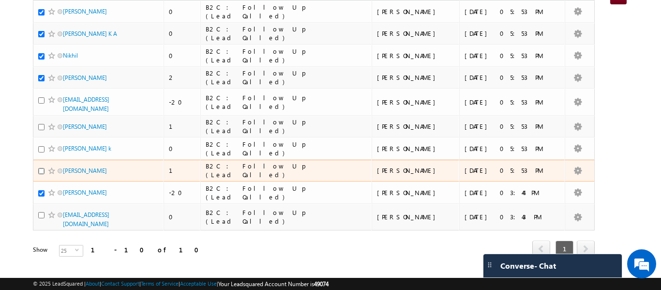
click at [39, 174] on input "checkbox" at bounding box center [41, 171] width 6 height 6
checkbox input "true"
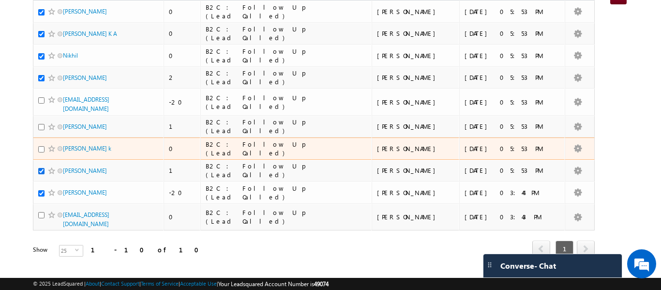
scroll to position [0, 0]
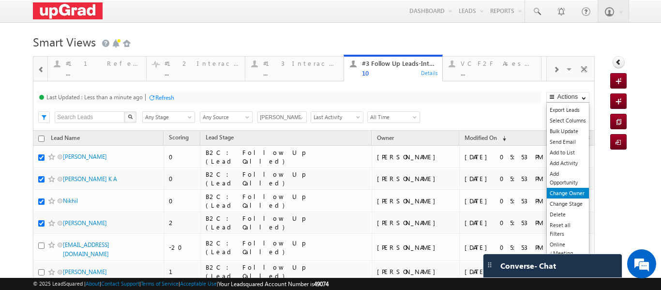
drag, startPoint x: 568, startPoint y: 194, endPoint x: 557, endPoint y: 192, distance: 10.8
click at [567, 194] on link "Change Owner" at bounding box center [567, 193] width 42 height 11
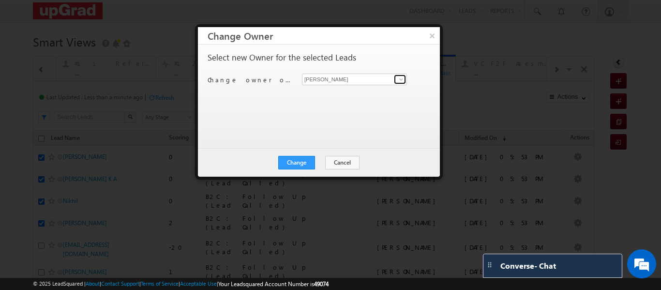
click at [398, 77] on span at bounding box center [401, 79] width 8 height 8
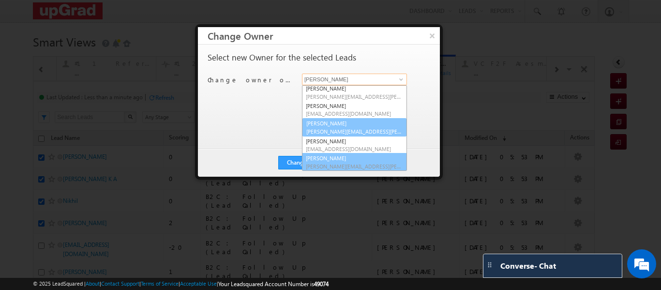
scroll to position [18, 0]
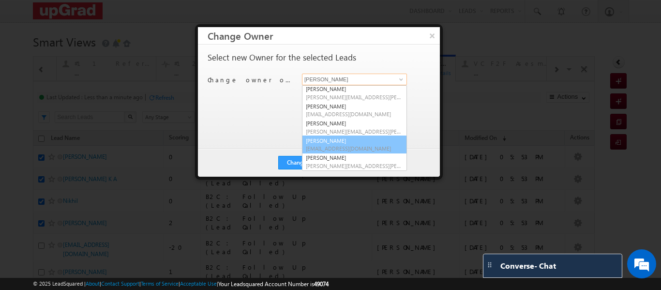
click at [336, 142] on link "Sphoorthi Valmiki sphoorthi.valmiki@upgrad.com" at bounding box center [354, 144] width 105 height 18
type input "Sphoorthi Valmiki"
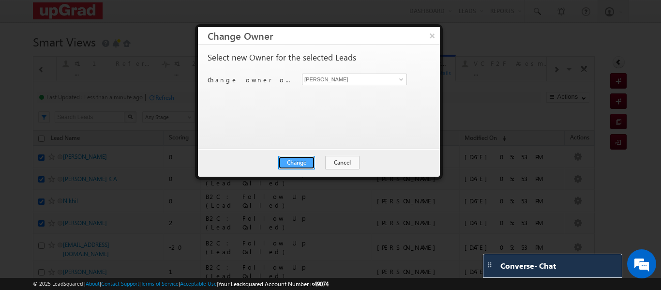
click at [300, 158] on button "Change" at bounding box center [296, 163] width 37 height 14
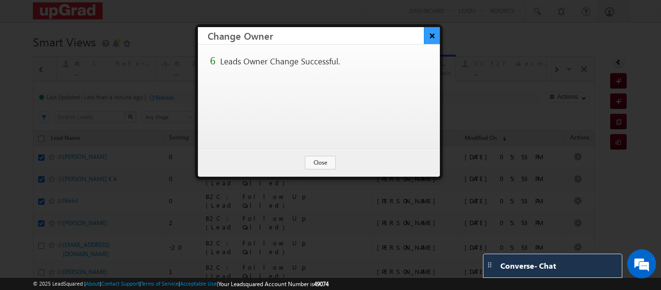
click at [435, 34] on button "×" at bounding box center [432, 35] width 16 height 17
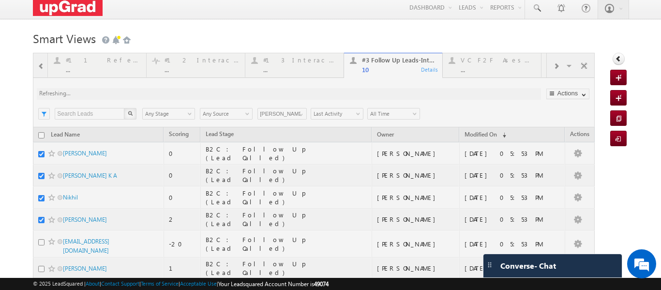
scroll to position [0, 0]
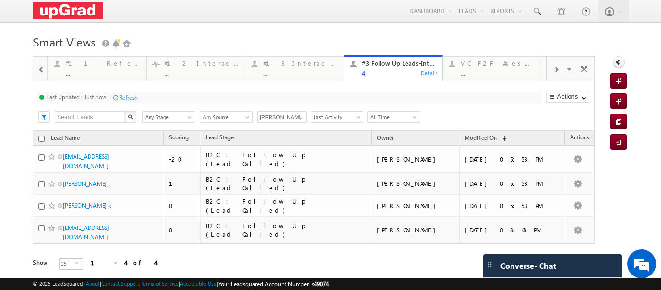
click at [41, 138] on input "checkbox" at bounding box center [41, 138] width 6 height 6
checkbox input "true"
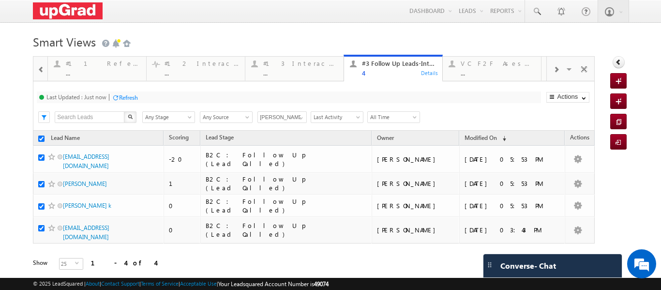
checkbox input "true"
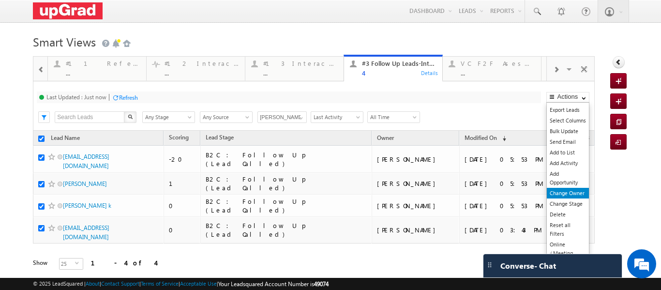
click at [568, 192] on link "Change Owner" at bounding box center [567, 193] width 42 height 11
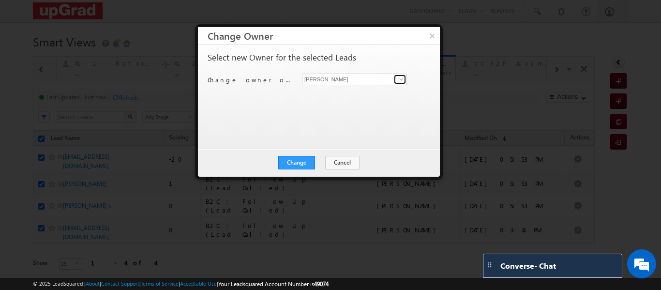
click at [399, 80] on span at bounding box center [401, 79] width 8 height 8
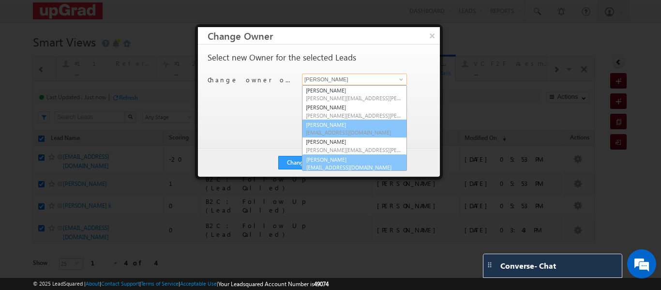
scroll to position [2, 0]
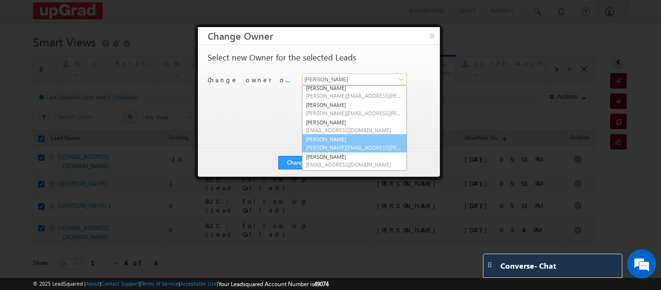
click at [341, 138] on link "Smrita Panday smrita.panday@upgrad.com" at bounding box center [354, 143] width 105 height 18
type input "[PERSON_NAME]"
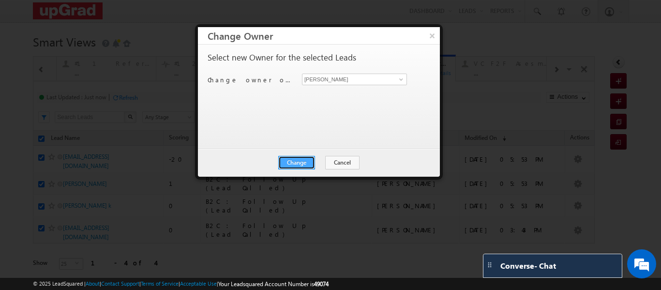
click at [304, 159] on button "Change" at bounding box center [296, 163] width 37 height 14
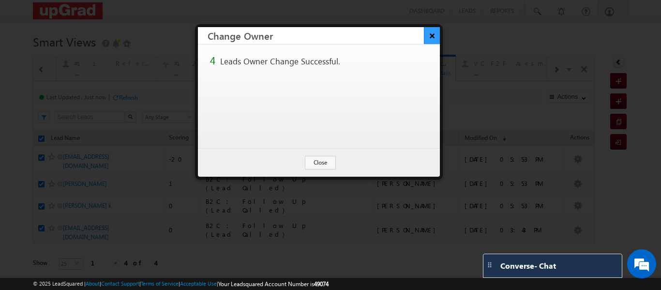
click at [432, 34] on button "×" at bounding box center [432, 35] width 16 height 17
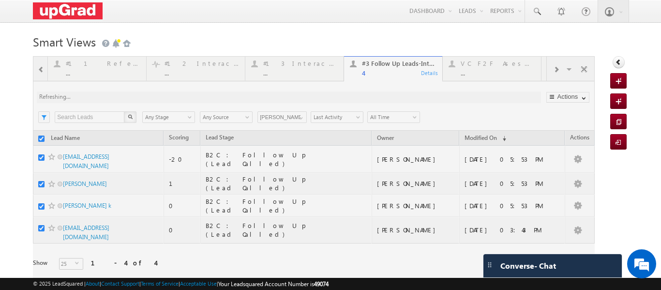
click at [108, 64] on div at bounding box center [313, 176] width 561 height 241
checkbox input "false"
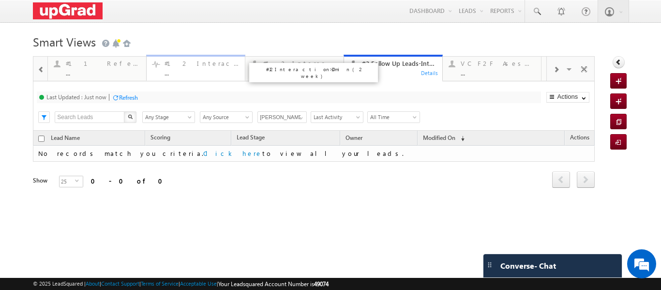
click at [186, 70] on div "..." at bounding box center [201, 72] width 74 height 7
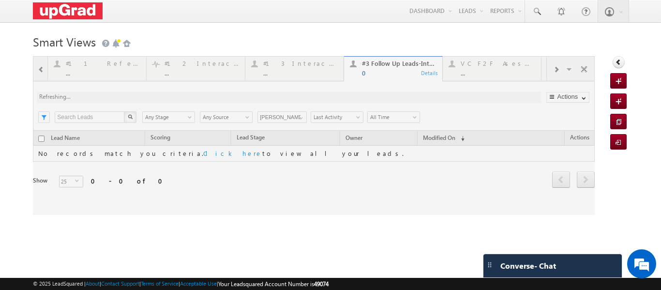
click at [199, 72] on div at bounding box center [313, 135] width 561 height 159
click at [293, 72] on div at bounding box center [313, 135] width 561 height 159
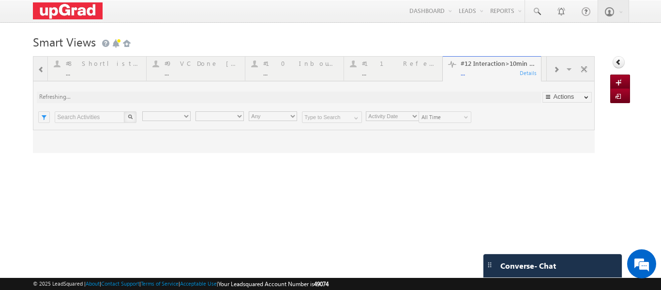
scroll to position [0, 0]
type input "[PERSON_NAME]"
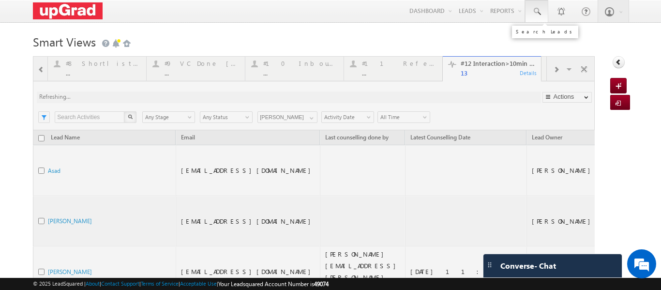
click at [525, 6] on link at bounding box center [536, 11] width 23 height 22
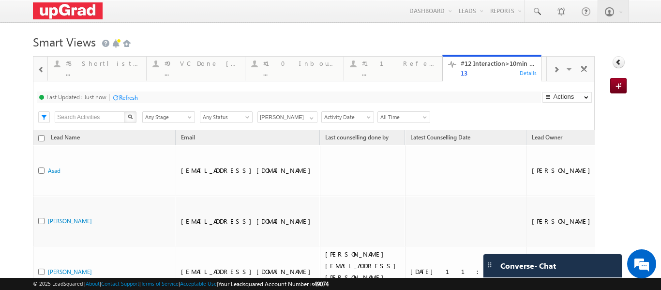
click at [38, 75] on div at bounding box center [41, 69] width 13 height 22
click at [39, 69] on span at bounding box center [41, 70] width 7 height 8
click at [38, 68] on span at bounding box center [41, 70] width 7 height 8
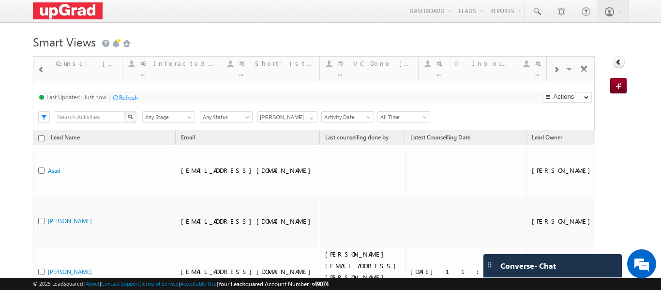
click at [38, 68] on span at bounding box center [41, 70] width 7 height 8
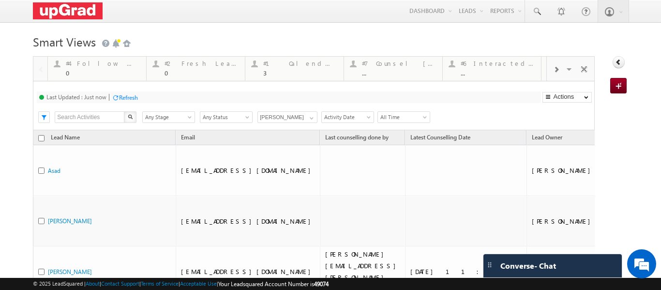
click at [38, 68] on div at bounding box center [40, 68] width 14 height 23
click at [185, 71] on div "0" at bounding box center [201, 72] width 74 height 7
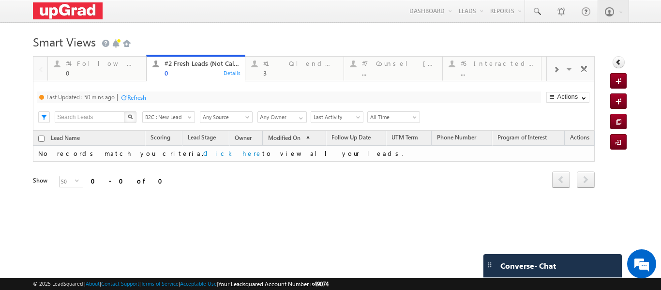
click at [201, 78] on link "#2 Fresh Leads (Not Called) 0 Details" at bounding box center [195, 68] width 99 height 27
click at [553, 69] on span at bounding box center [556, 70] width 6 height 8
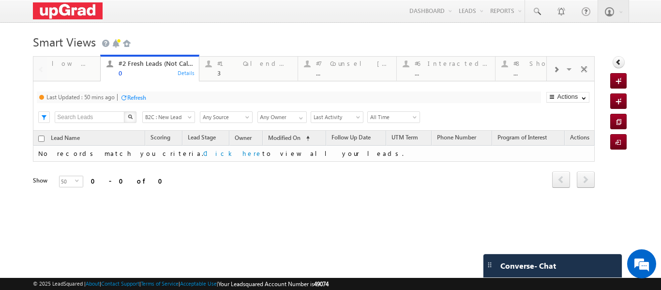
click at [553, 69] on span at bounding box center [556, 70] width 6 height 8
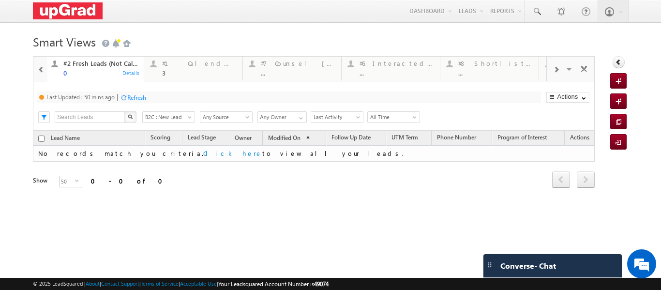
click at [553, 69] on span at bounding box center [556, 70] width 6 height 8
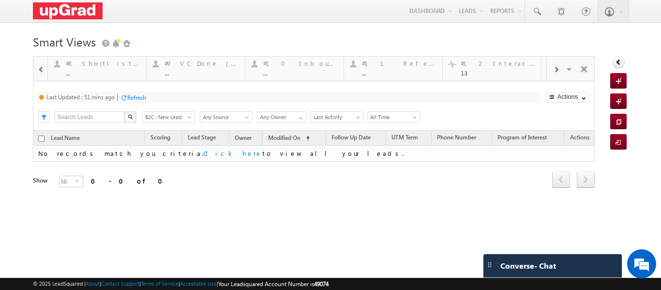
click at [553, 69] on span at bounding box center [556, 70] width 6 height 8
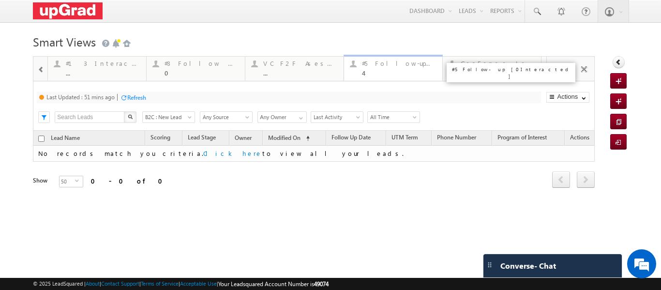
click at [408, 63] on div "#5 Follow-up [ 0 Interacted ]" at bounding box center [399, 63] width 74 height 8
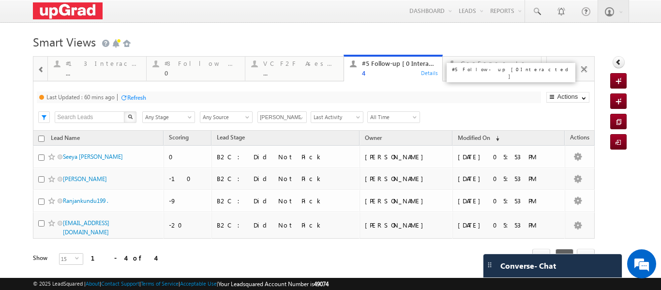
click at [407, 69] on div "#5 Follow-up [ 0 Interacted ] 4" at bounding box center [399, 67] width 74 height 19
click at [301, 117] on span at bounding box center [301, 118] width 8 height 8
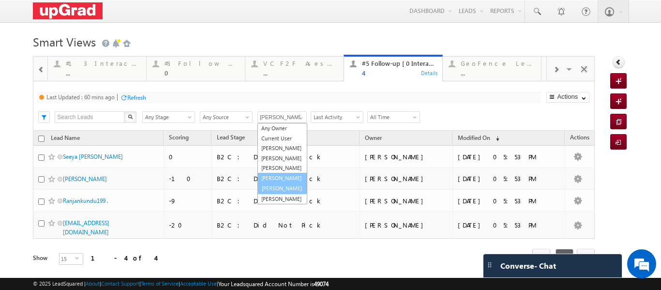
scroll to position [10, 0]
click at [279, 193] on link "[PERSON_NAME]" at bounding box center [282, 187] width 50 height 11
type input "[PERSON_NAME]"
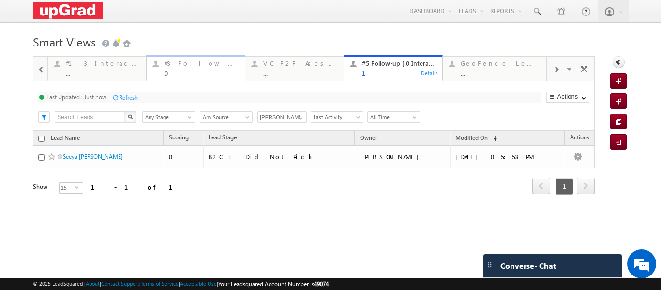
drag, startPoint x: 101, startPoint y: 64, endPoint x: 153, endPoint y: 65, distance: 52.2
drag, startPoint x: 228, startPoint y: 66, endPoint x: 388, endPoint y: 59, distance: 160.7
click at [228, 66] on div "#3 Follow Up Leads-Interacted" at bounding box center [201, 63] width 74 height 8
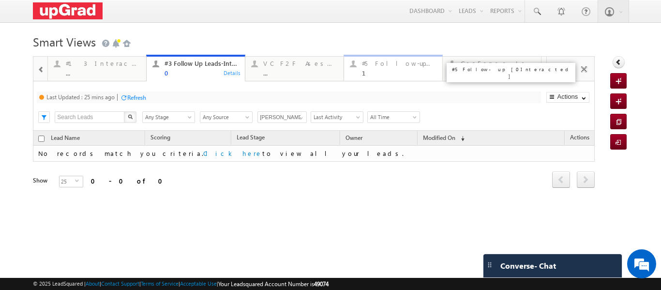
click at [374, 69] on div "#5 Follow-up [ 0 Interacted ] 1" at bounding box center [399, 67] width 74 height 19
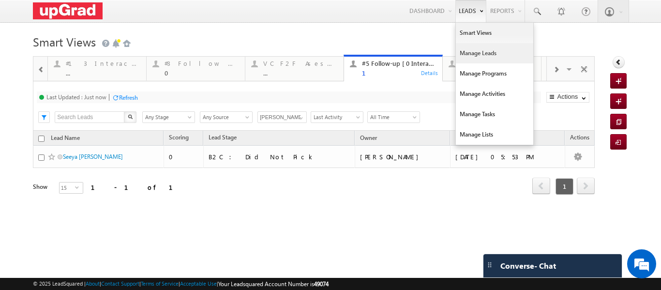
click at [477, 51] on link "Manage Leads" at bounding box center [494, 53] width 77 height 20
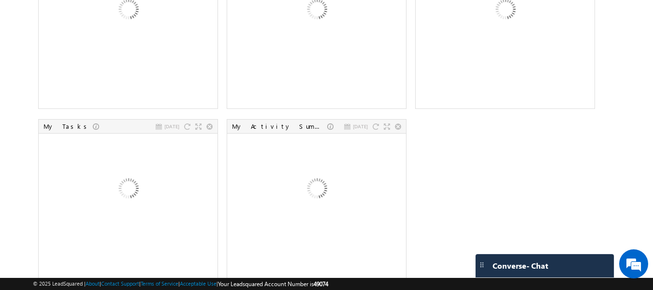
scroll to position [330, 0]
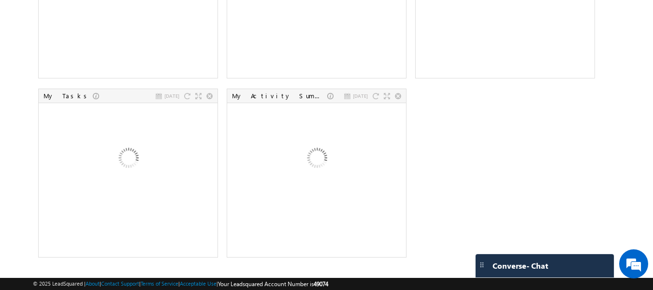
click at [208, 61] on div at bounding box center [128, 1] width 175 height 150
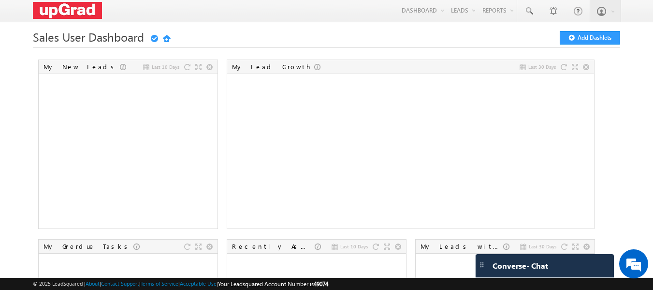
scroll to position [0, 0]
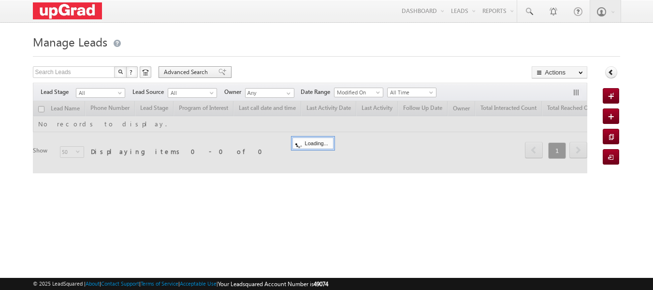
click at [187, 71] on span "Advanced Search" at bounding box center [187, 72] width 47 height 9
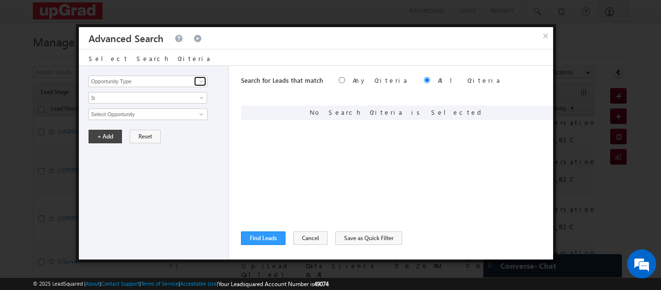
click at [198, 80] on span at bounding box center [201, 81] width 8 height 8
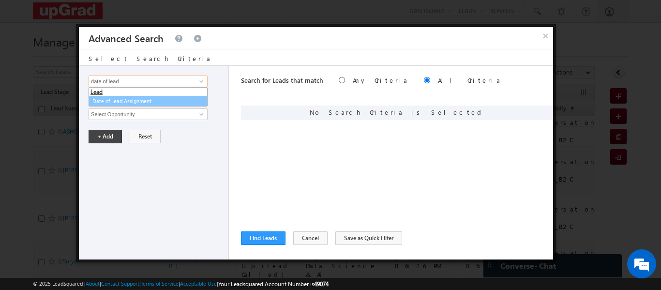
click at [138, 96] on link "Date of Lead Assignment" at bounding box center [147, 101] width 119 height 11
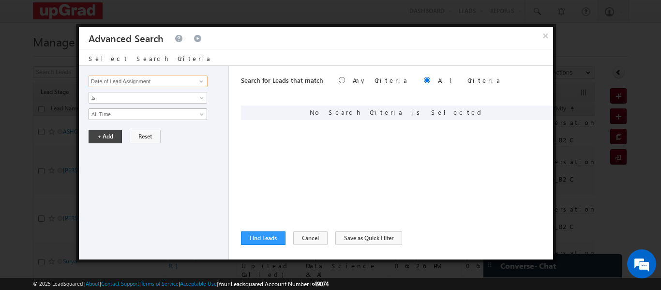
type input "Date of Lead Assignment"
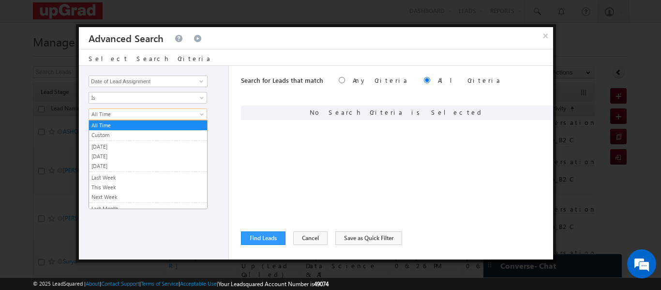
click at [196, 115] on link "All Time" at bounding box center [147, 114] width 118 height 12
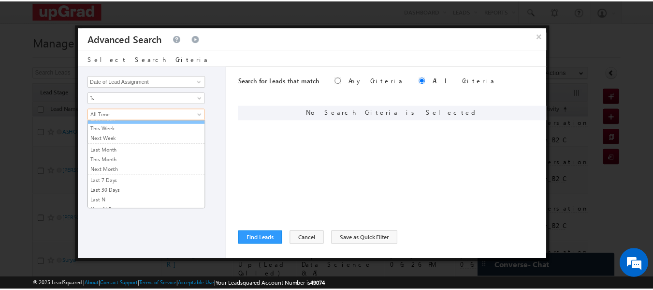
scroll to position [65, 0]
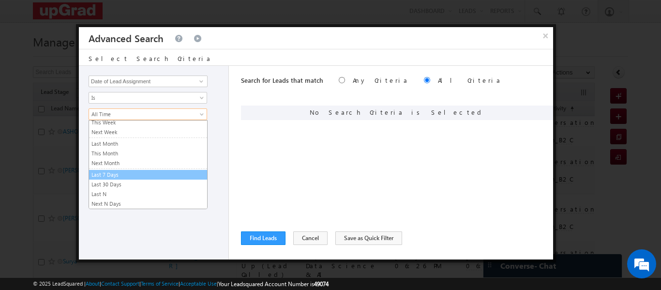
click at [133, 178] on link "Last 7 Days" at bounding box center [148, 174] width 118 height 9
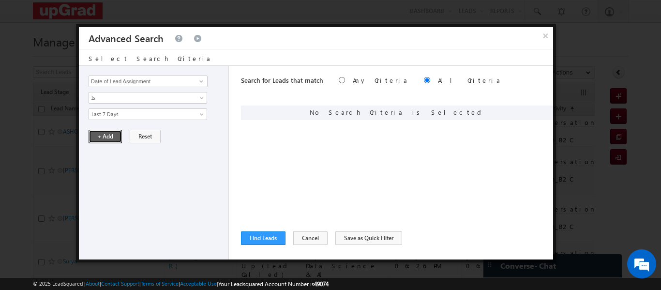
click at [106, 136] on button "+ Add" at bounding box center [104, 137] width 33 height 14
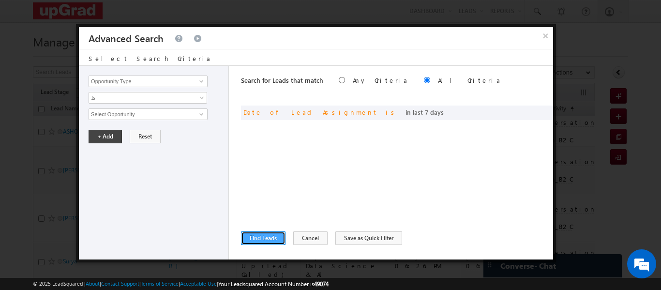
click at [266, 233] on button "Find Leads" at bounding box center [263, 238] width 44 height 14
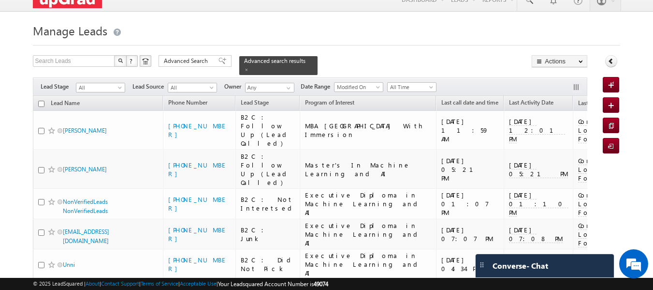
scroll to position [0, 0]
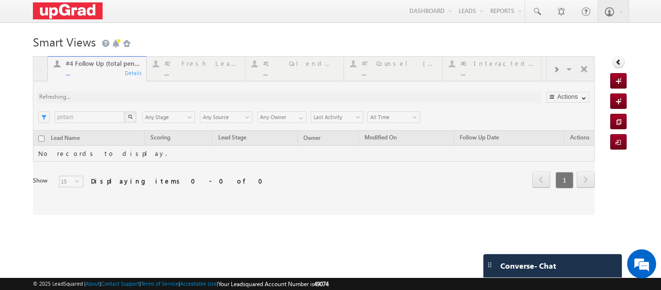
click at [197, 66] on div at bounding box center [313, 135] width 561 height 159
click at [193, 70] on div at bounding box center [313, 135] width 561 height 159
click at [203, 67] on div at bounding box center [313, 135] width 561 height 159
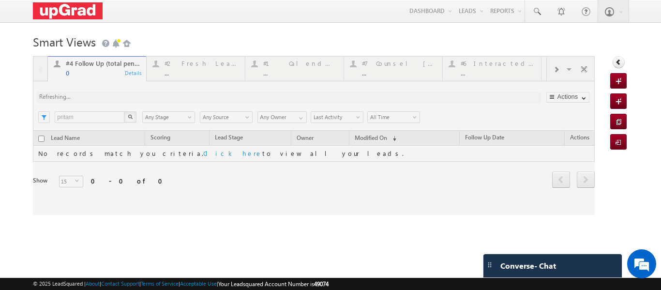
click at [203, 67] on div at bounding box center [313, 135] width 561 height 159
click at [202, 71] on div at bounding box center [313, 135] width 561 height 159
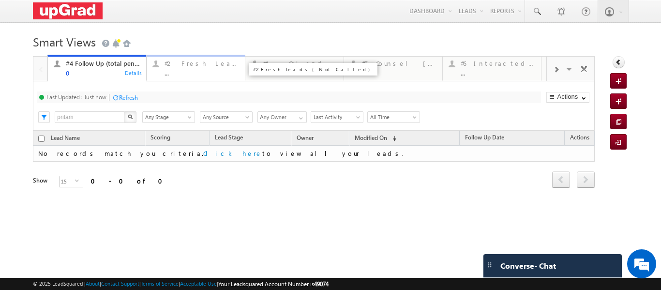
click at [203, 69] on div "#2 Fresh Leads (Not Called) ..." at bounding box center [201, 67] width 74 height 19
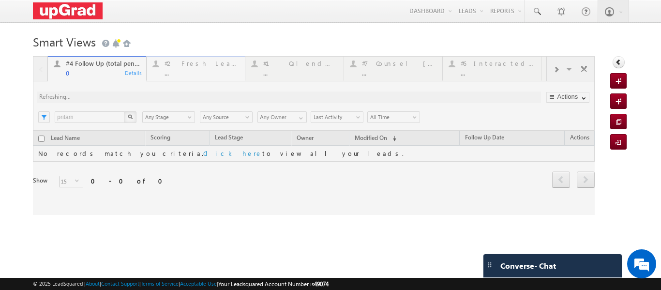
click at [203, 69] on div at bounding box center [313, 135] width 561 height 159
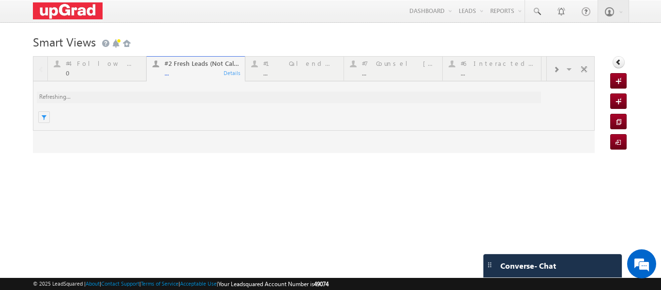
click at [191, 76] on div at bounding box center [313, 104] width 561 height 97
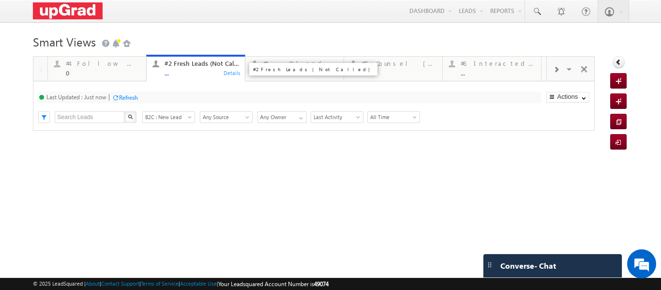
click at [191, 76] on div "#4 Follow Up (total pending) 0 Details #2 Fresh Leads (Not Called) ... Details …" at bounding box center [313, 104] width 561 height 97
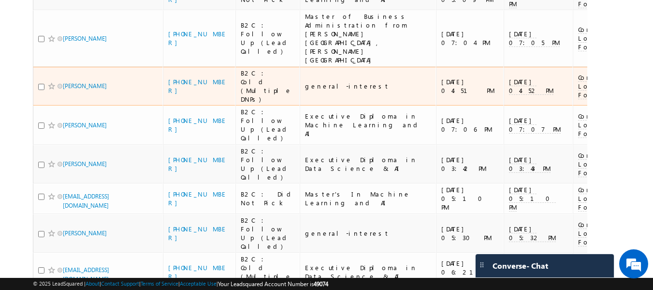
scroll to position [532, 0]
